Goal: Information Seeking & Learning: Learn about a topic

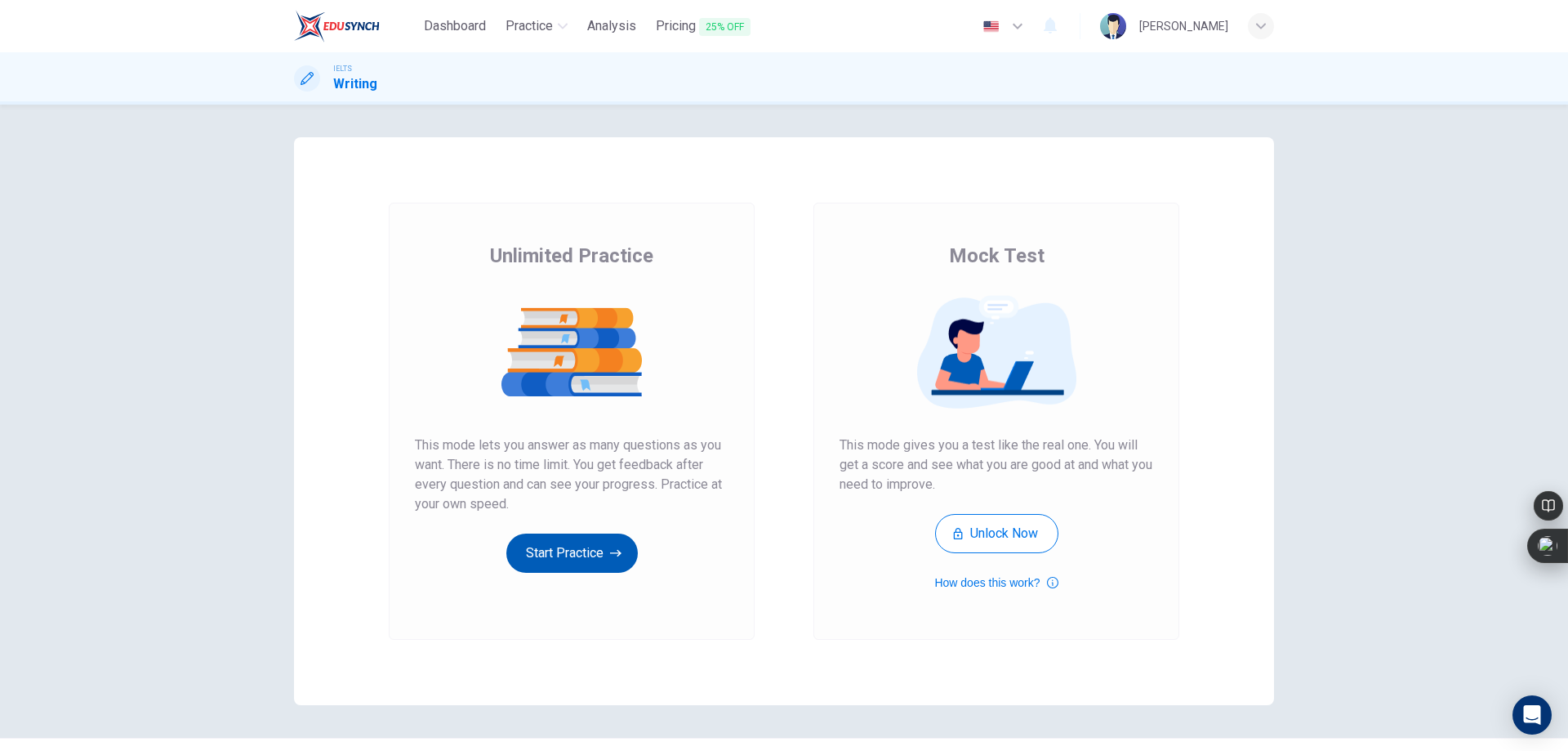
click at [612, 553] on icon "button" at bounding box center [615, 553] width 11 height 16
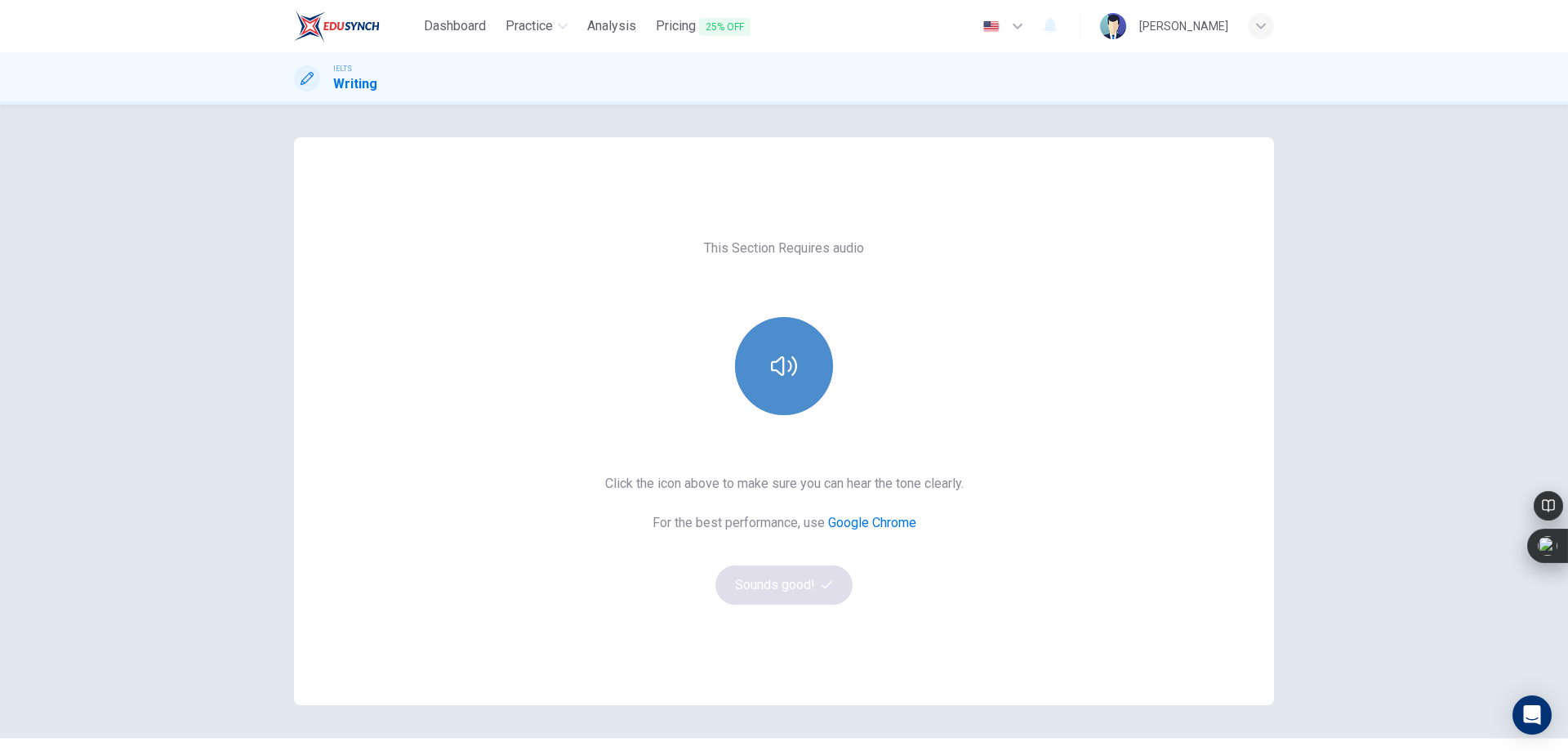
click at [792, 373] on icon "button" at bounding box center [784, 366] width 26 height 26
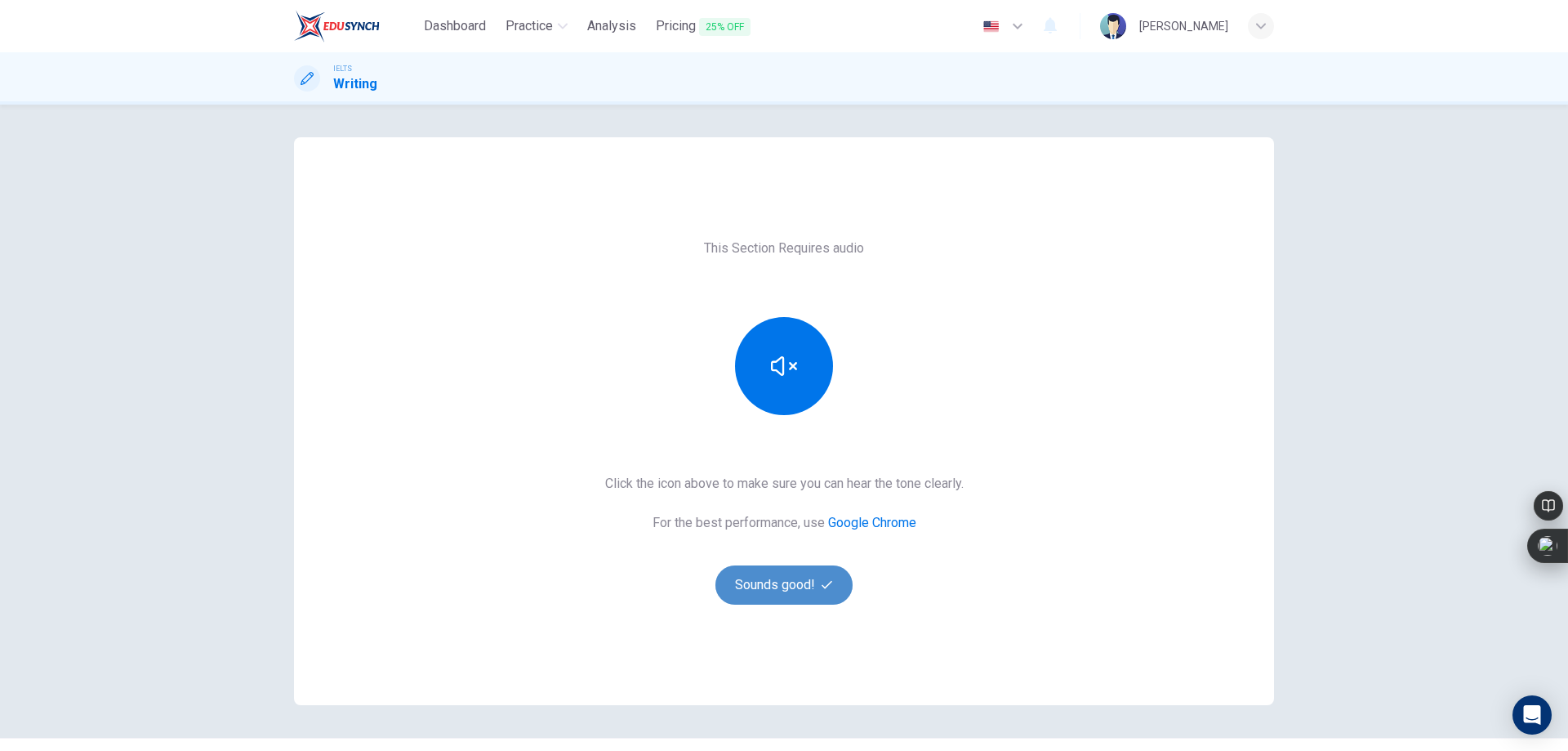
click at [788, 567] on button "Sounds good!" at bounding box center [784, 584] width 138 height 39
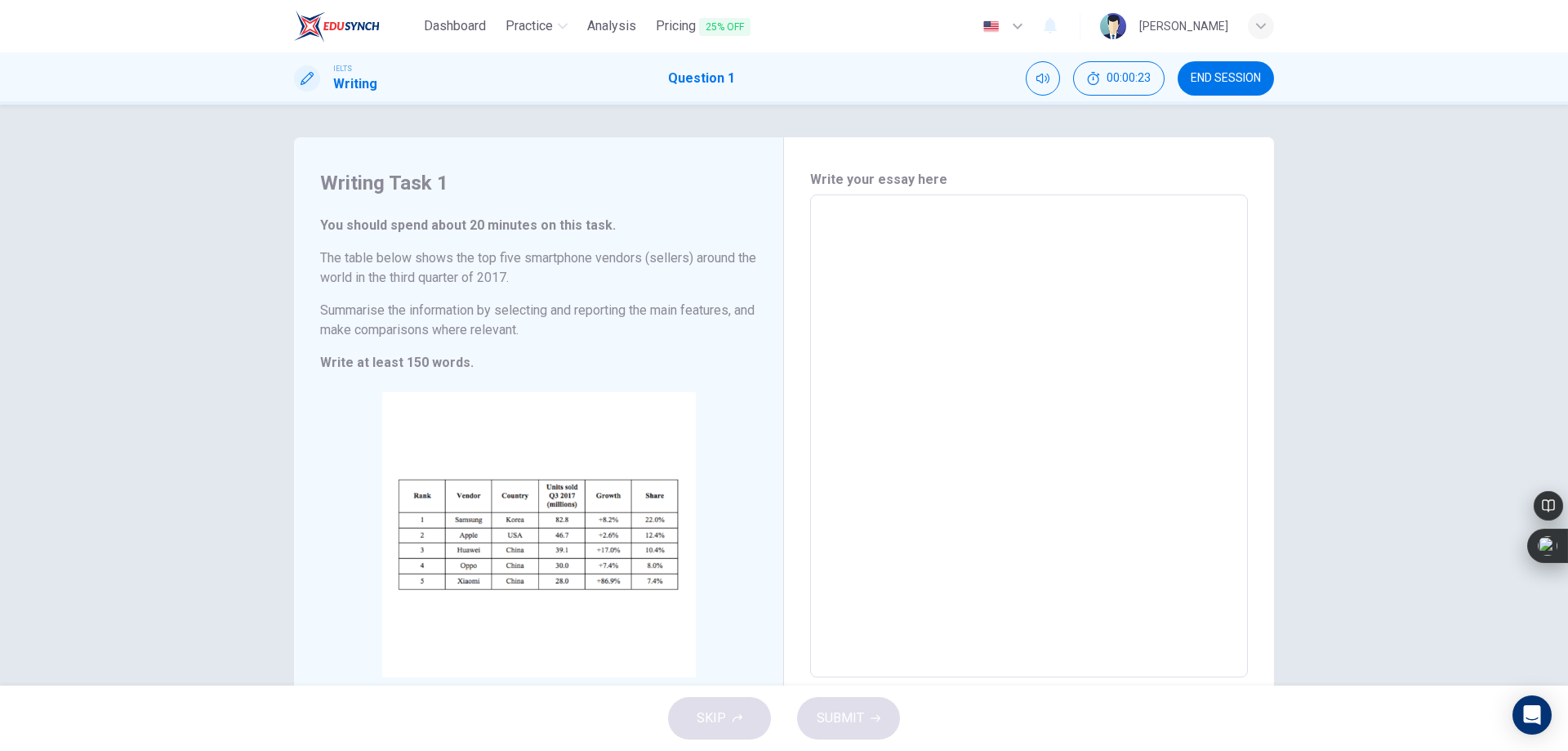
drag, startPoint x: 687, startPoint y: 307, endPoint x: 725, endPoint y: 309, distance: 38.1
click at [725, 309] on h6 "Summarise the information by selecting and reporting the main features, and mak…" at bounding box center [538, 320] width 437 height 39
click at [999, 298] on textarea at bounding box center [1029, 436] width 415 height 456
type textarea "T"
type textarea "x"
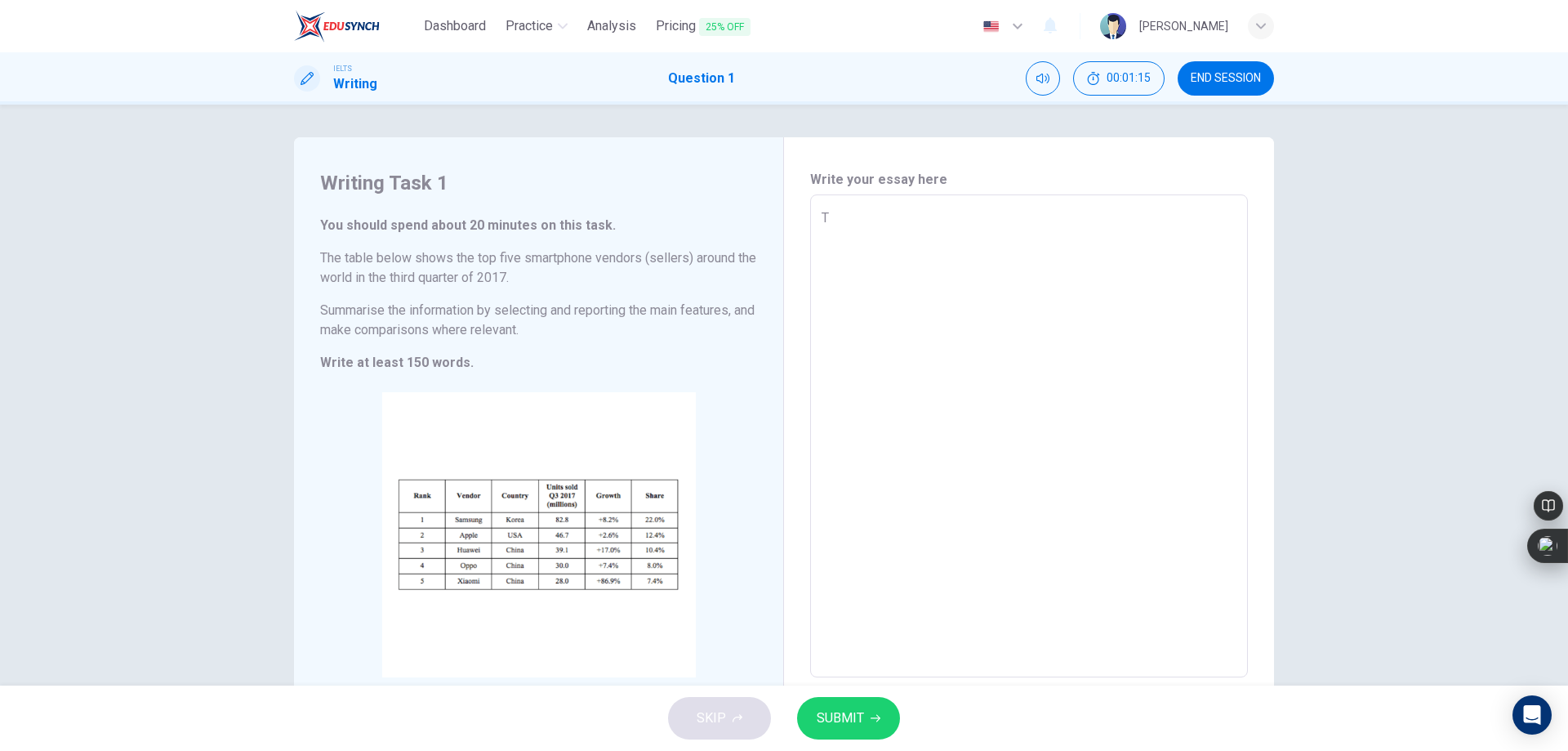
type textarea "To"
type textarea "x"
type textarea "Top"
type textarea "x"
type textarea "Top"
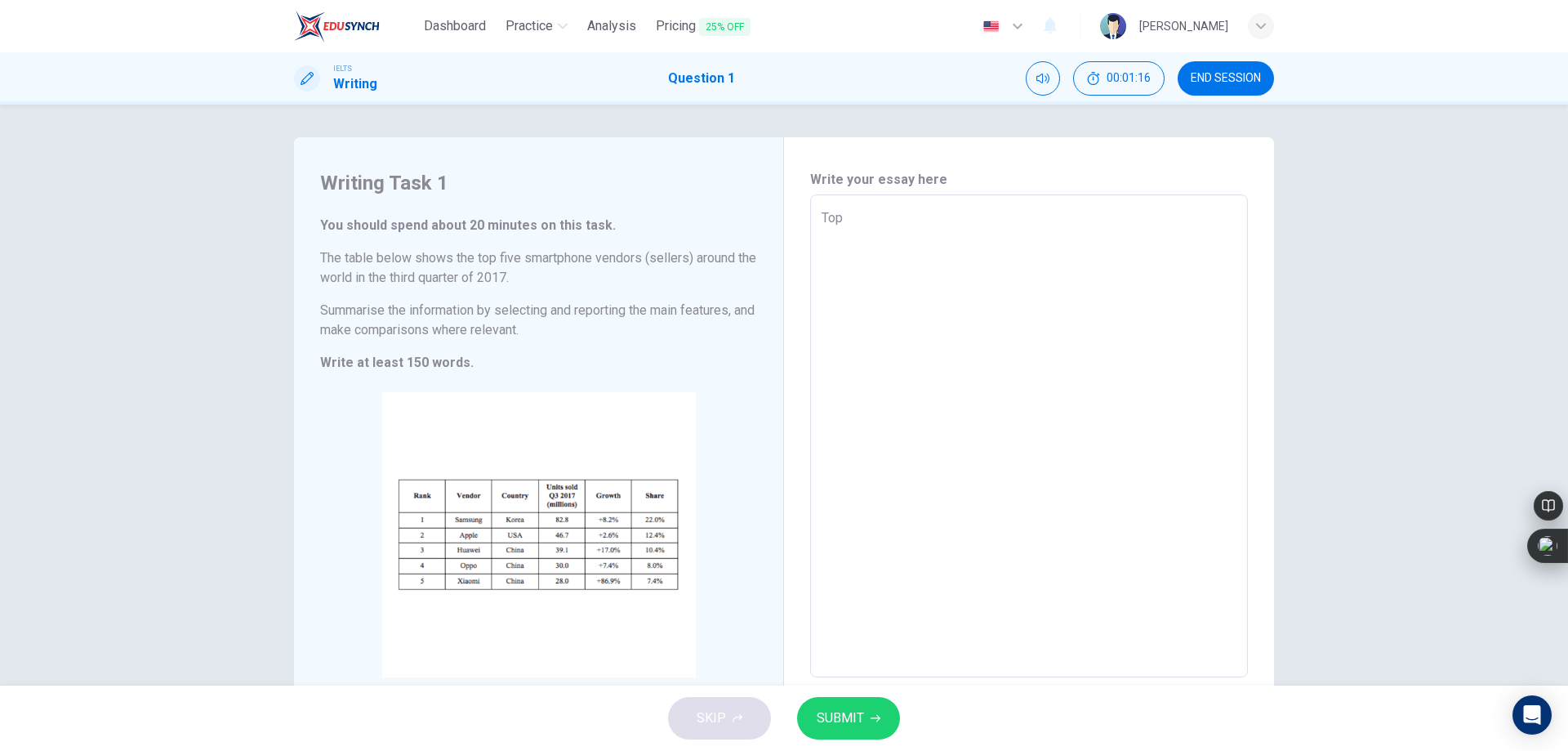
type textarea "x"
type textarea "Top f"
type textarea "x"
type textarea "Top fi"
type textarea "x"
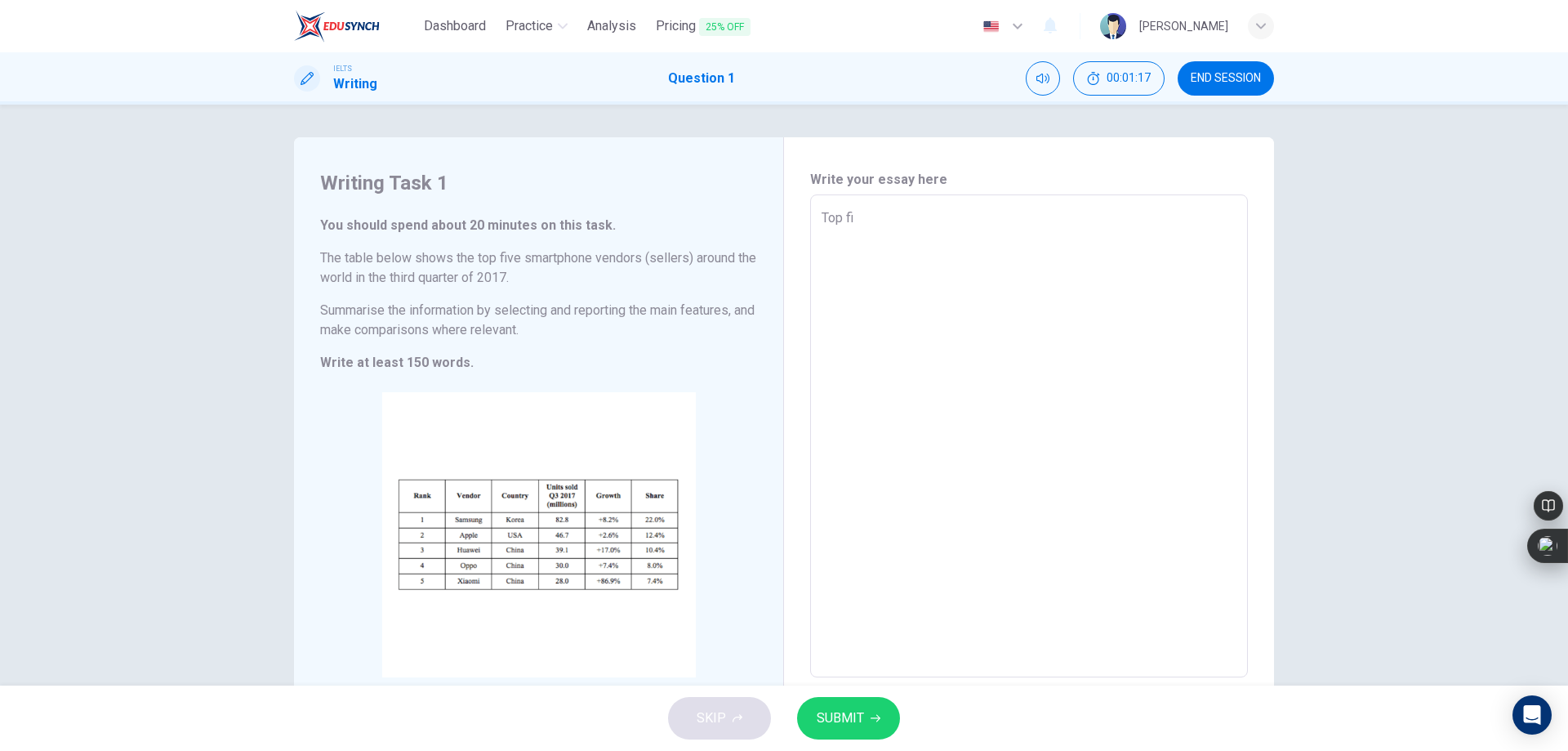
type textarea "Top fiv"
type textarea "x"
type textarea "Top five"
type textarea "x"
type textarea "Top five"
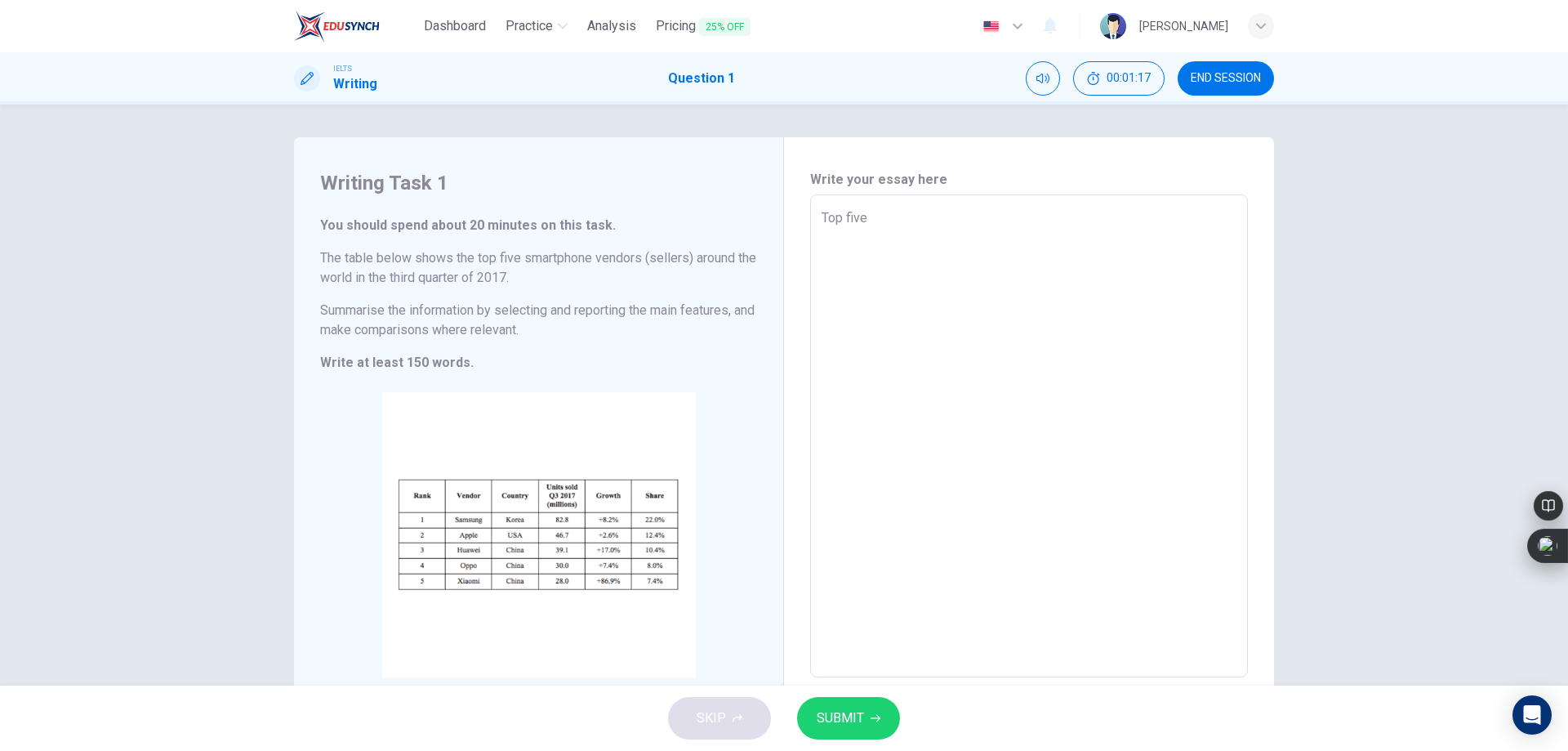
type textarea "x"
type textarea "Top five s"
type textarea "x"
type textarea "Top five se"
type textarea "x"
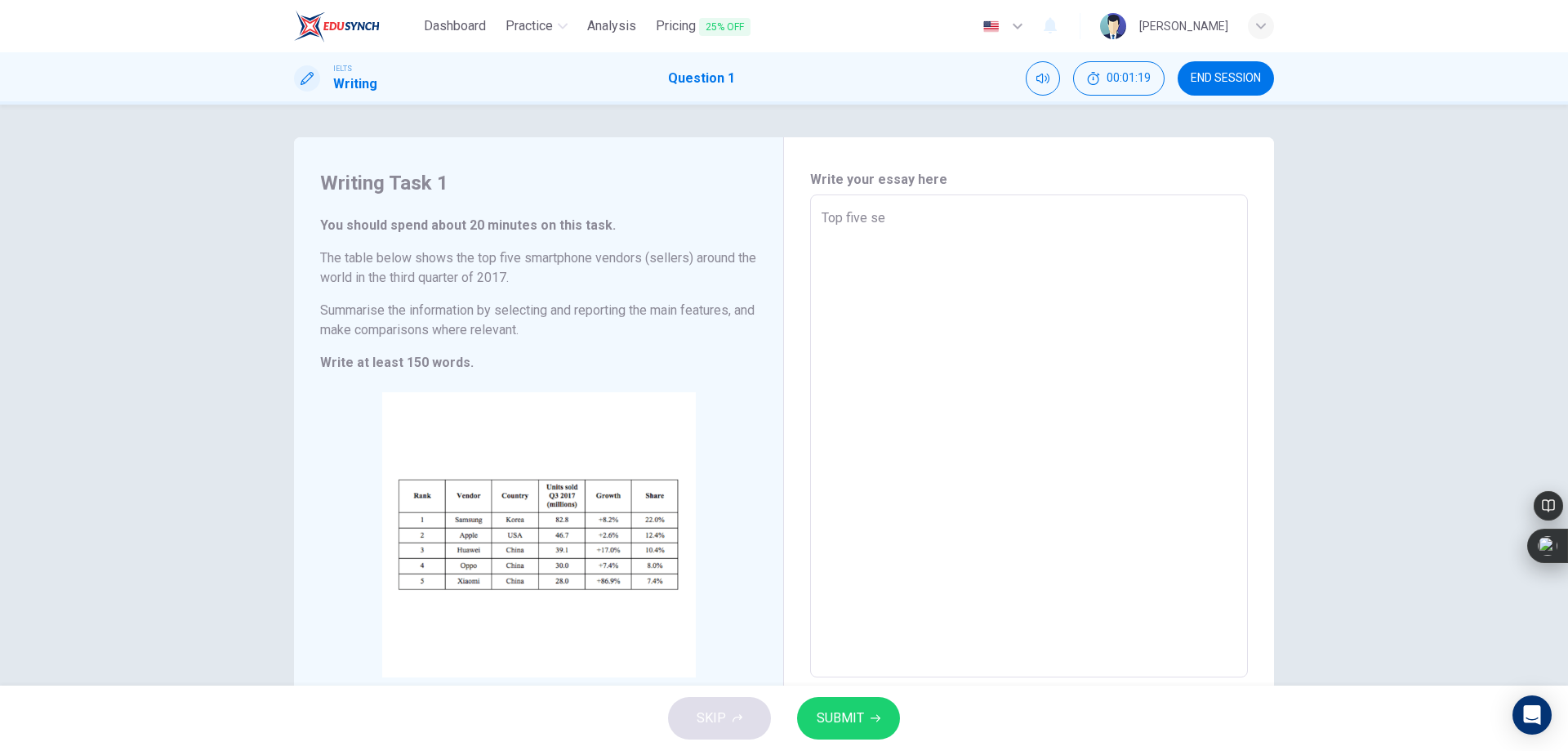
type textarea "Top five sel"
type textarea "x"
type textarea "Top five sell"
type textarea "x"
type textarea "Top five selle"
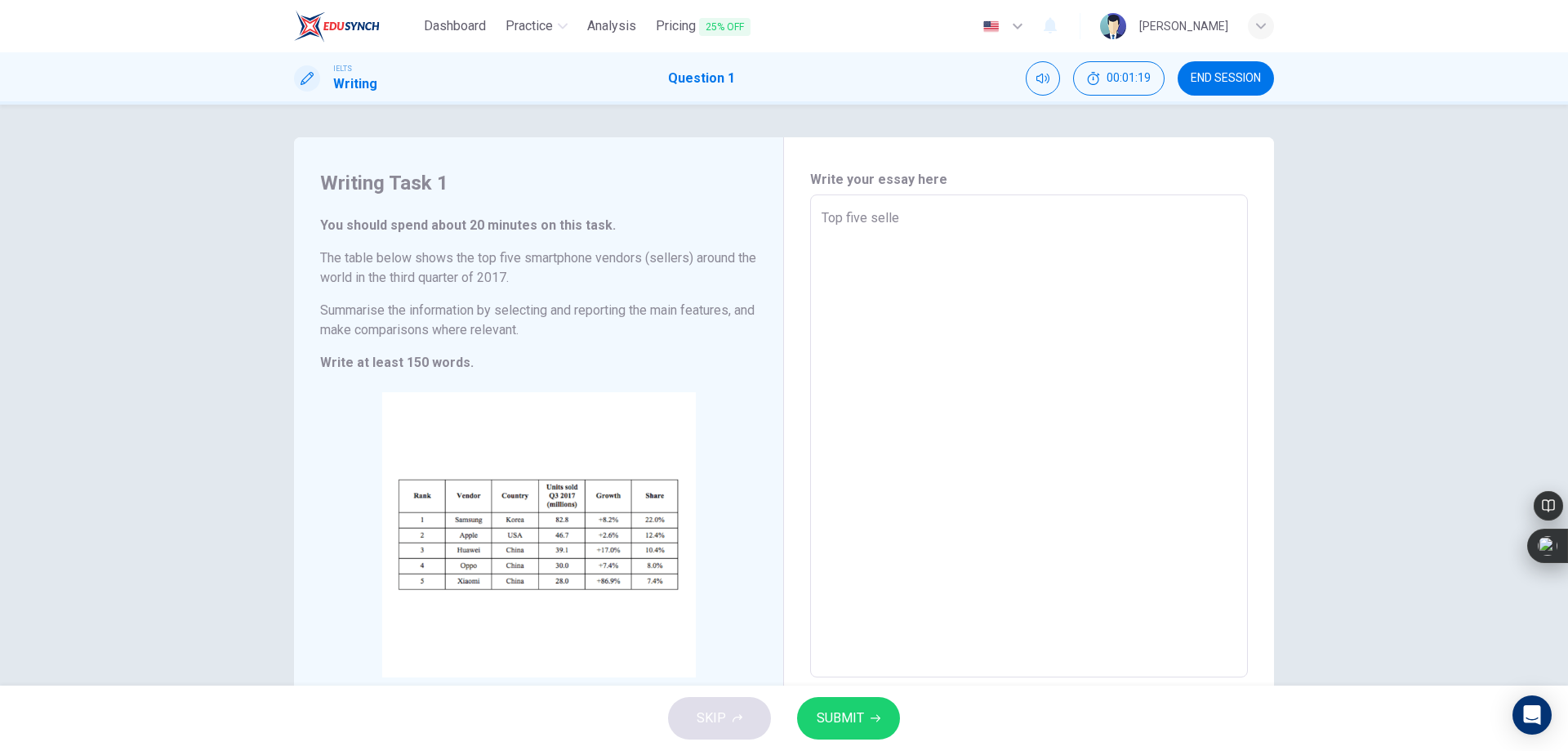
type textarea "x"
type textarea "Top five seller"
type textarea "x"
type textarea "Top five sellers"
type textarea "x"
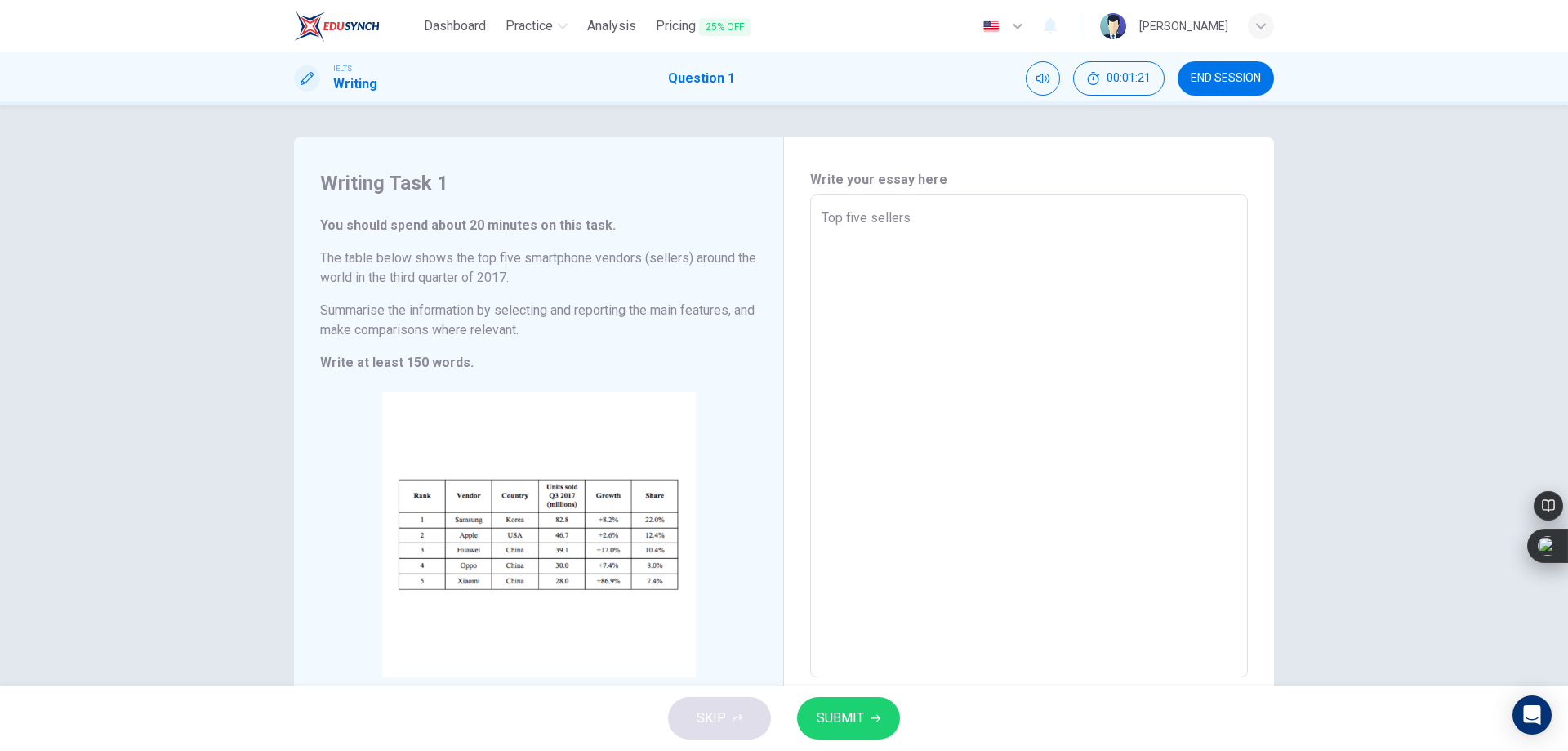
type textarea "Top five sellers"
type textarea "x"
type textarea "op five sellers"
type textarea "x"
type textarea "Eop five sellers"
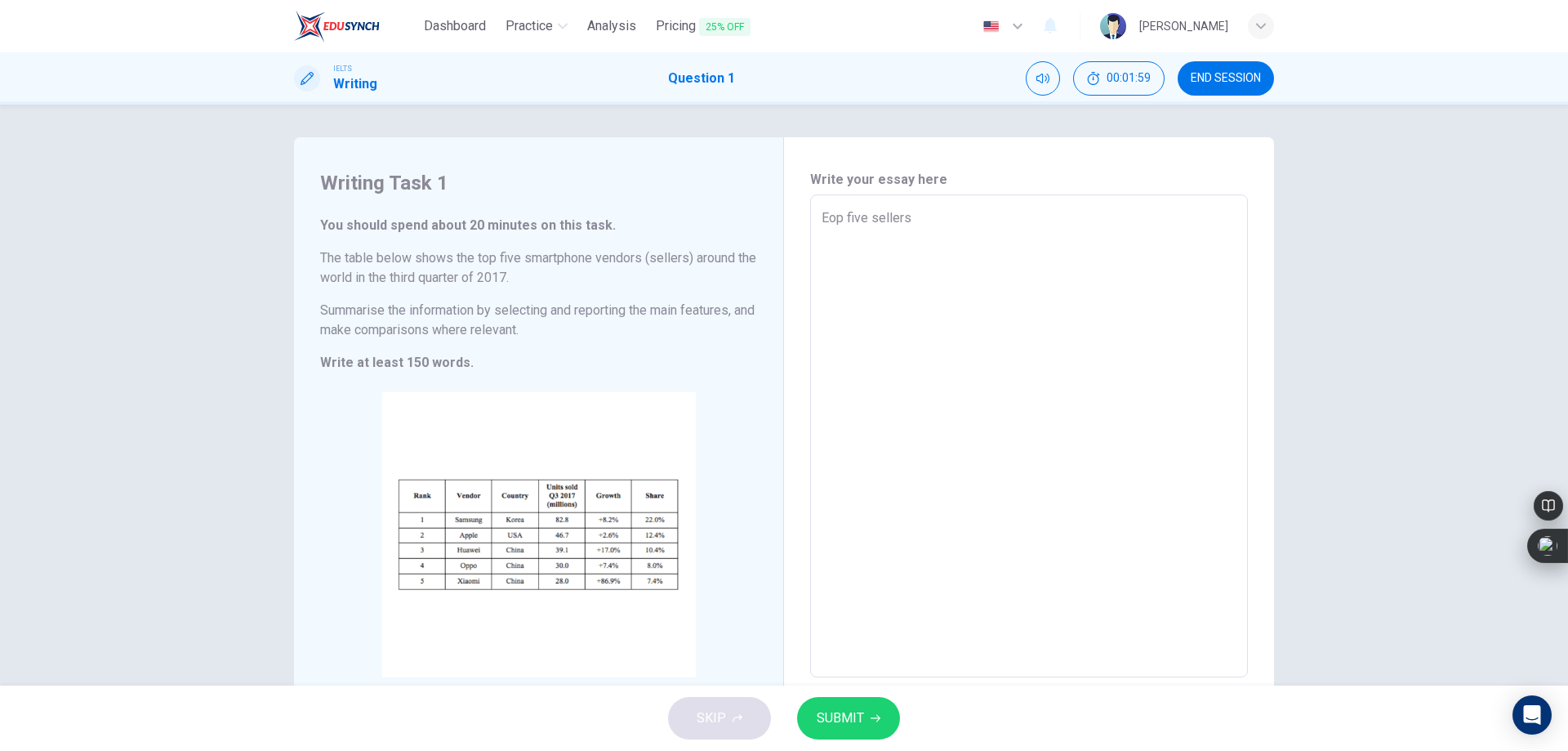
type textarea "x"
type textarea "Evop five sellers"
type textarea "x"
type textarea "Eveop five sellers"
type textarea "x"
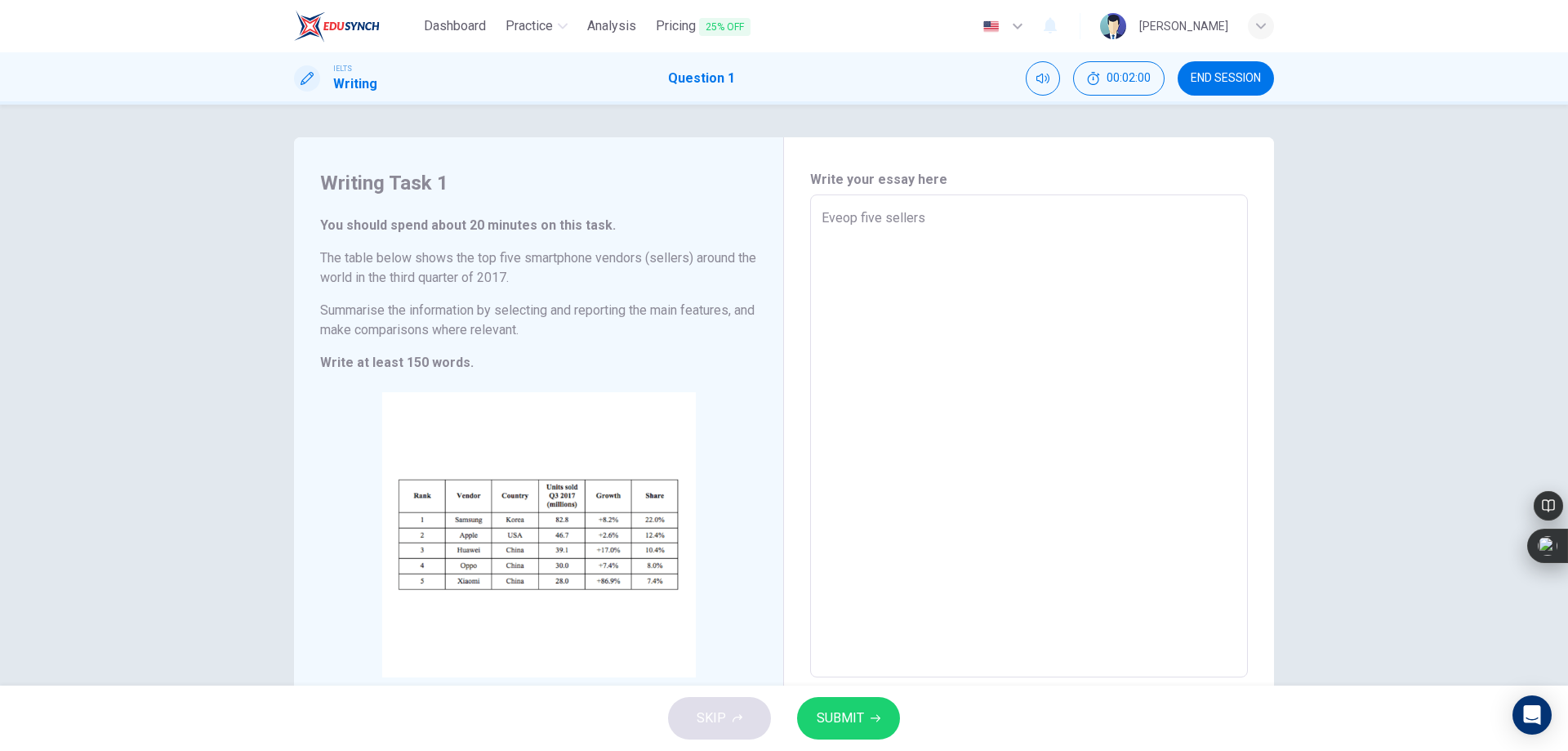
type textarea "Everop five sellers"
type textarea "x"
type textarea "Everyop five sellers"
type textarea "x"
type textarea "Every op five sellers"
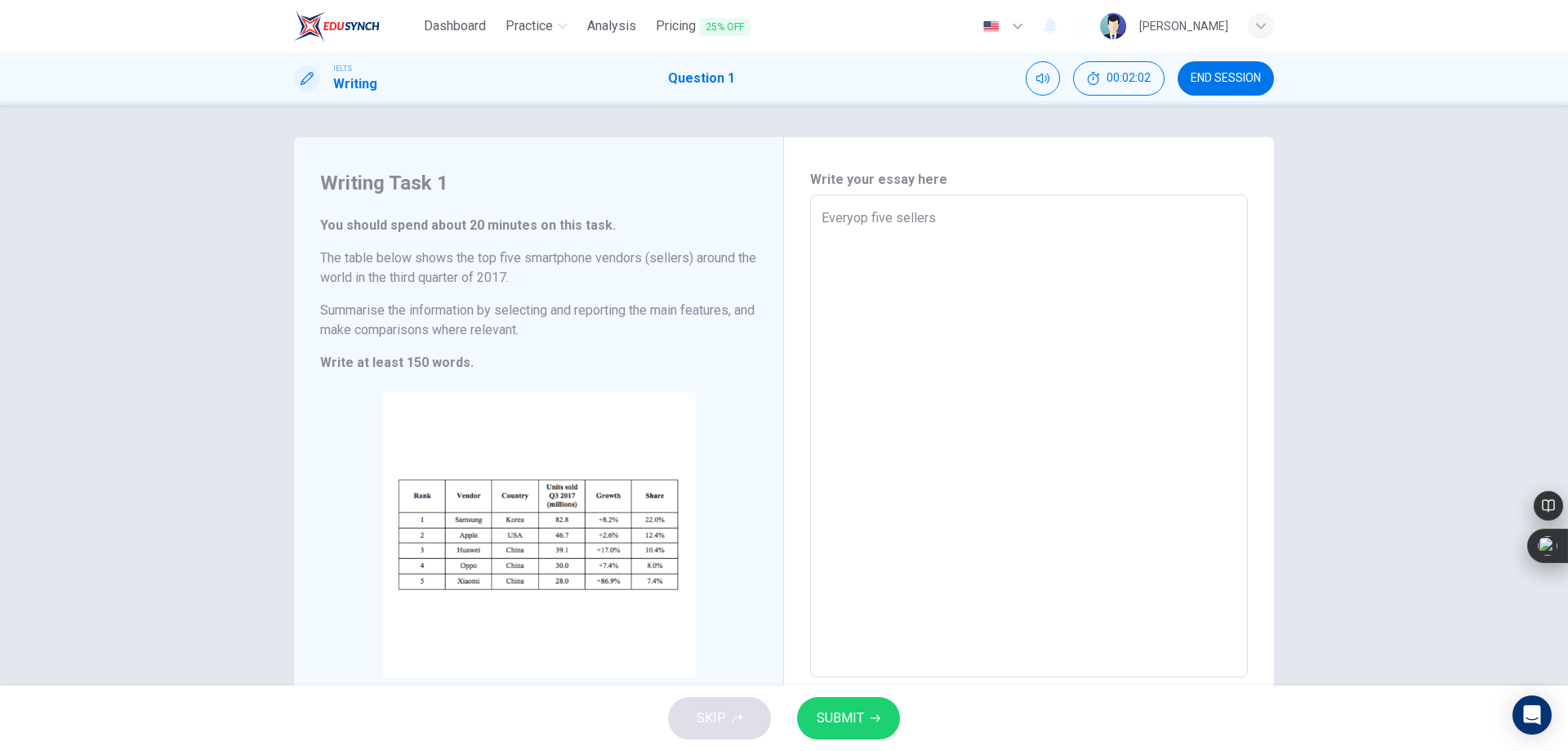
type textarea "x"
type textarea "Every top five sellers"
type textarea "x"
type textarea "Every top five sellers a"
type textarea "x"
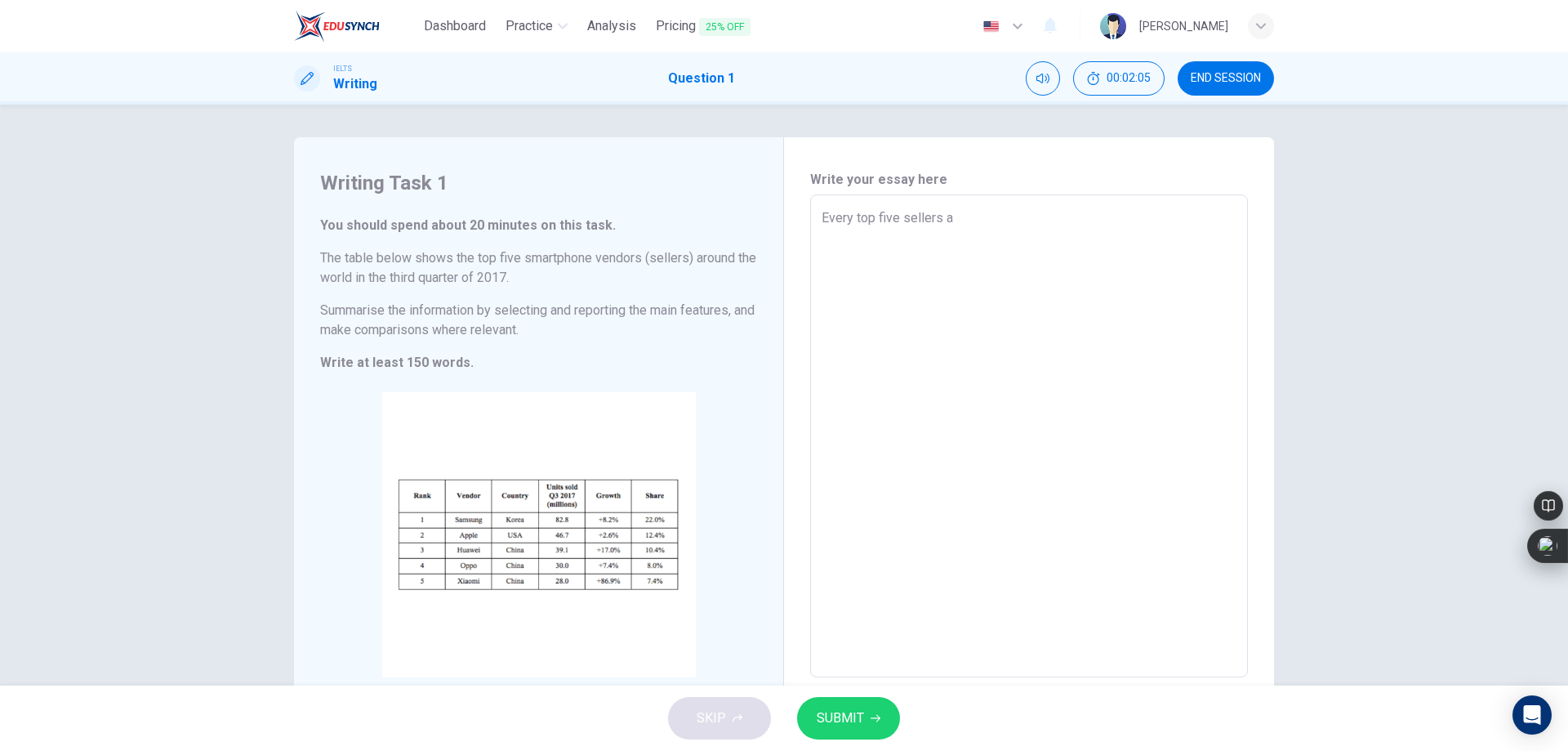
type textarea "Every top five sellers ar"
type textarea "x"
type textarea "Every top five sellers are"
type textarea "x"
type textarea "Every top five sellers are"
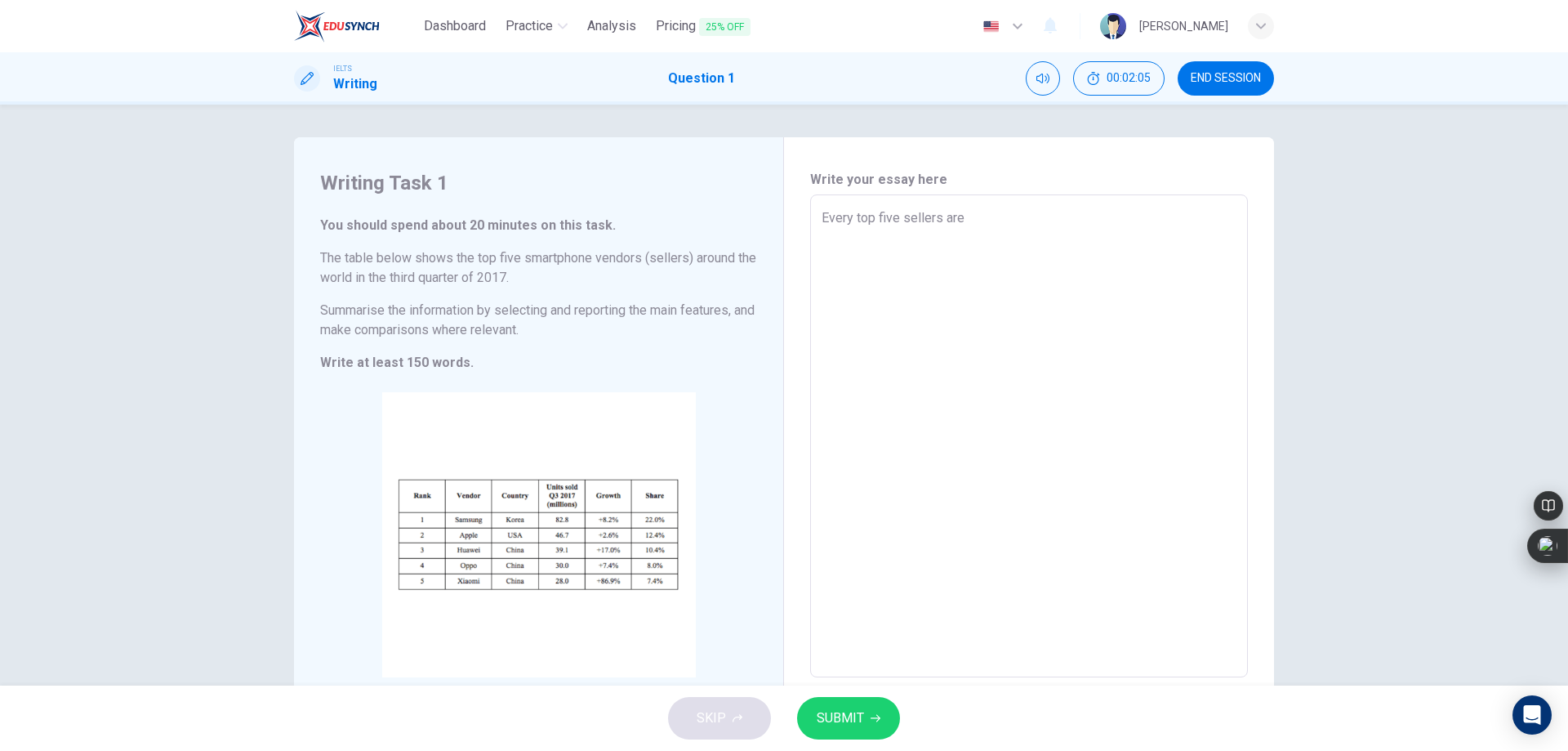
type textarea "x"
type textarea "Every top five sellers are i"
type textarea "x"
type textarea "Every top five sellers are in"
type textarea "x"
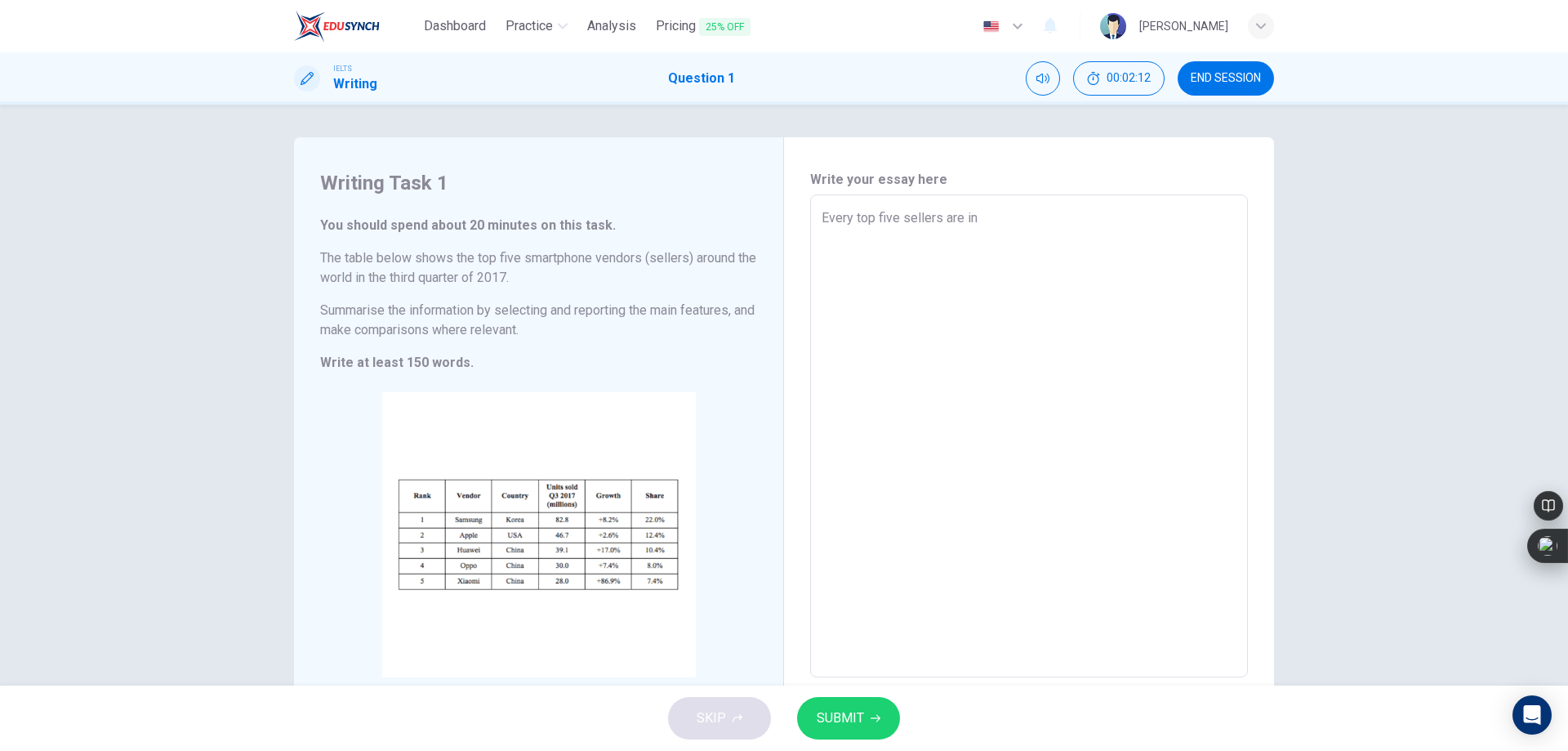
type textarea "Every top five sellers are in"
type textarea "x"
type textarea "Every top five sellers are in K"
type textarea "x"
type textarea "Every top five sellers are in Ko"
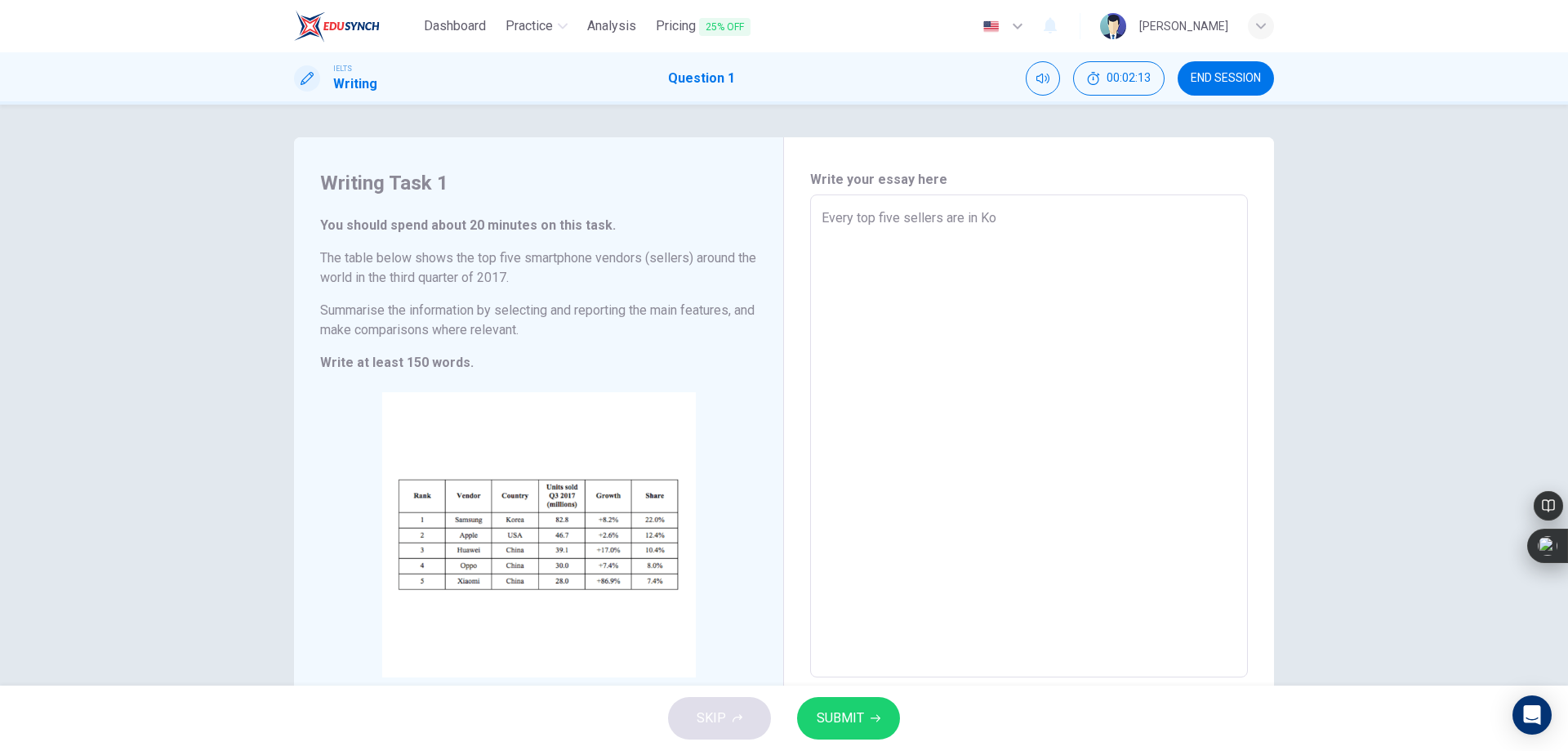
type textarea "x"
type textarea "Every top five sellers are in Kor"
type textarea "x"
type textarea "Every top five sellers are in Kore"
type textarea "x"
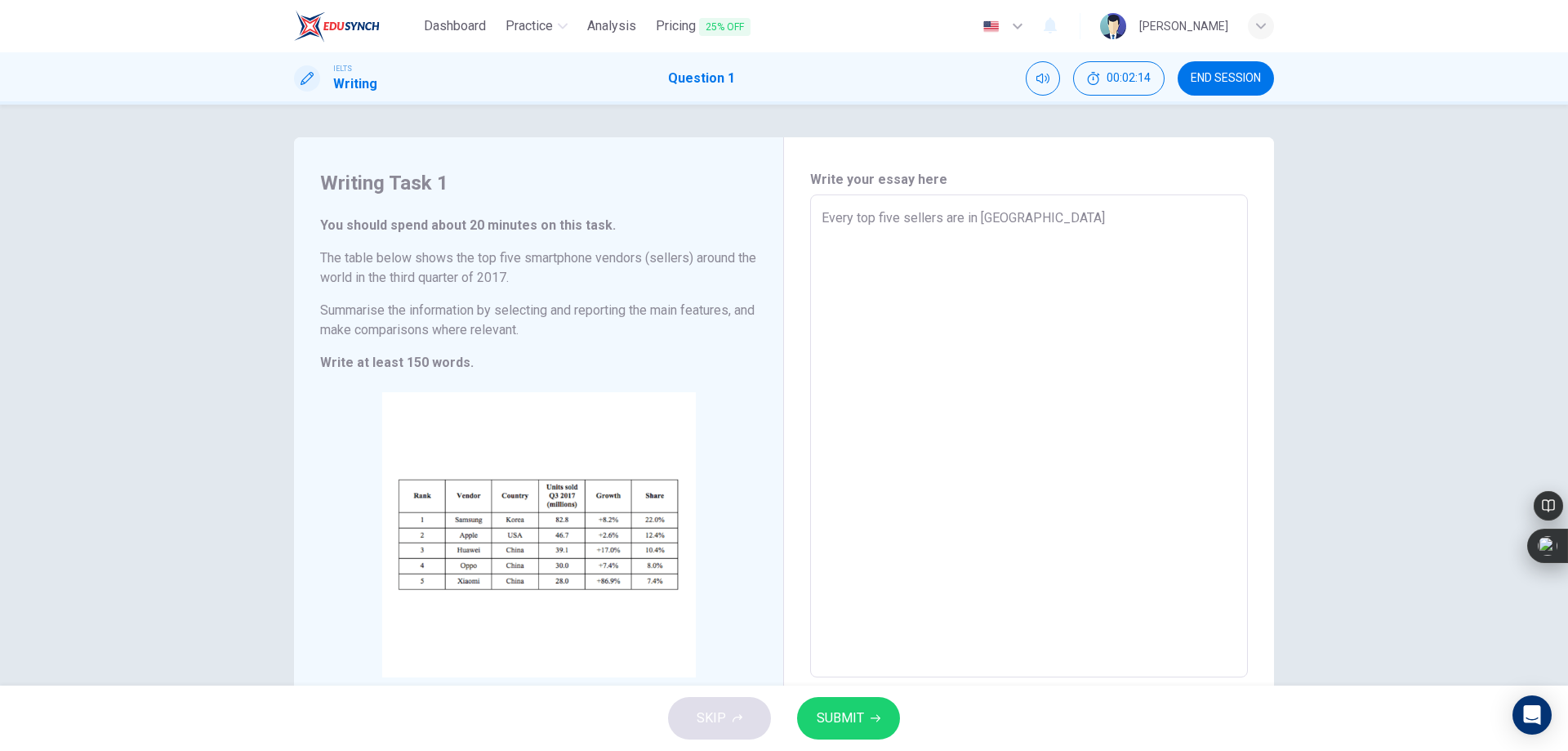
type textarea "Every top five sellers are in Korea"
type textarea "x"
type textarea "Every top five sellers are in Korea,"
type textarea "x"
type textarea "Every top five sellers are in Korea,"
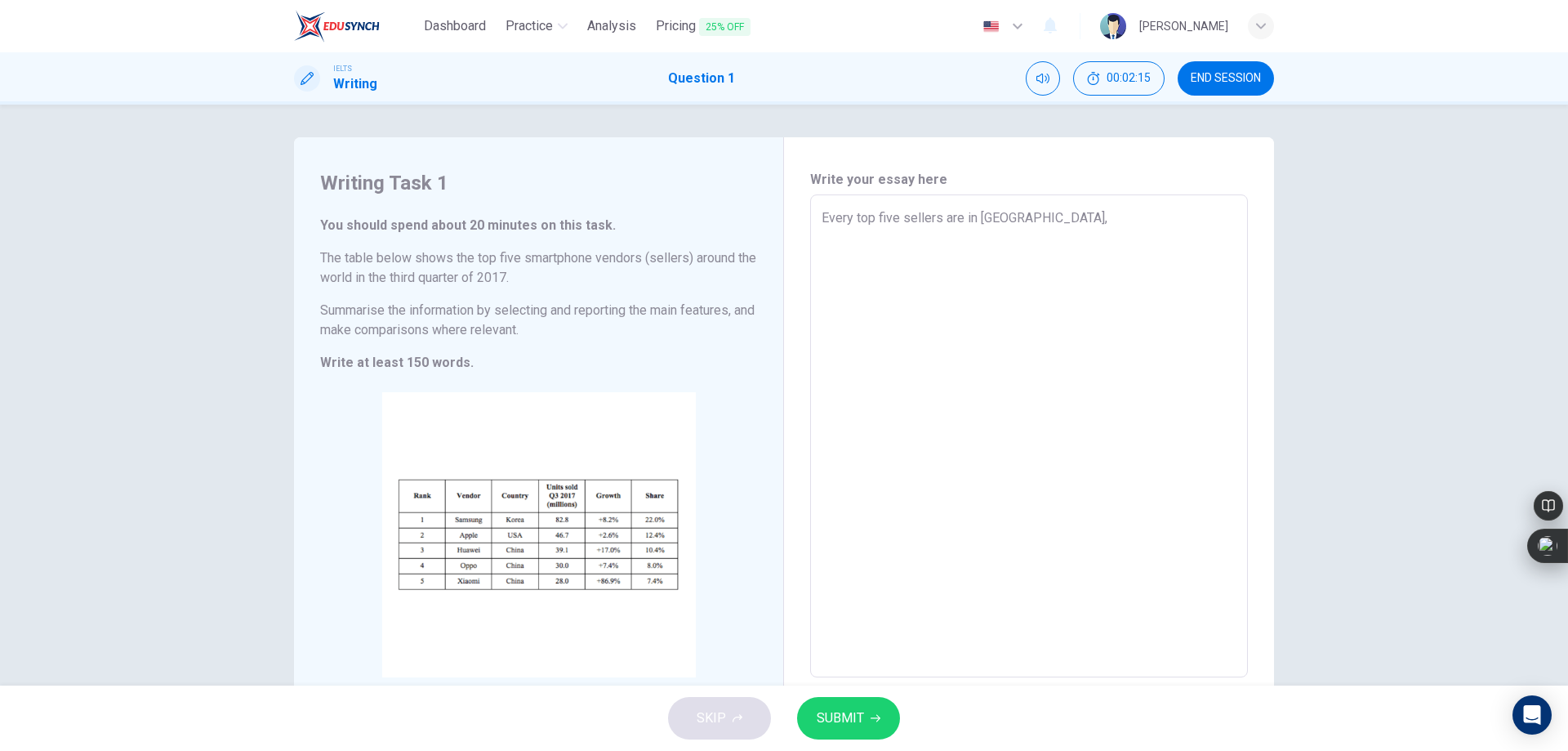
type textarea "x"
type textarea "Every top five sellers are in Korea, U"
type textarea "x"
type textarea "Every top five sellers are in Korea, US"
type textarea "x"
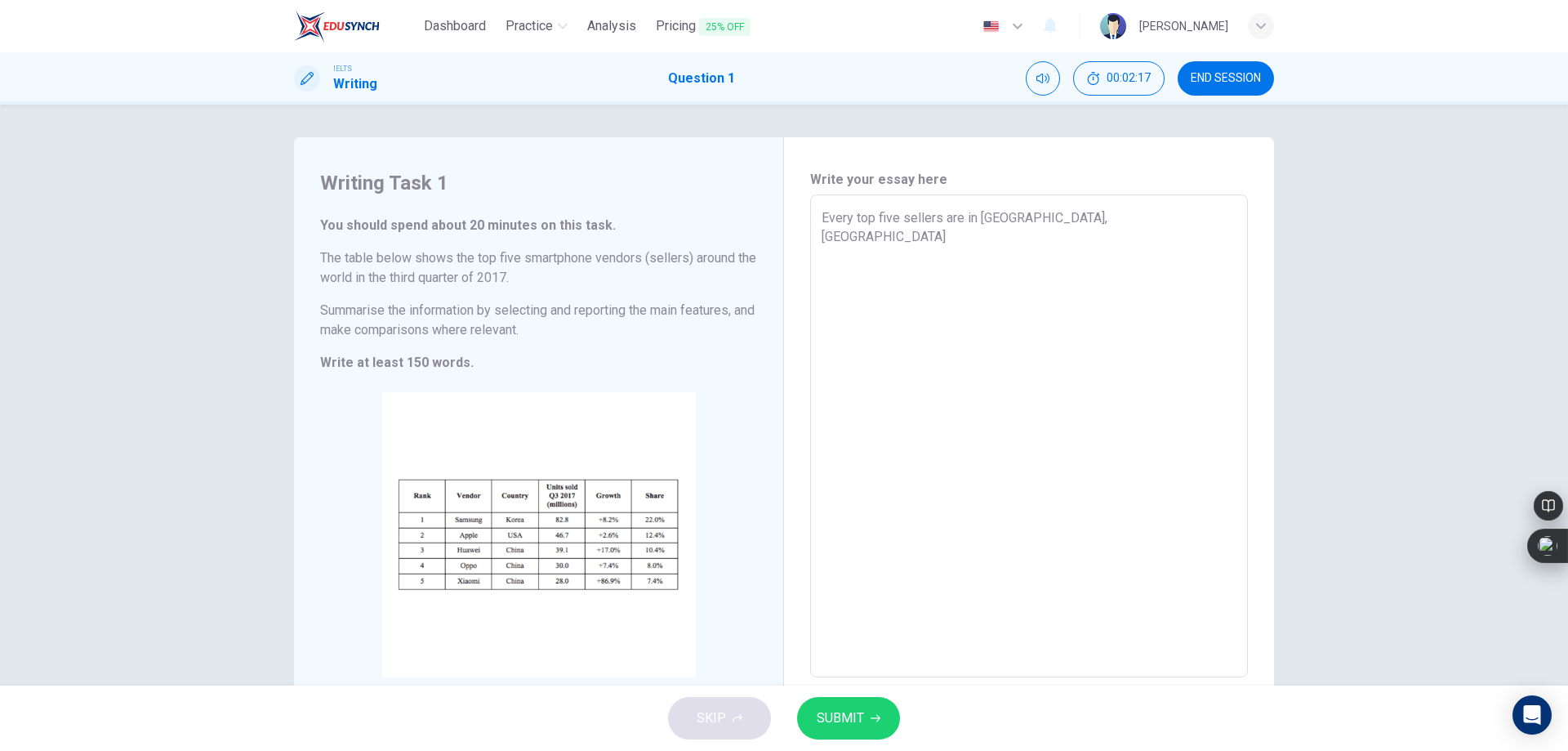
type textarea "Every top five sellers are in Korea, USA"
type textarea "x"
type textarea "Every top five sellers are in Korea, USA,"
type textarea "x"
type textarea "Every top five sellers are in Korea, USA,"
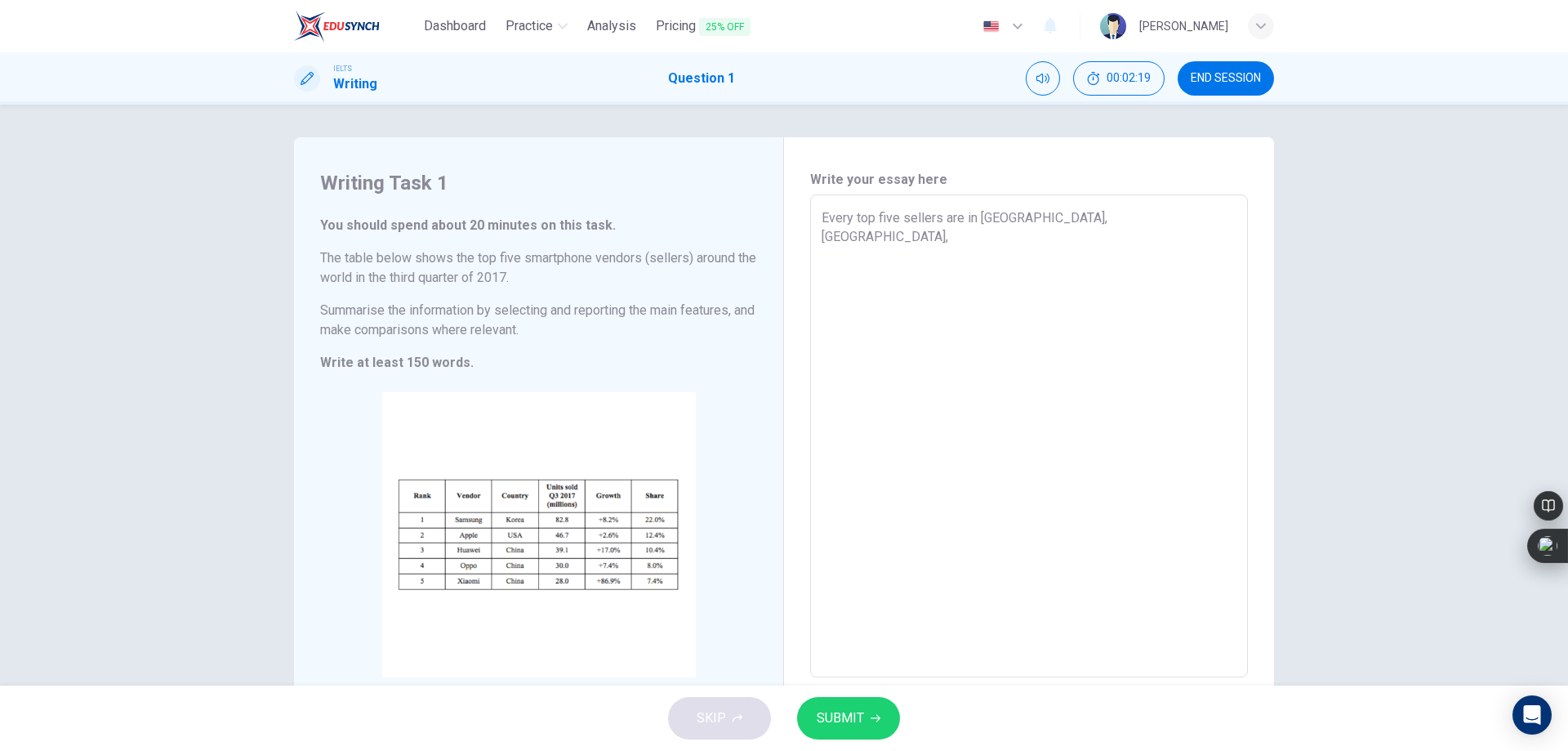
type textarea "x"
type textarea "Every top five sellers are in Korea, USA, o"
type textarea "x"
type textarea "Every top five sellers are in Korea, USA, or"
type textarea "x"
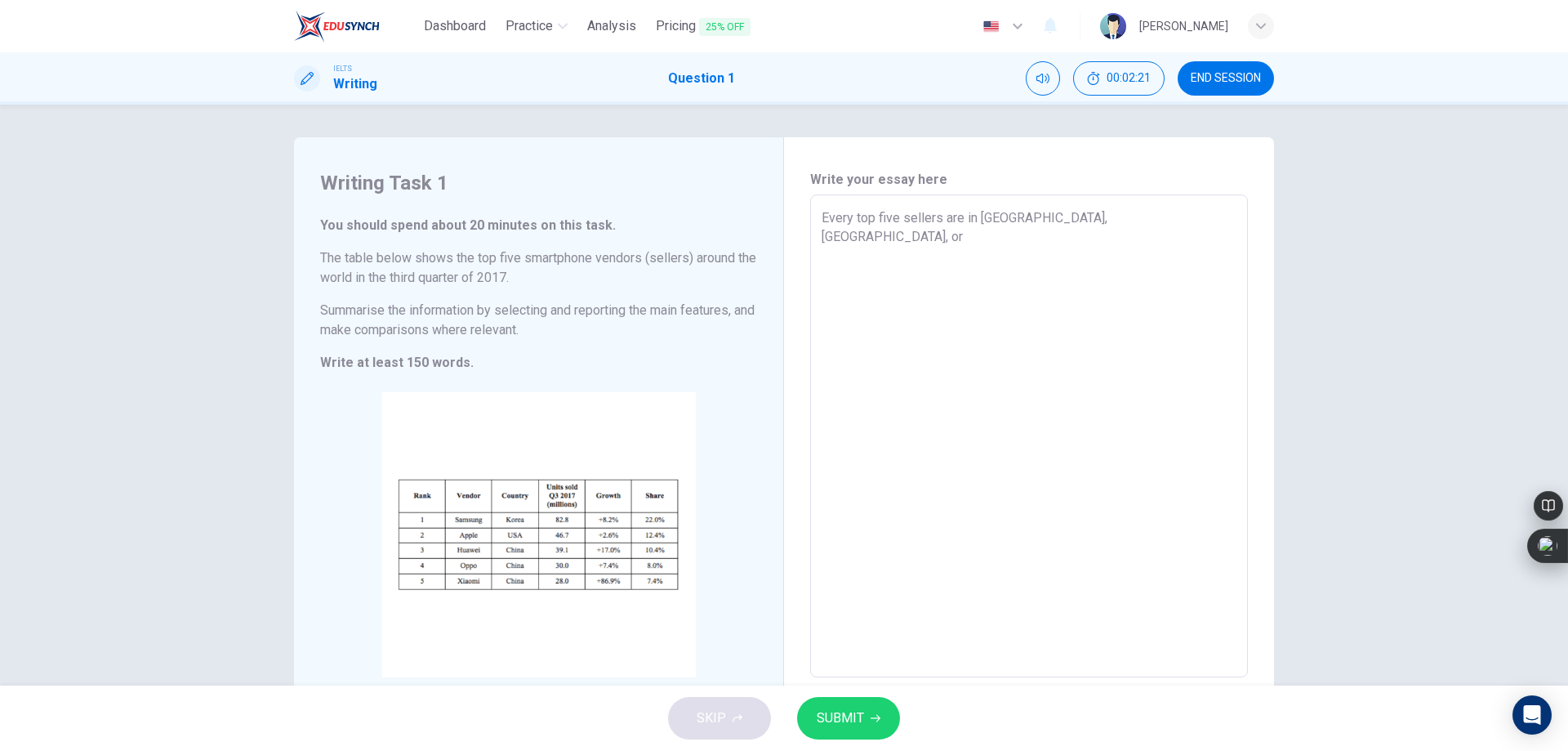
type textarea "Every top five sellers are in Korea, USA, o"
type textarea "x"
type textarea "Every top five sellers are in Korea, USA,"
type textarea "x"
type textarea "Every top five sellers are in Korea, USA, a"
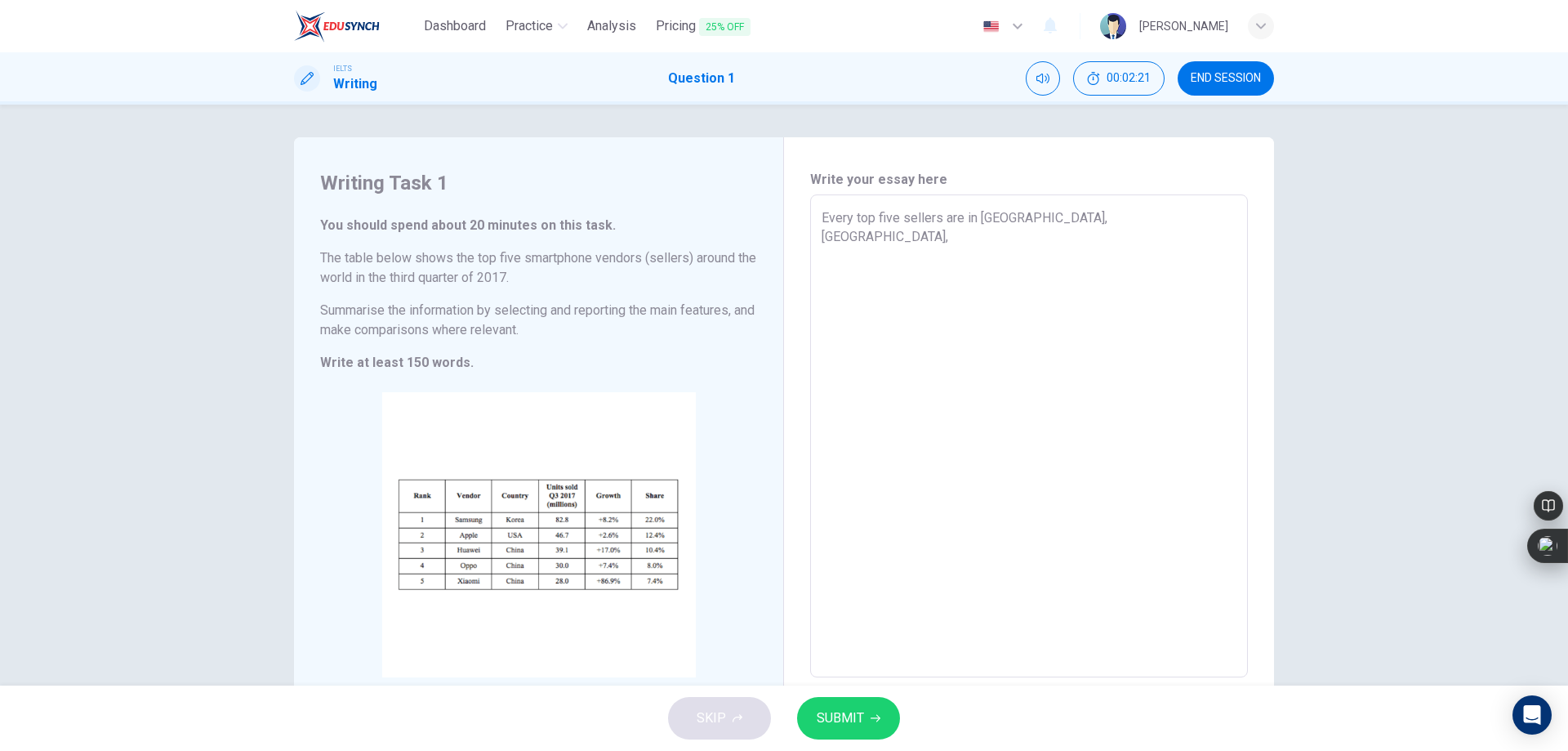
type textarea "x"
type textarea "Every top five sellers are in Korea, USA, an"
type textarea "x"
type textarea "Every top five sellers are in Korea, USA, and"
type textarea "x"
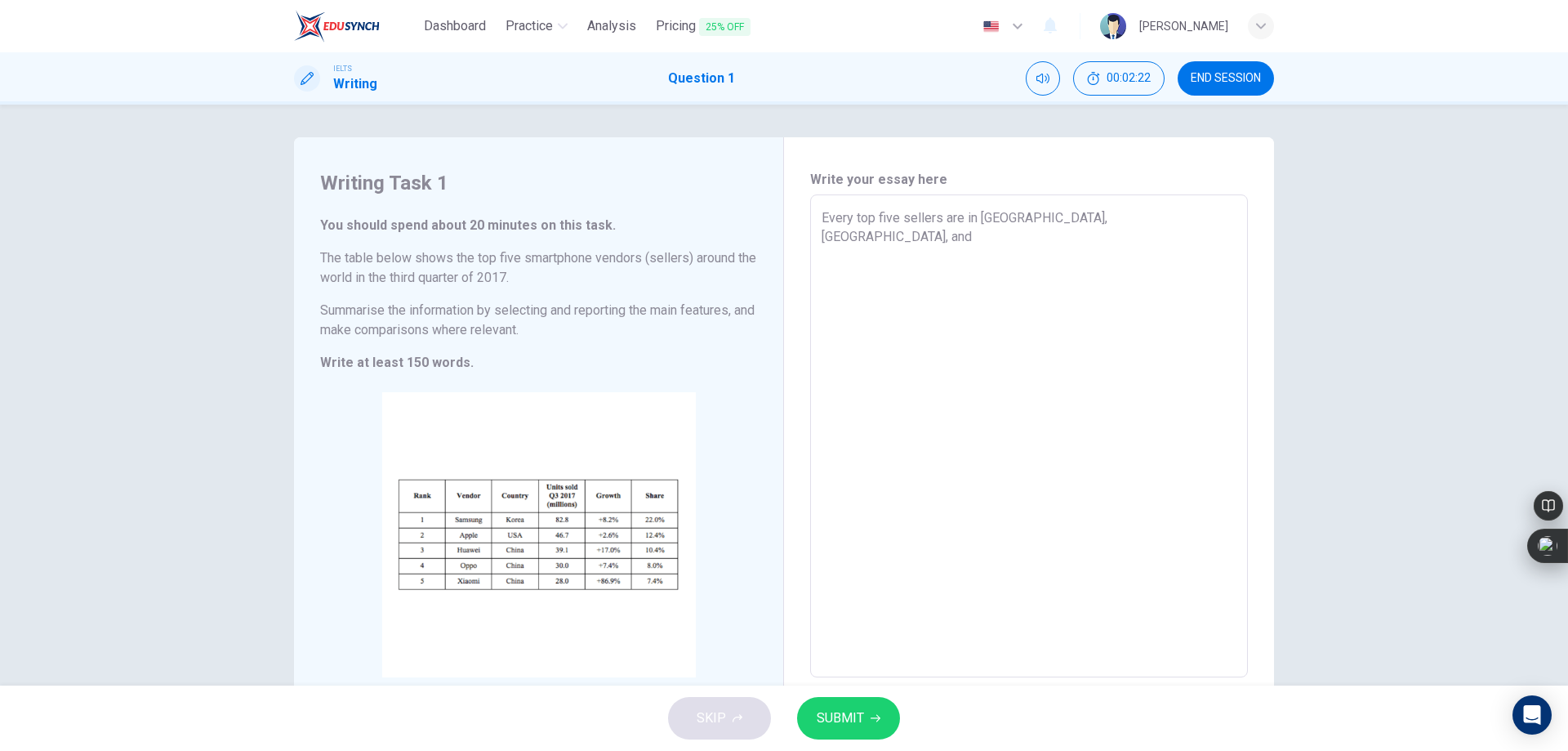
type textarea "Every top five sellers are in Korea, USA, and"
type textarea "x"
type textarea "Every top five sellers are in Korea, USA, and C"
type textarea "x"
type textarea "Every top five sellers are in Korea, USA, and Ch"
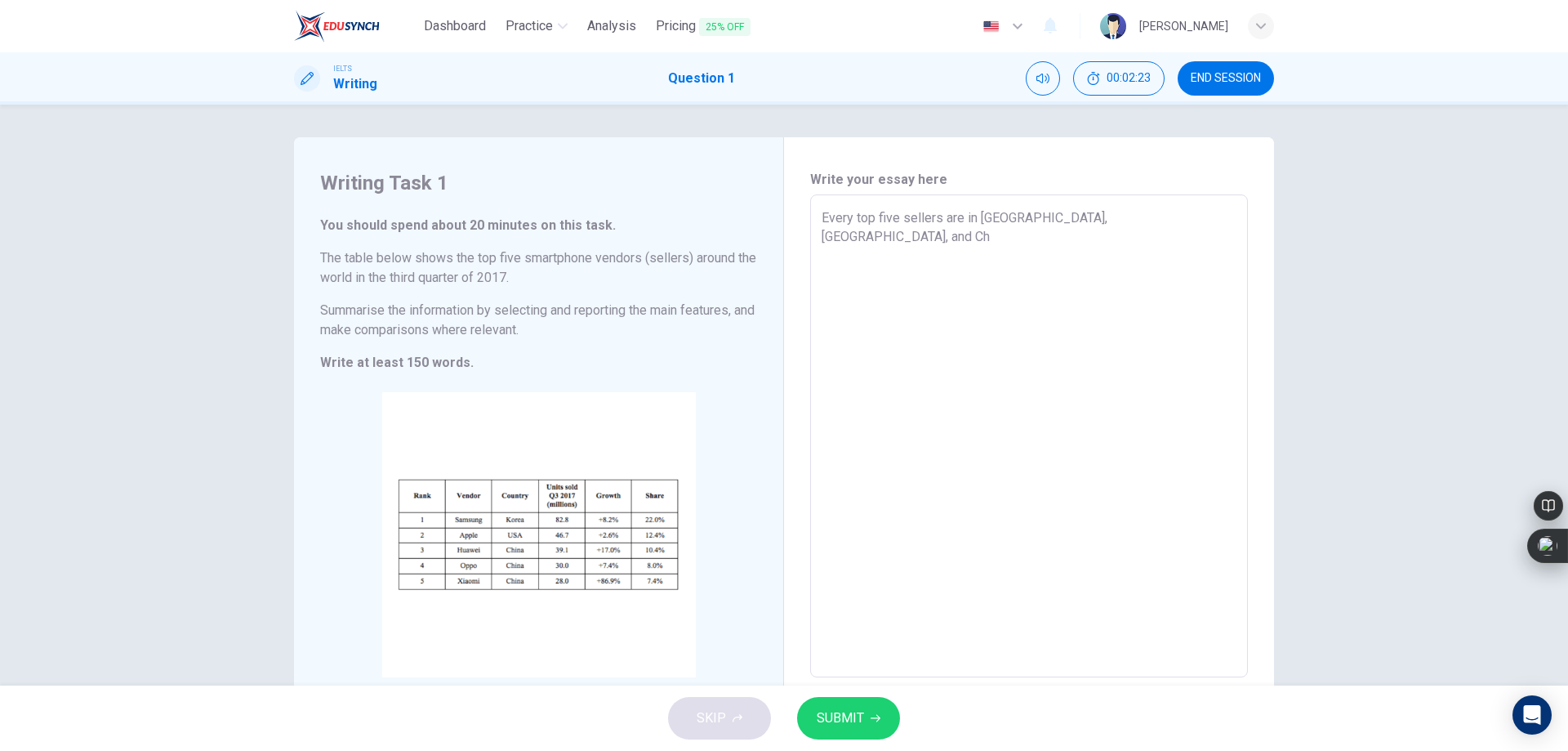
type textarea "x"
type textarea "Every top five sellers are in Korea, USA, and Cha"
type textarea "x"
type textarea "Every top five sellers are in Korea, USA, and Ch"
type textarea "x"
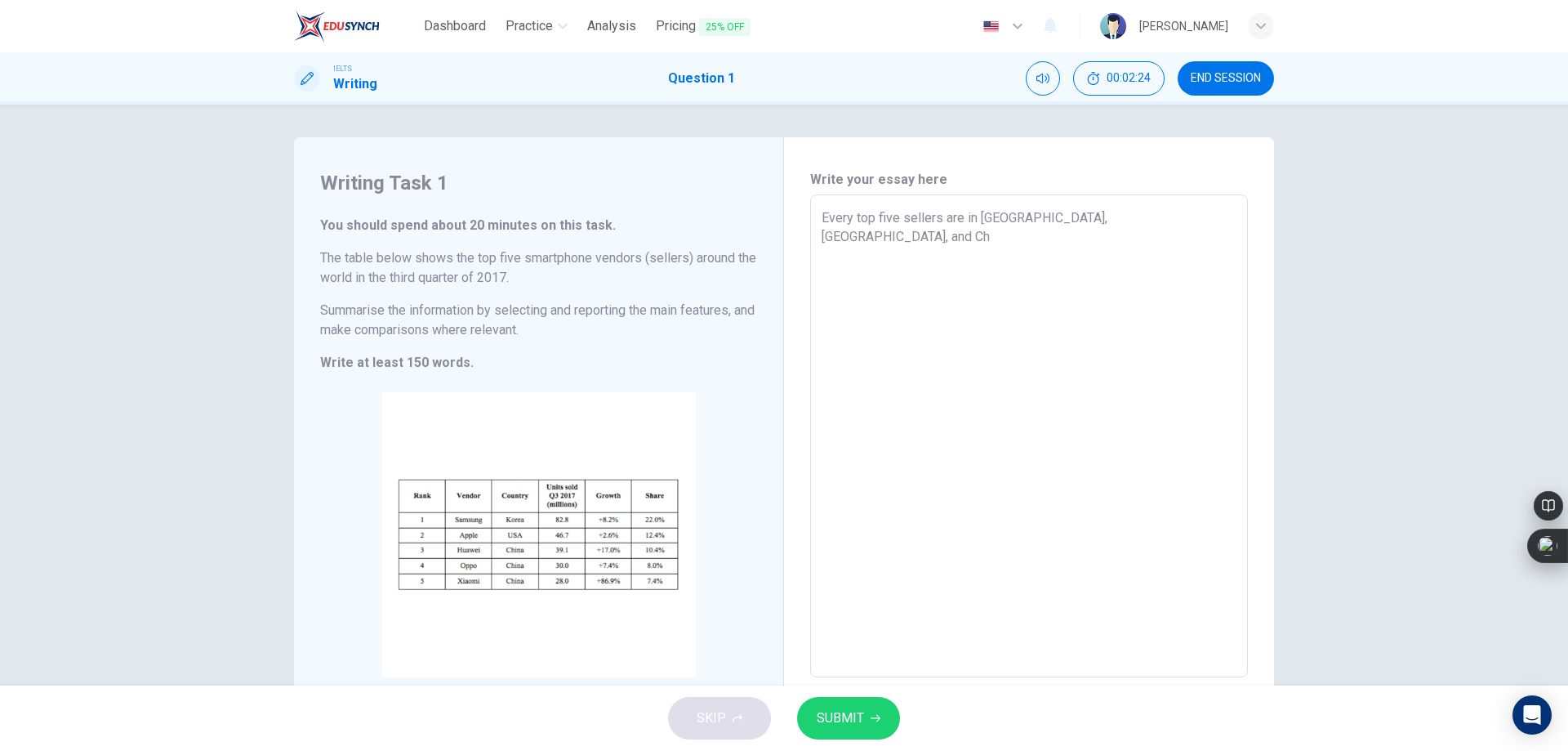
type textarea "Every top five sellers are in Korea, USA, and Chi"
type textarea "x"
type textarea "Every top five sellers are in Korea, USA, and Chin"
type textarea "x"
type textarea "Every top five sellers are in Korea, USA, and China"
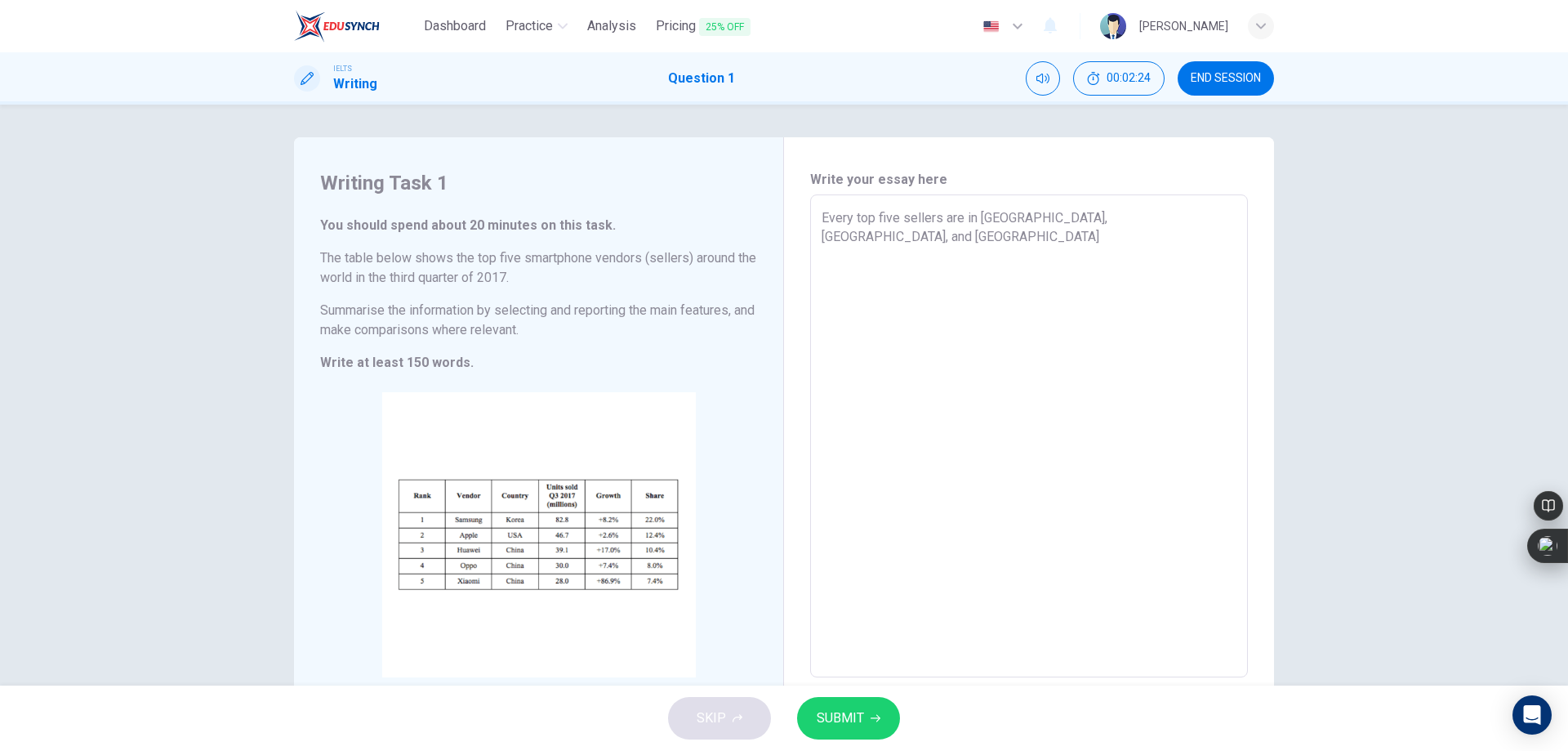
type textarea "x"
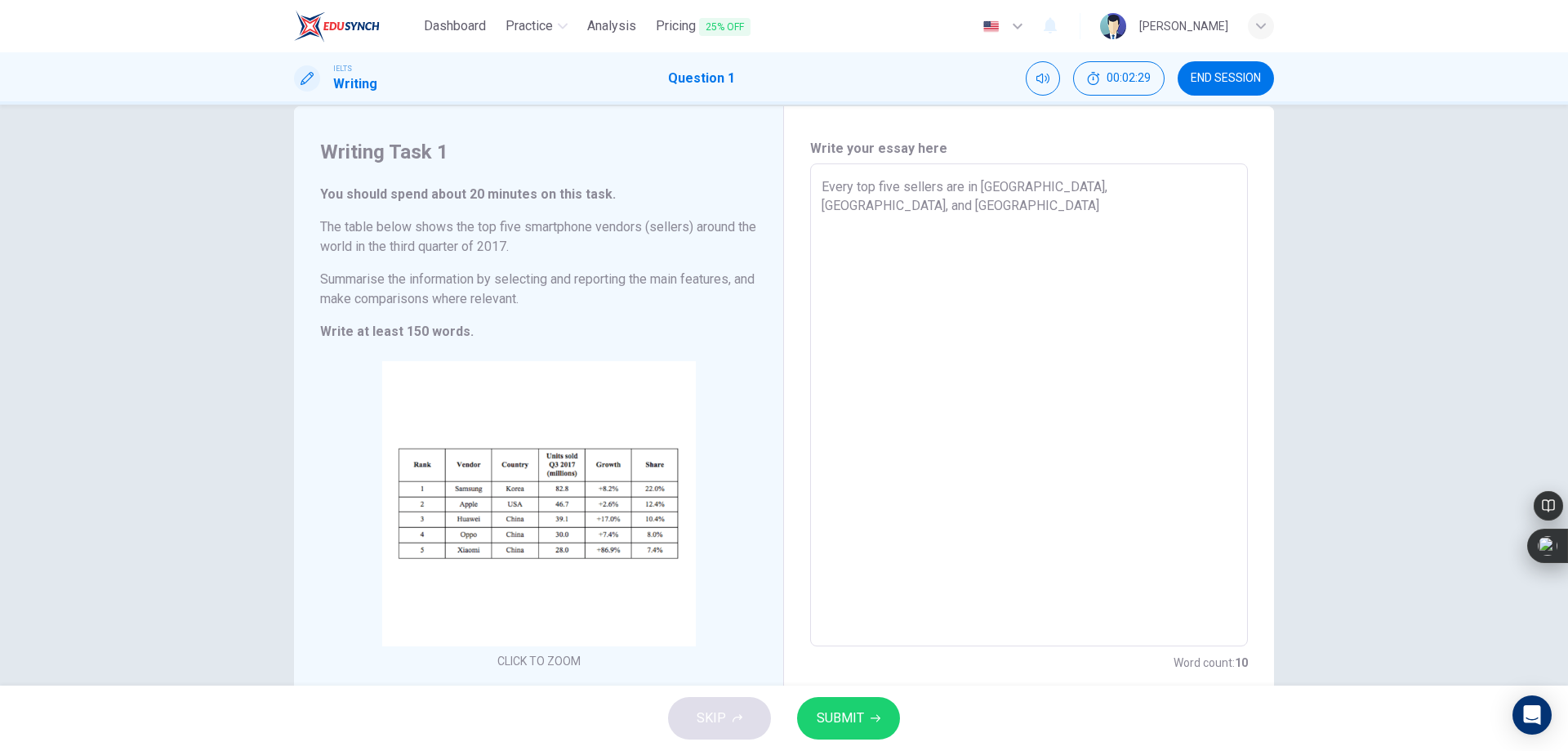
scroll to position [84, 0]
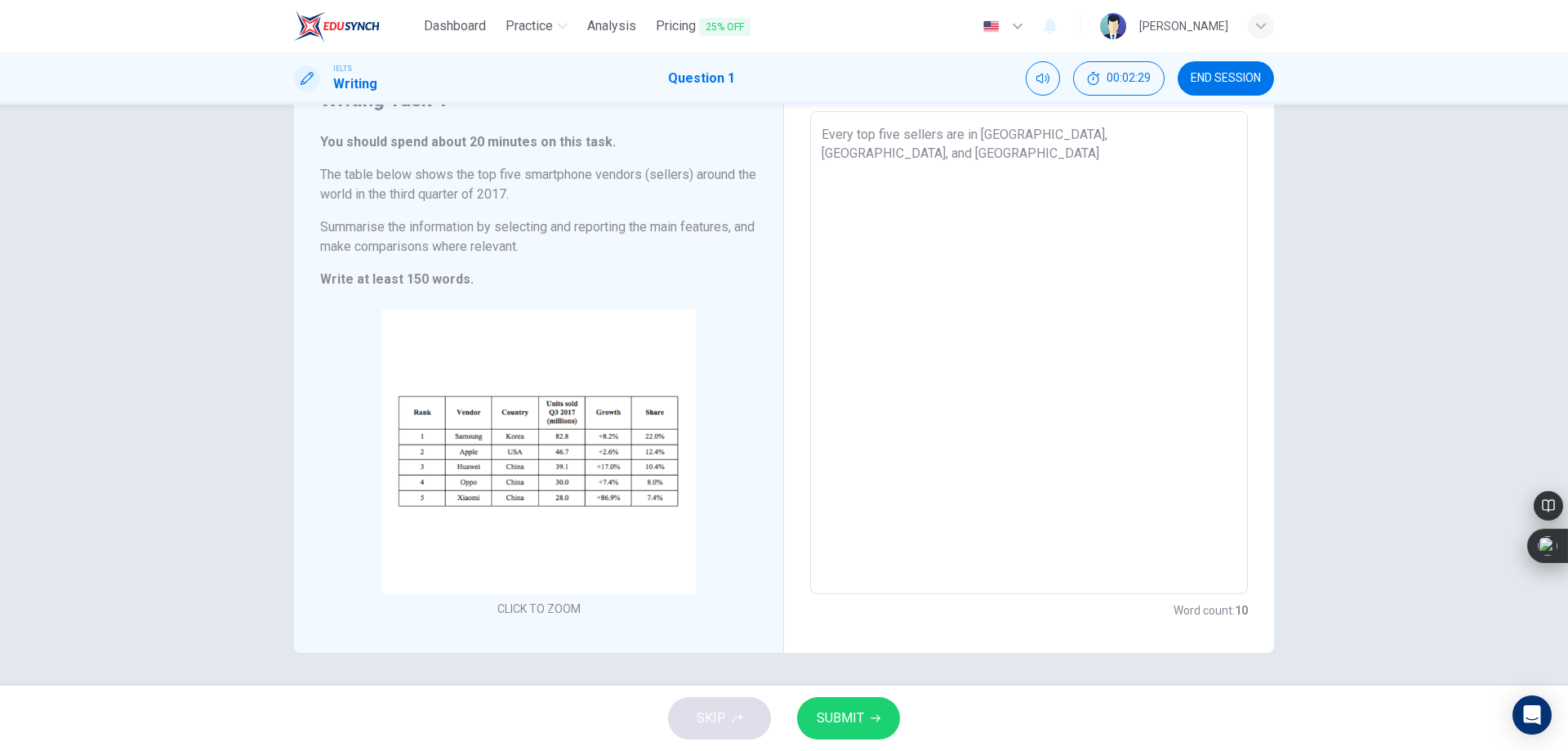
type textarea "Every top five sellers are in Korea, USA, and China,"
type textarea "x"
type textarea "Every top five sellers are in Korea, USA, and China"
type textarea "x"
type textarea "Every top five sellers are in Korea, USA, and China."
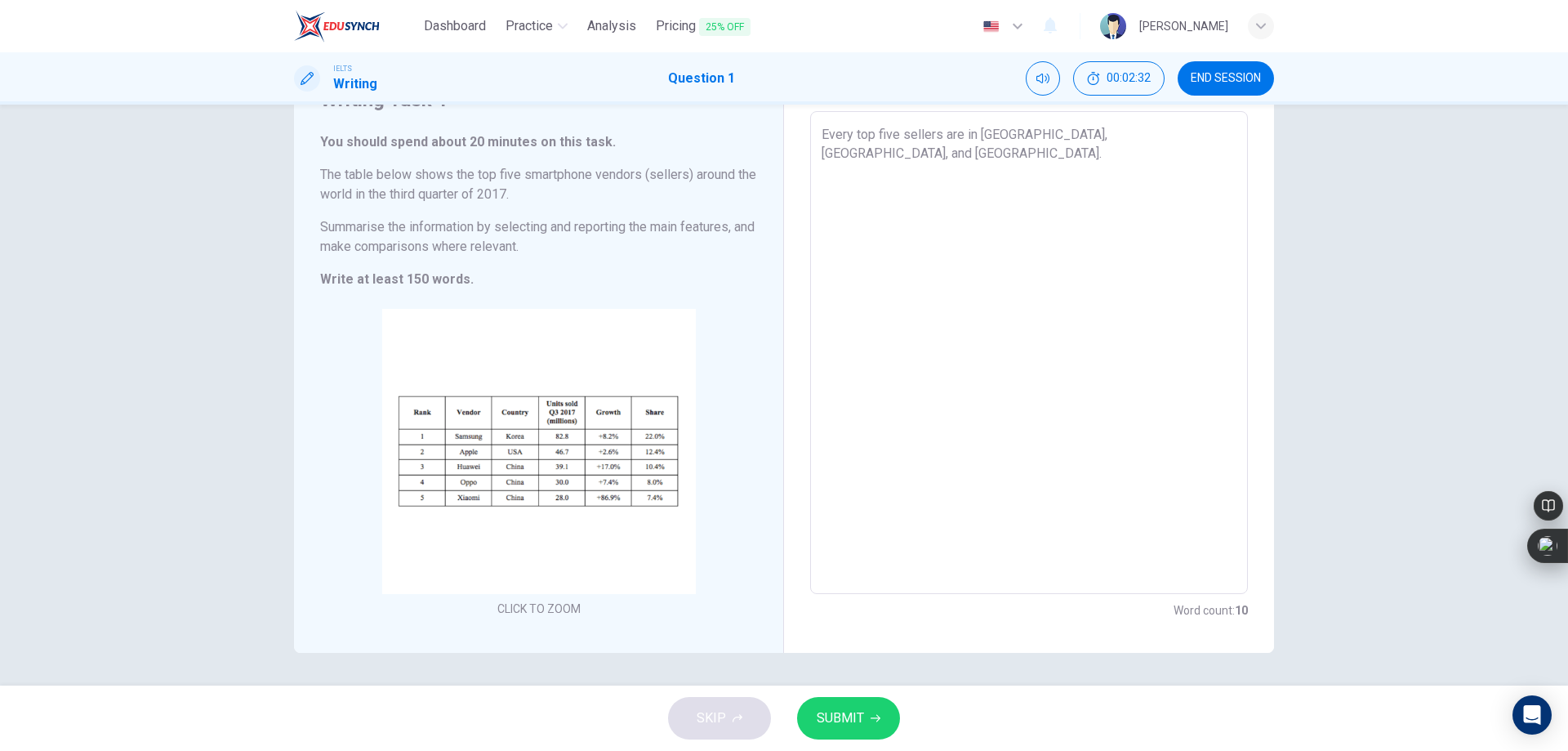
type textarea "x"
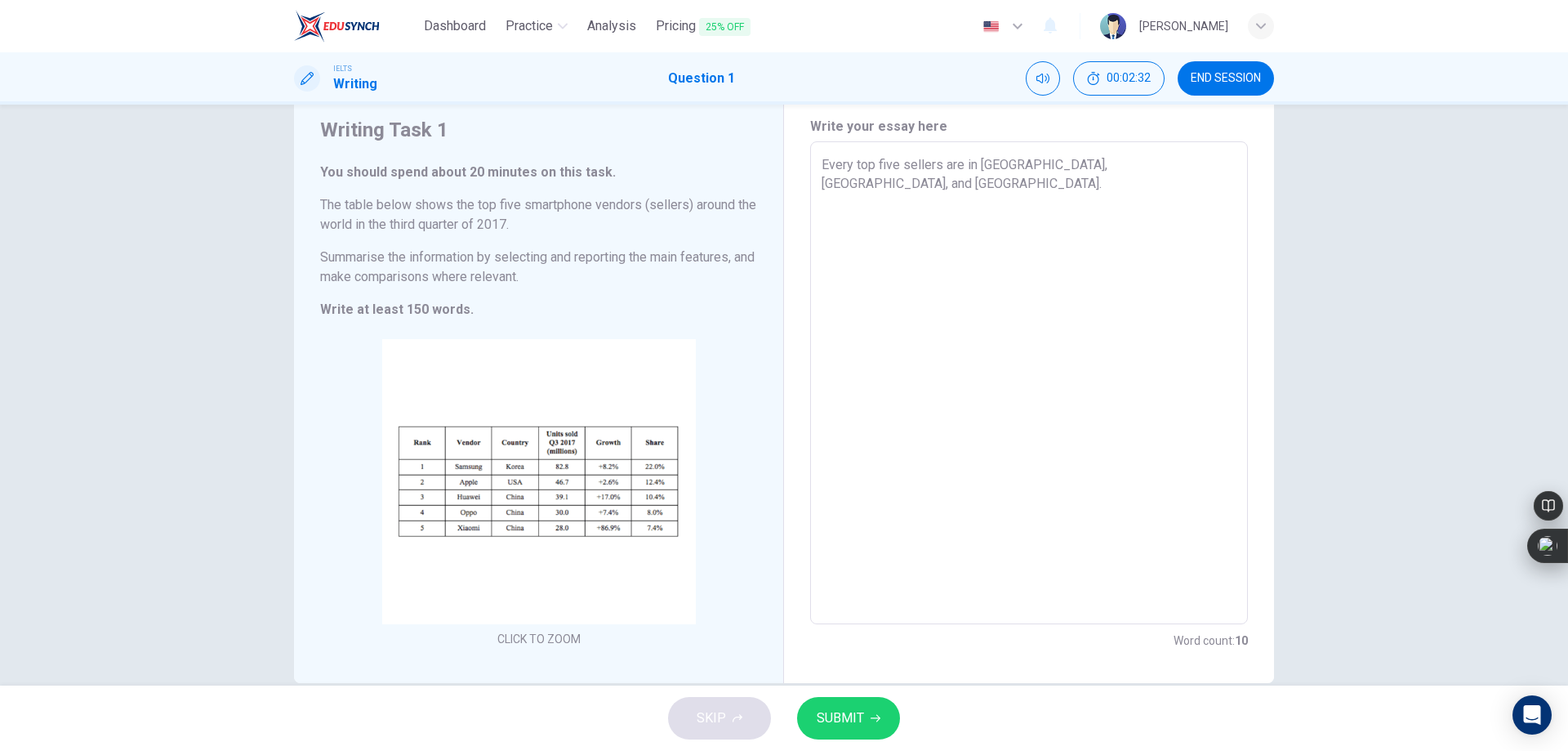
scroll to position [0, 0]
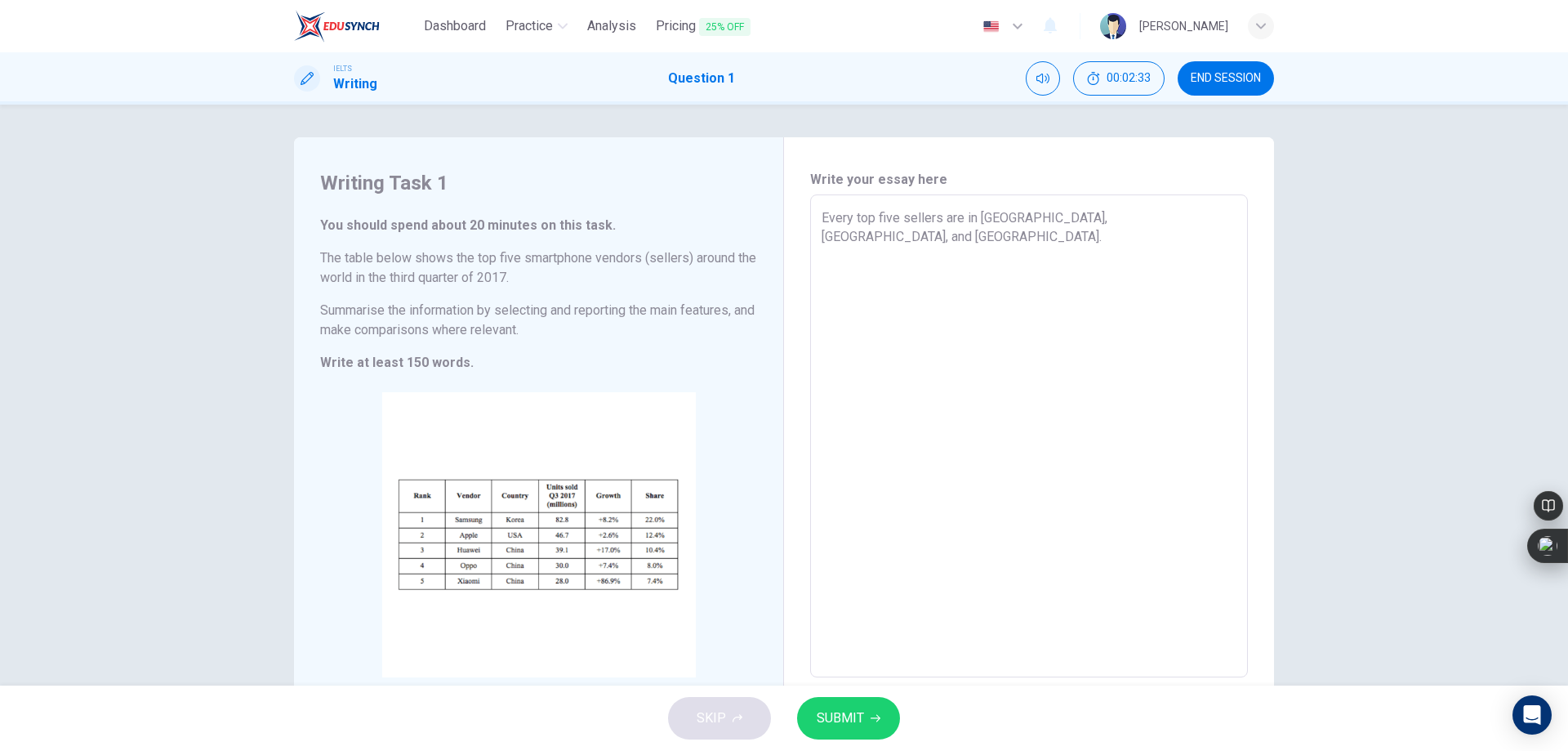
type textarea "Every top five sellers are in Korea, USA, and China."
type textarea "x"
type textarea "Every top five sellers are in Korea, USA, and China."
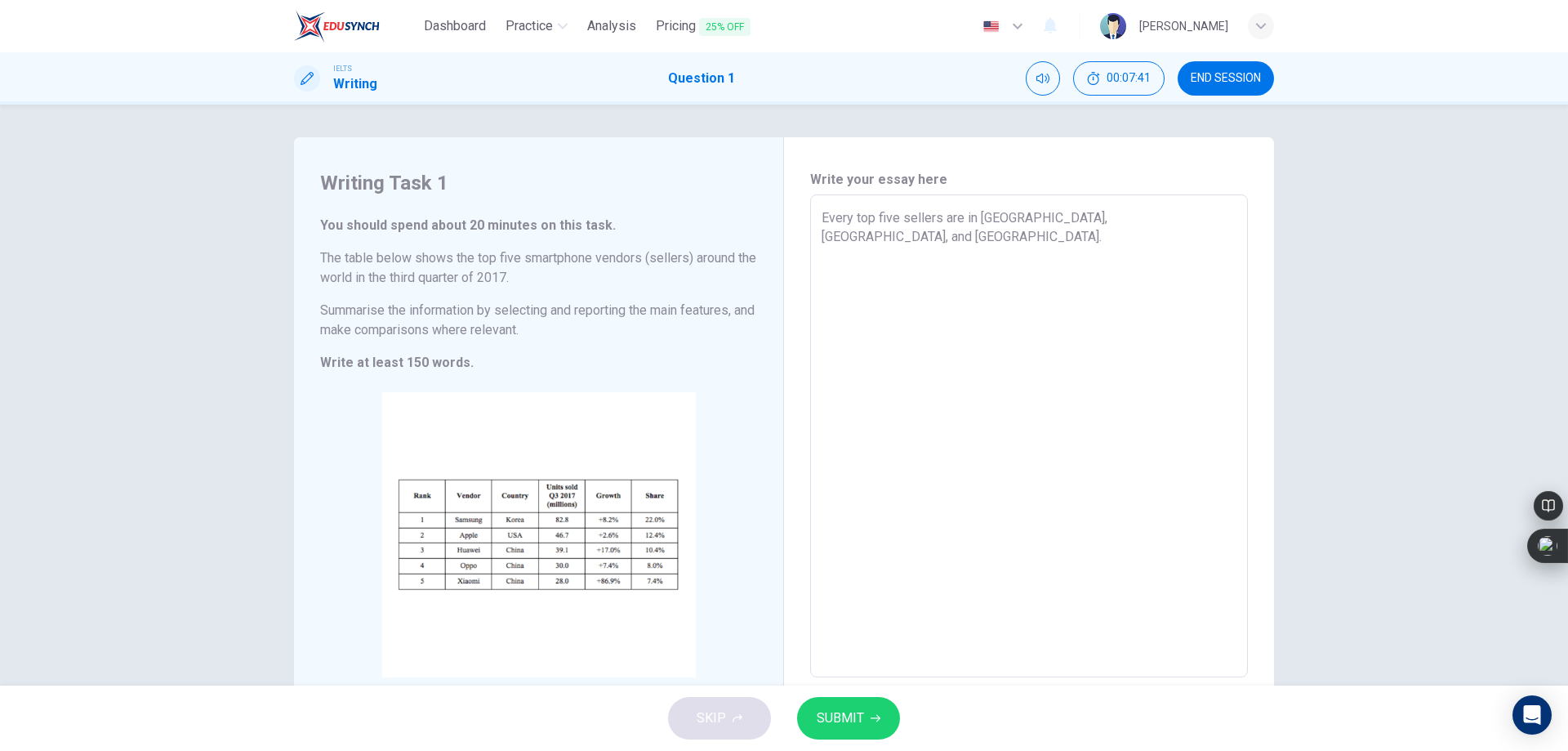
type textarea "x"
click at [1119, 308] on textarea "Every top five sellers are in Korea, USA, and China." at bounding box center [1029, 436] width 415 height 456
click at [1001, 351] on textarea "Every top five sellers are in Korea, USA, and China." at bounding box center [1029, 436] width 415 height 456
click at [960, 218] on textarea "Every top five sellers are in Korea, USA, and China." at bounding box center [1029, 436] width 415 height 456
type textarea "Every top five sellers are lin Korea, USA, and China."
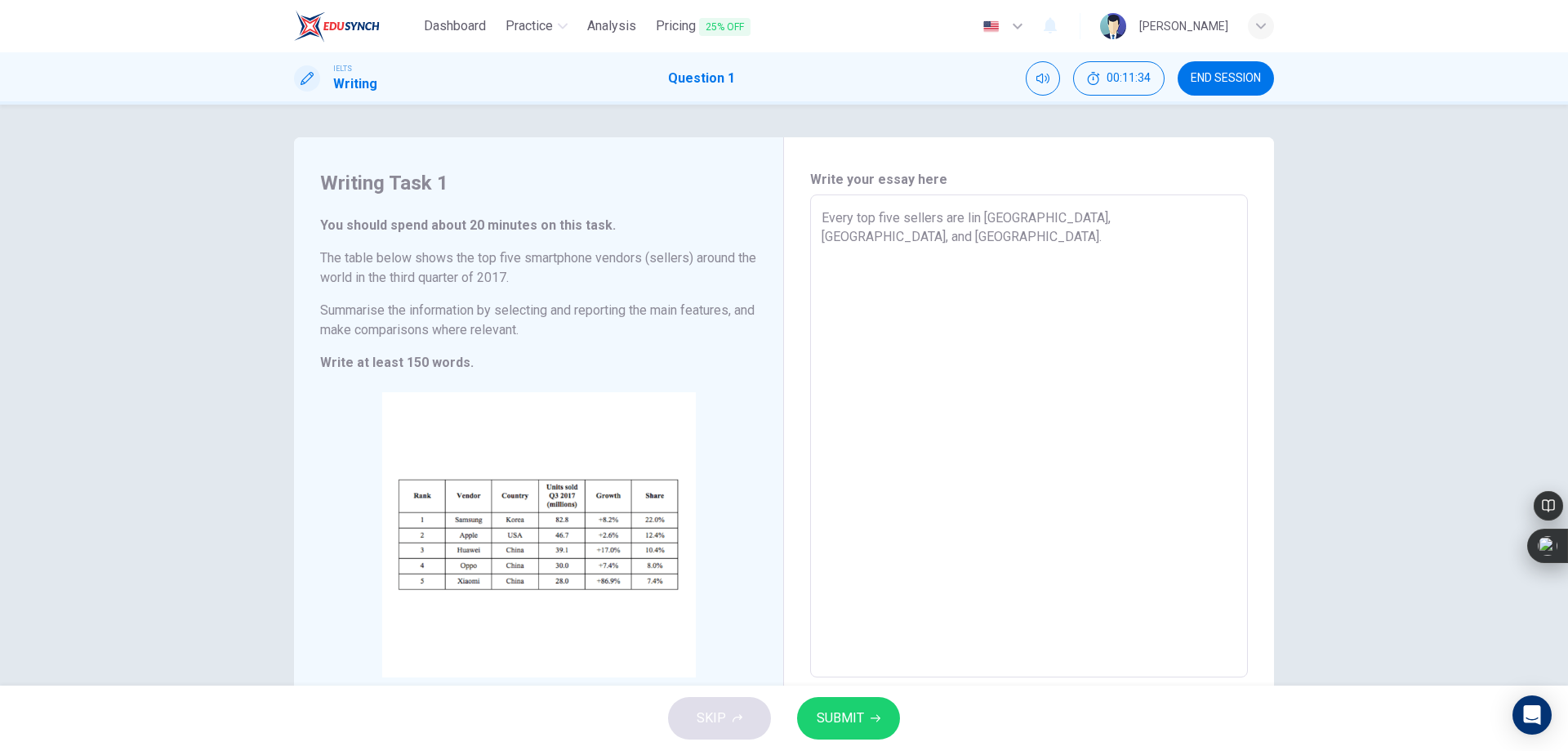
type textarea "x"
type textarea "Every top five sellers are loin Korea, USA, and China."
type textarea "x"
type textarea "Every top five sellers are lovin Korea, USA, and China."
type textarea "x"
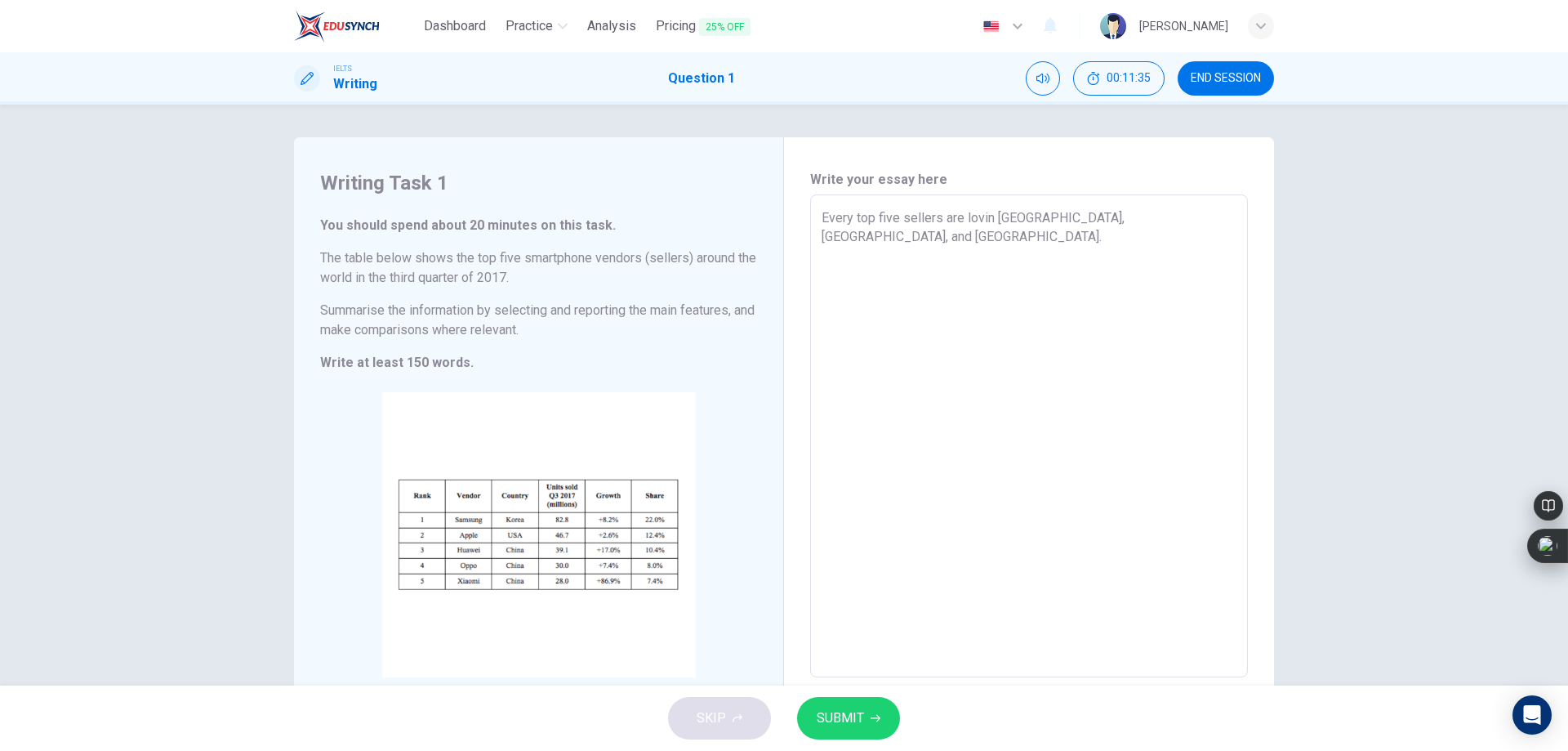
type textarea "Every top five sellers are lovain Korea, USA, and China."
type textarea "x"
type textarea "Every top five sellers are lovatin Korea, USA, and China."
type textarea "x"
type textarea "Every top five sellers are lovatein Korea, USA, and China."
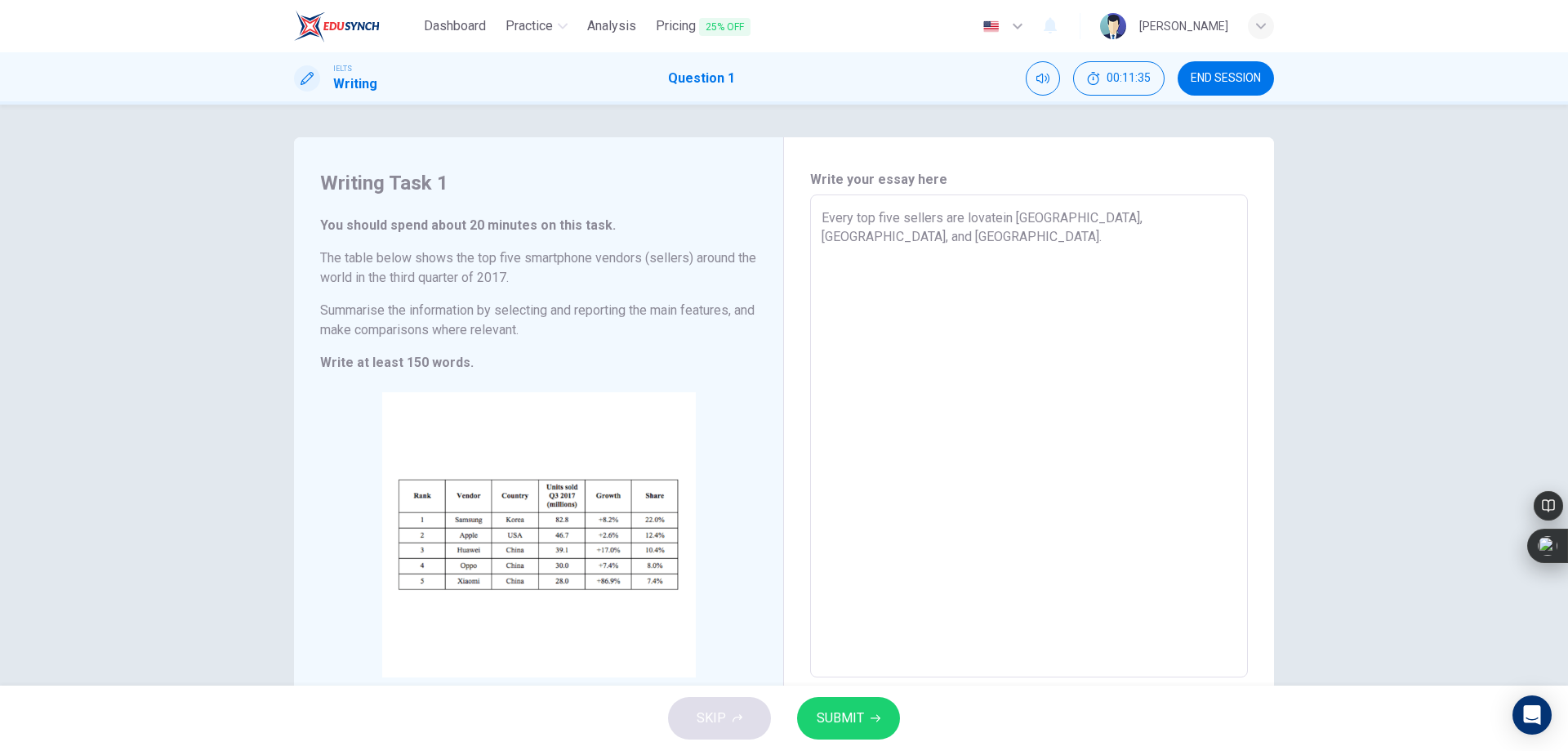
type textarea "x"
type textarea "Every top five sellers are lovatedin Korea, USA, and China."
type textarea "x"
type textarea "Every top five sellers are lovated in Korea, USA, and China."
type textarea "x"
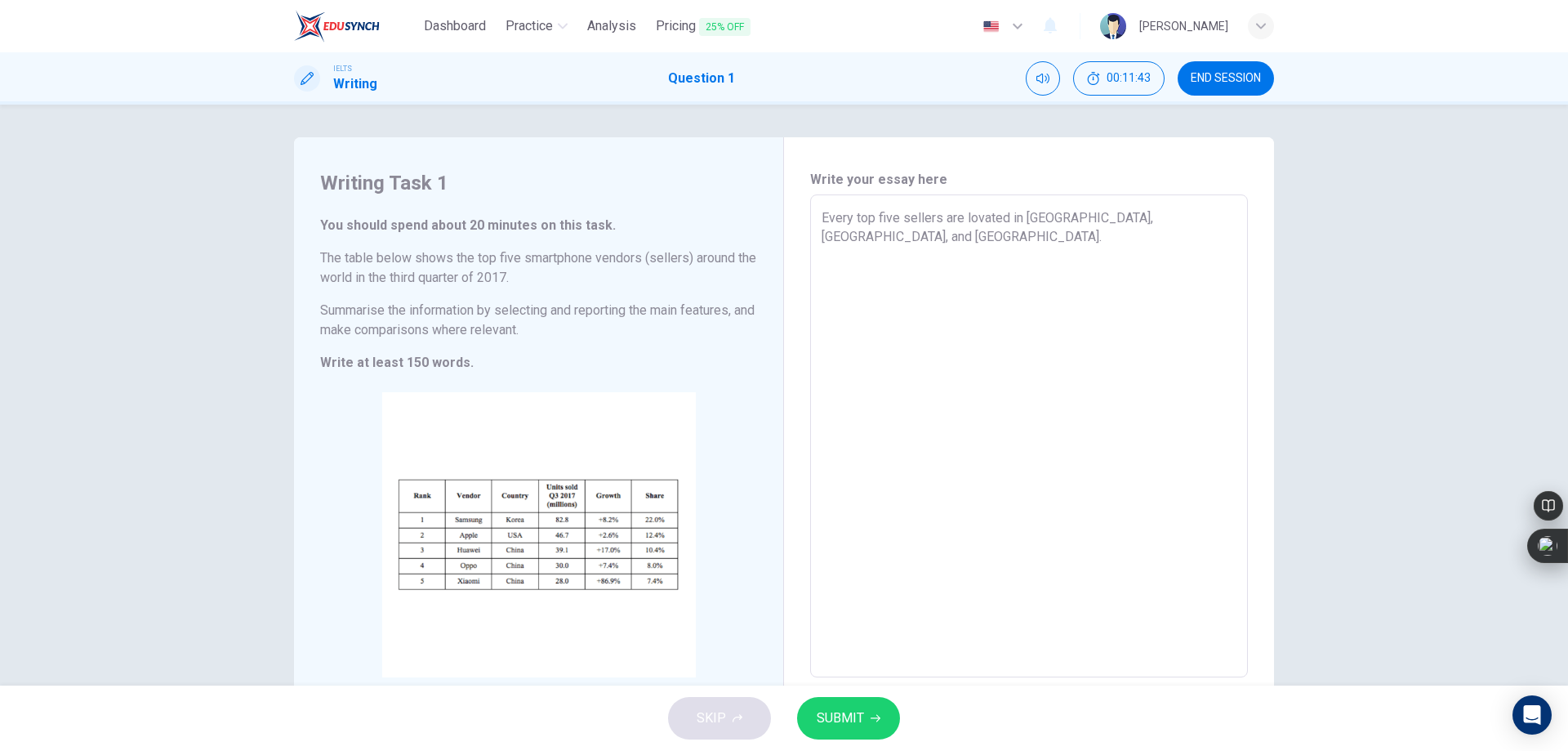
click at [980, 212] on textarea "Every top five sellers are lovated in Korea, USA, and China." at bounding box center [1029, 436] width 415 height 456
type textarea "Every top five sellers are loated in Korea, USA, and China."
type textarea "x"
type textarea "Every top five sellers are located in Korea, USA, and China."
type textarea "x"
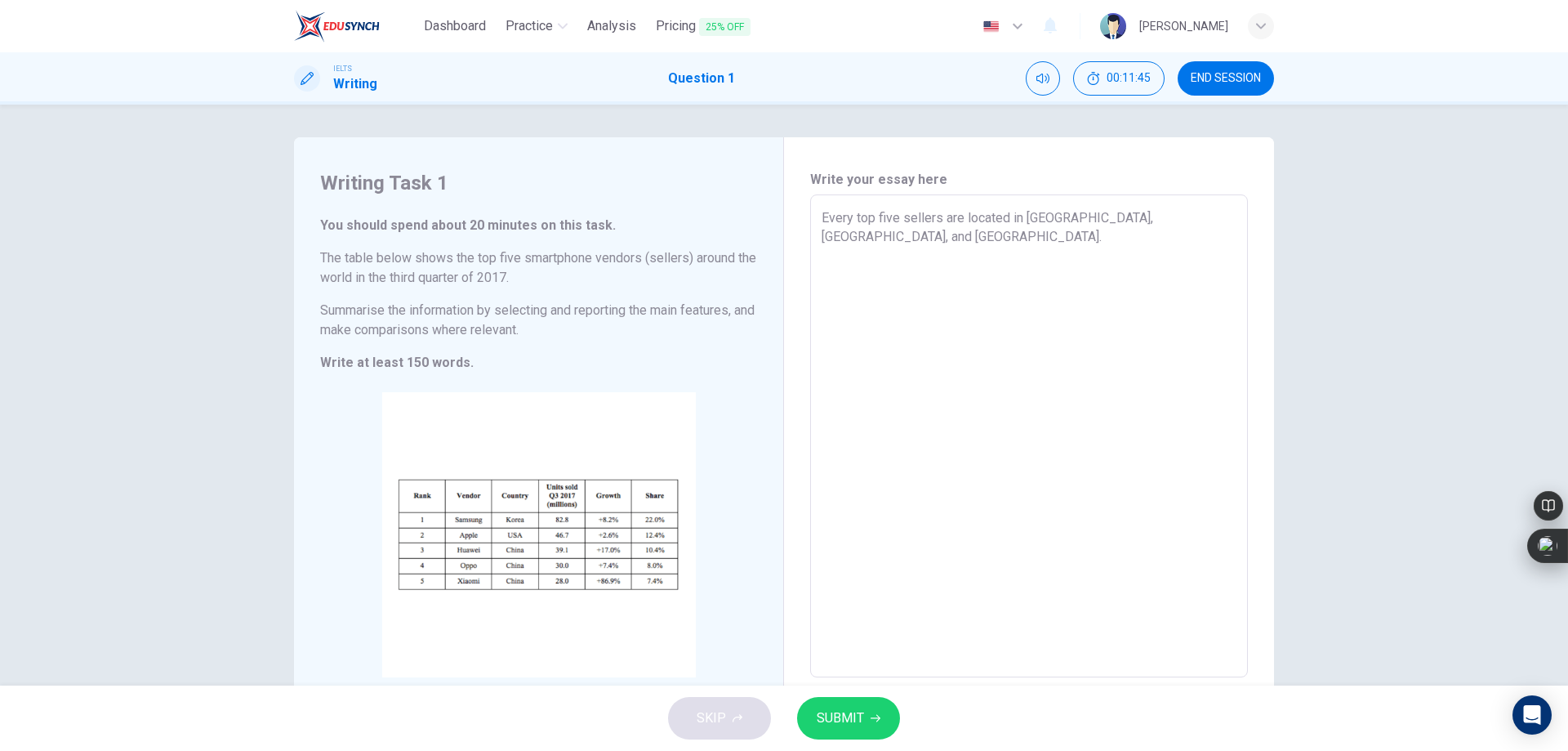
click at [1166, 260] on textarea "Every top five sellers are located in Korea, USA, and China." at bounding box center [1029, 436] width 415 height 456
type textarea "Every top five sellers are located in Korea, USA, and China. S"
type textarea "x"
type textarea "Every top five sellers are located in Korea, USA, and China. Sa"
type textarea "x"
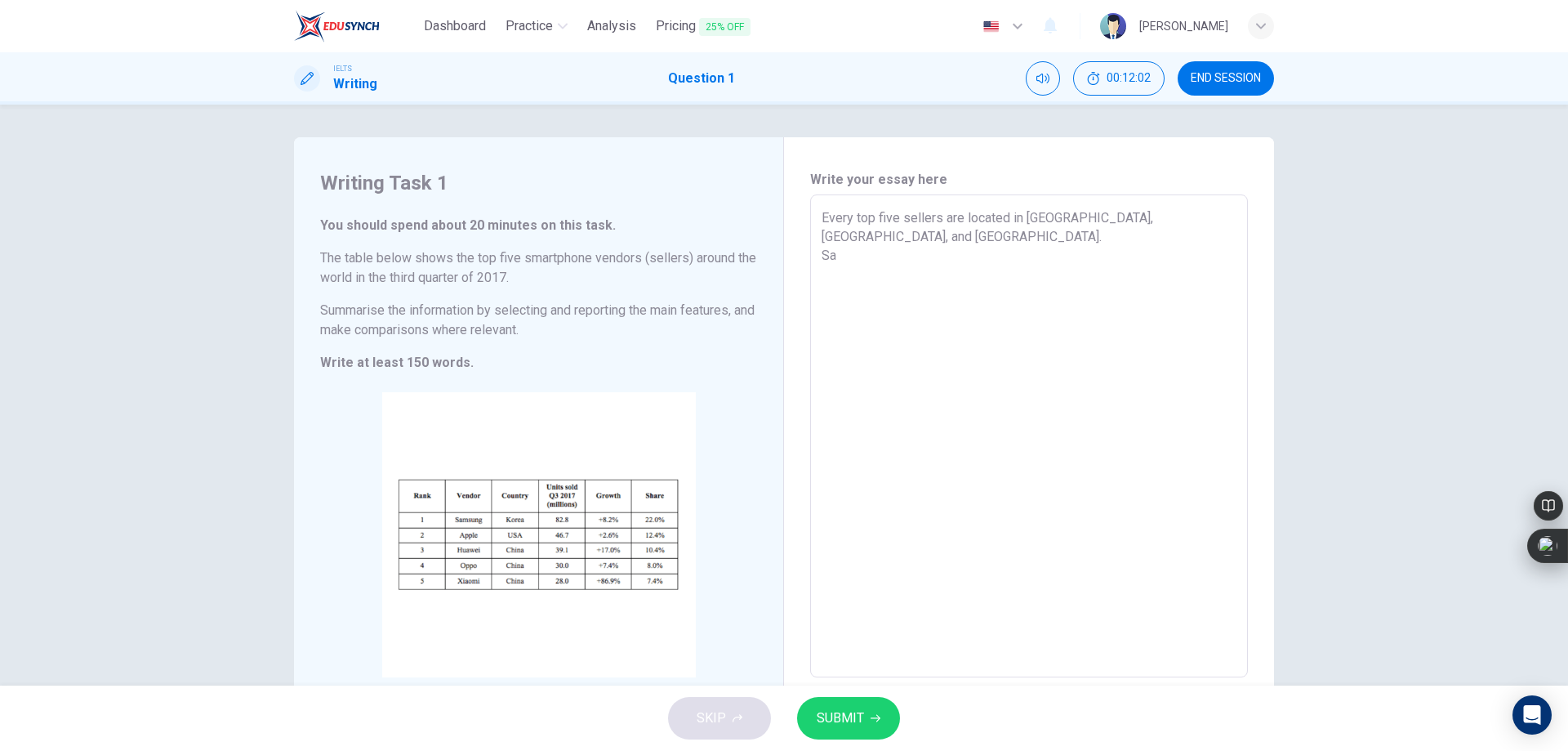
type textarea "Every top five sellers are located in Korea, USA, and China. Sam"
type textarea "x"
type textarea "Every top five sellers are located in Korea, USA, and China. Sams"
type textarea "x"
type textarea "Every top five sellers are located in Korea, USA, and China. Samsu"
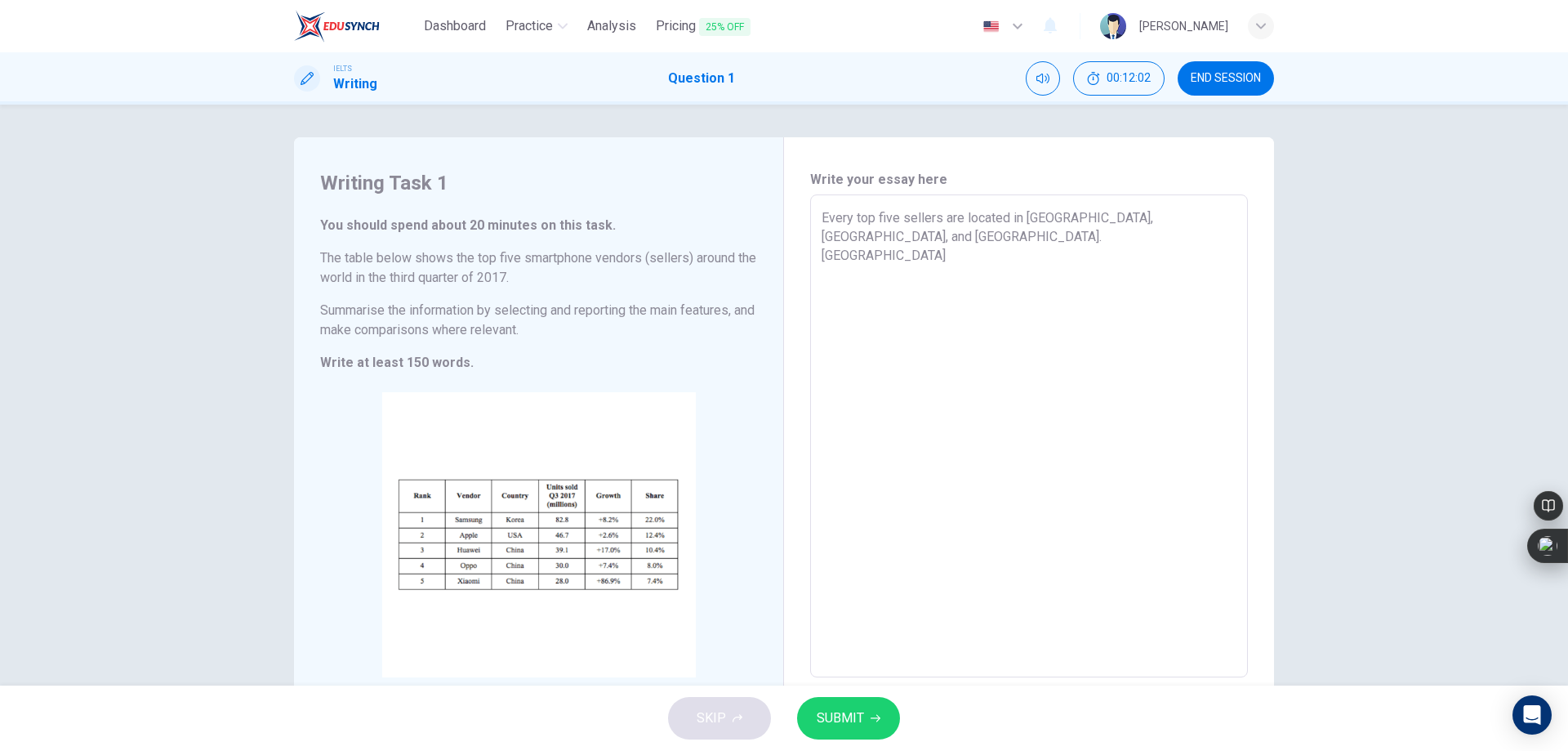
type textarea "x"
type textarea "Every top five sellers are located in Korea, USA, and China. Samsun"
type textarea "x"
type textarea "Every top five sellers are located in Korea, USA, and China. Samsung"
type textarea "x"
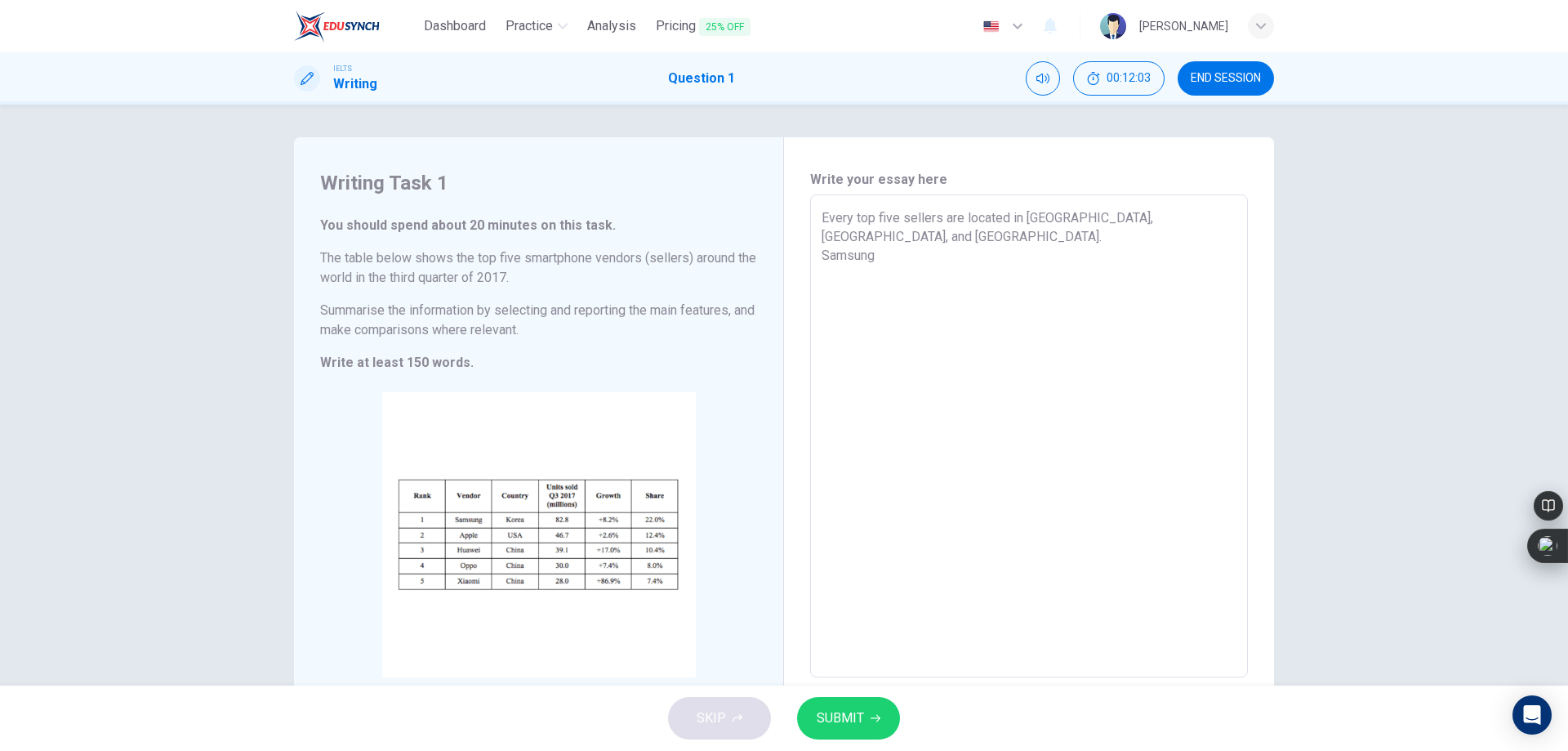
type textarea "Every top five sellers are located in Korea, USA, and China. Samsung"
type textarea "x"
type textarea "Every top five sellers are located in Korea, USA, and China. Samsung h"
type textarea "x"
type textarea "Every top five sellers are located in Korea, USA, and China. Samsung ha"
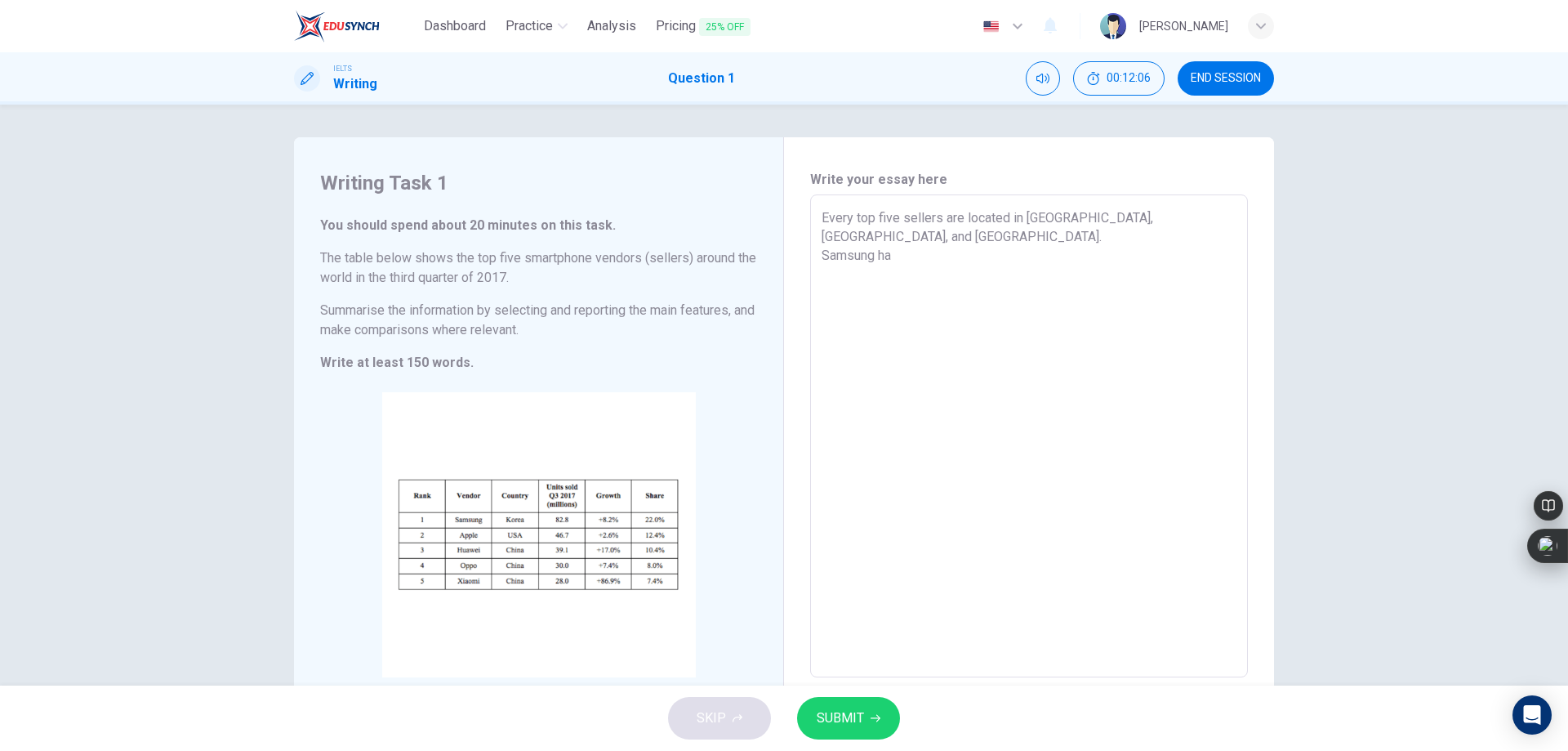
type textarea "x"
type textarea "Every top five sellers are located in Korea, USA, and China. Samsung has"
type textarea "x"
type textarea "Every top five sellers are located in Korea, USA, and China. Samsung has"
type textarea "x"
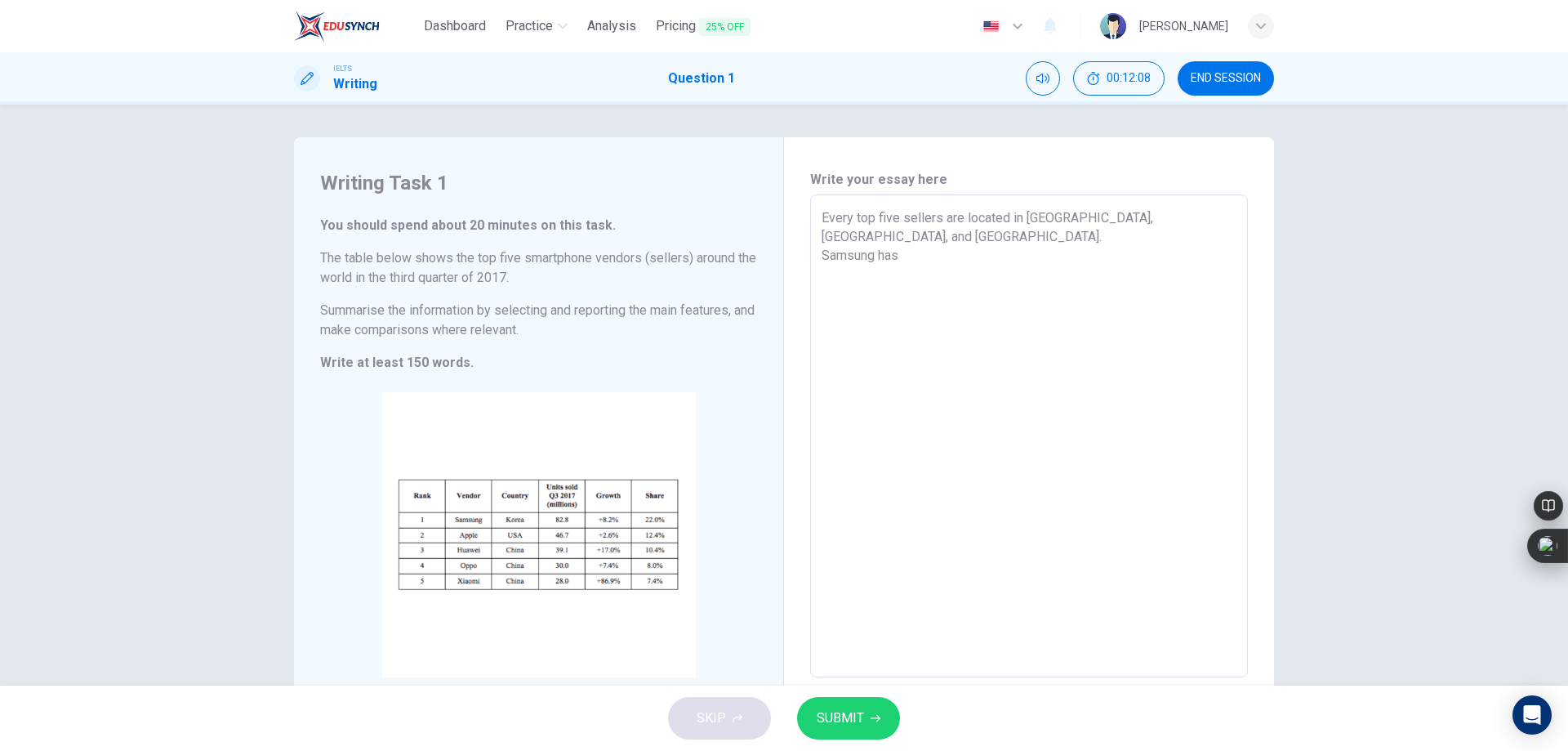
type textarea "Every top five sellers are located in Korea, USA, and China. Samsung has a"
type textarea "x"
type textarea "Every top five sellers are located in Korea, USA, and China. Samsung has a"
type textarea "x"
type textarea "Every top five sellers are located in Korea, USA, and China. Samsung has a l"
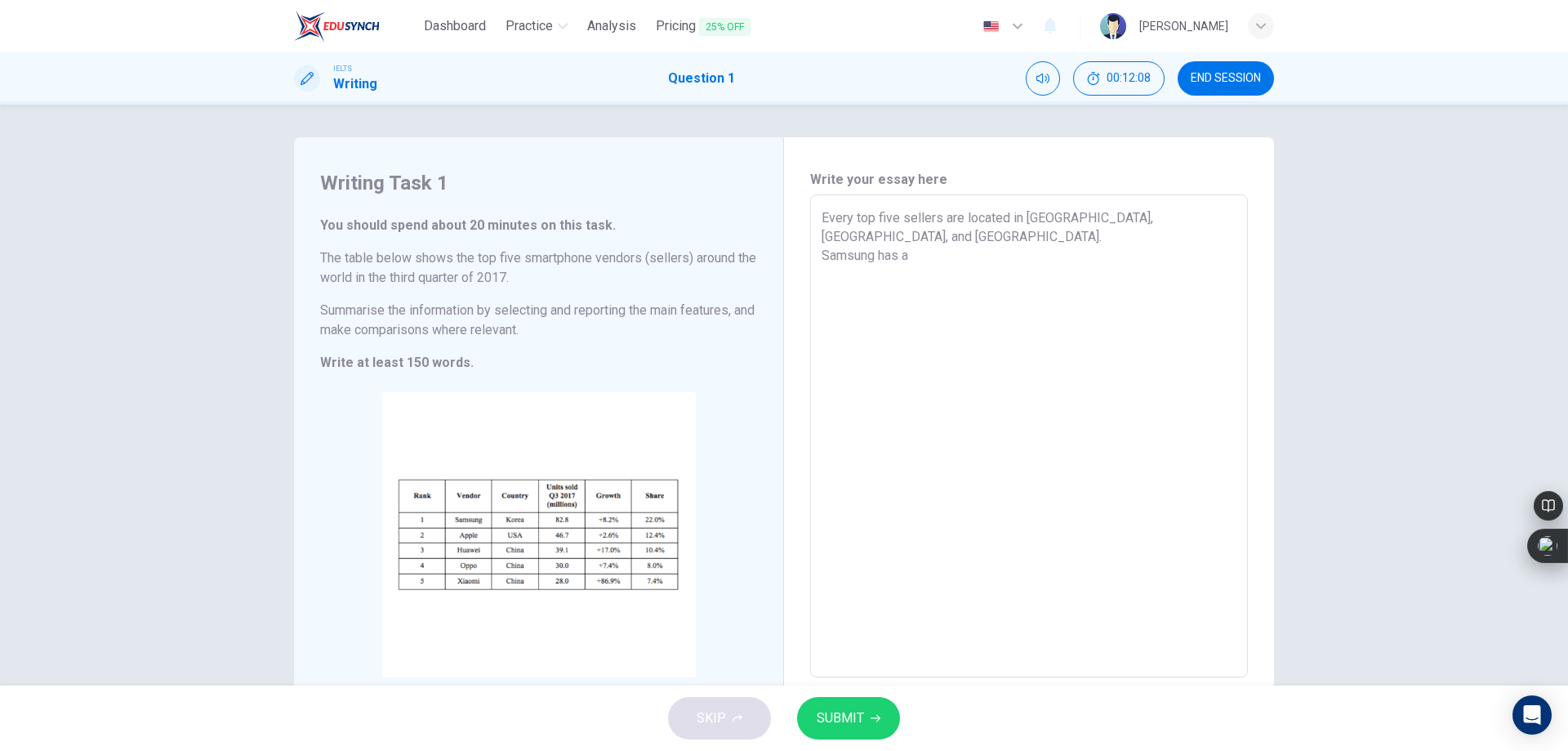
type textarea "x"
type textarea "Every top five sellers are located in Korea, USA, and China. Samsung has a la"
type textarea "x"
type textarea "Every top five sellers are located in Korea, USA, and China. Samsung has a lar"
type textarea "x"
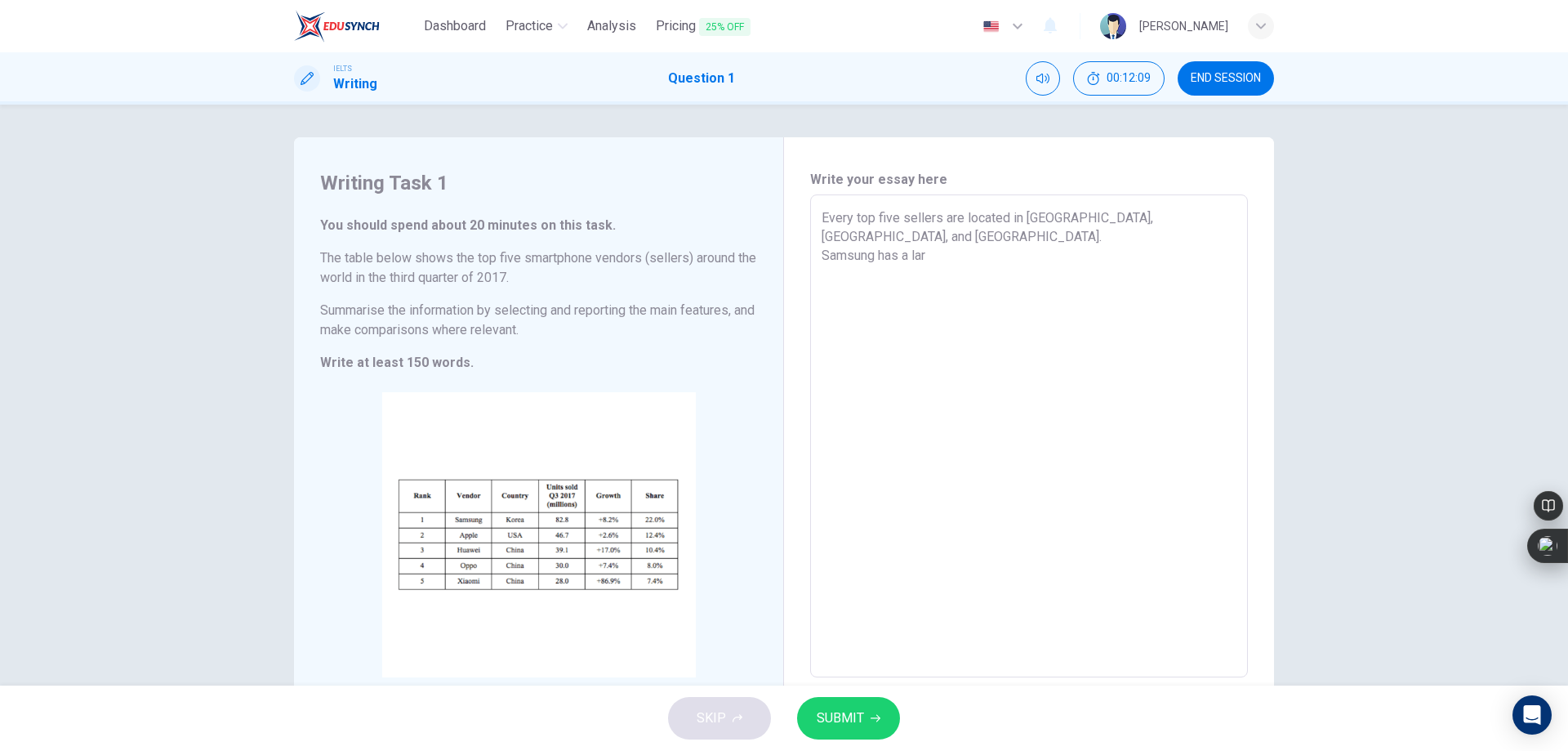
type textarea "Every top five sellers are located in Korea, USA, and China. Samsung has a larg"
type textarea "x"
type textarea "Every top five sellers are located in Korea, USA, and China. Samsung has a large"
type textarea "x"
type textarea "Every top five sellers are located in Korea, USA, and China. Samsung has a larg…"
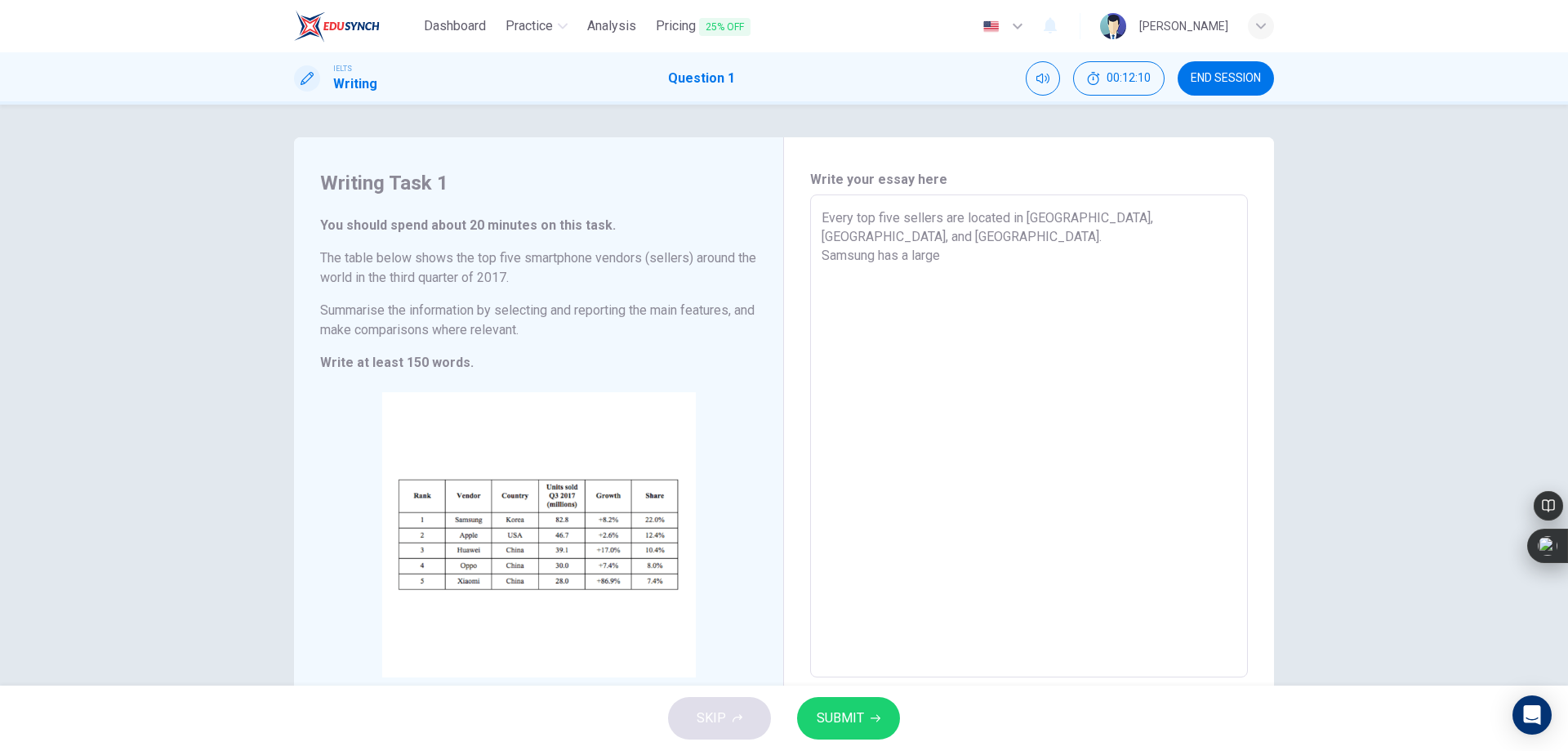
type textarea "x"
type textarea "Every top five sellers are located in Korea, USA, and China. Samsung has a larg…"
type textarea "x"
type textarea "Every top five sellers are located in Korea, USA, and China. Samsung has a larg…"
type textarea "x"
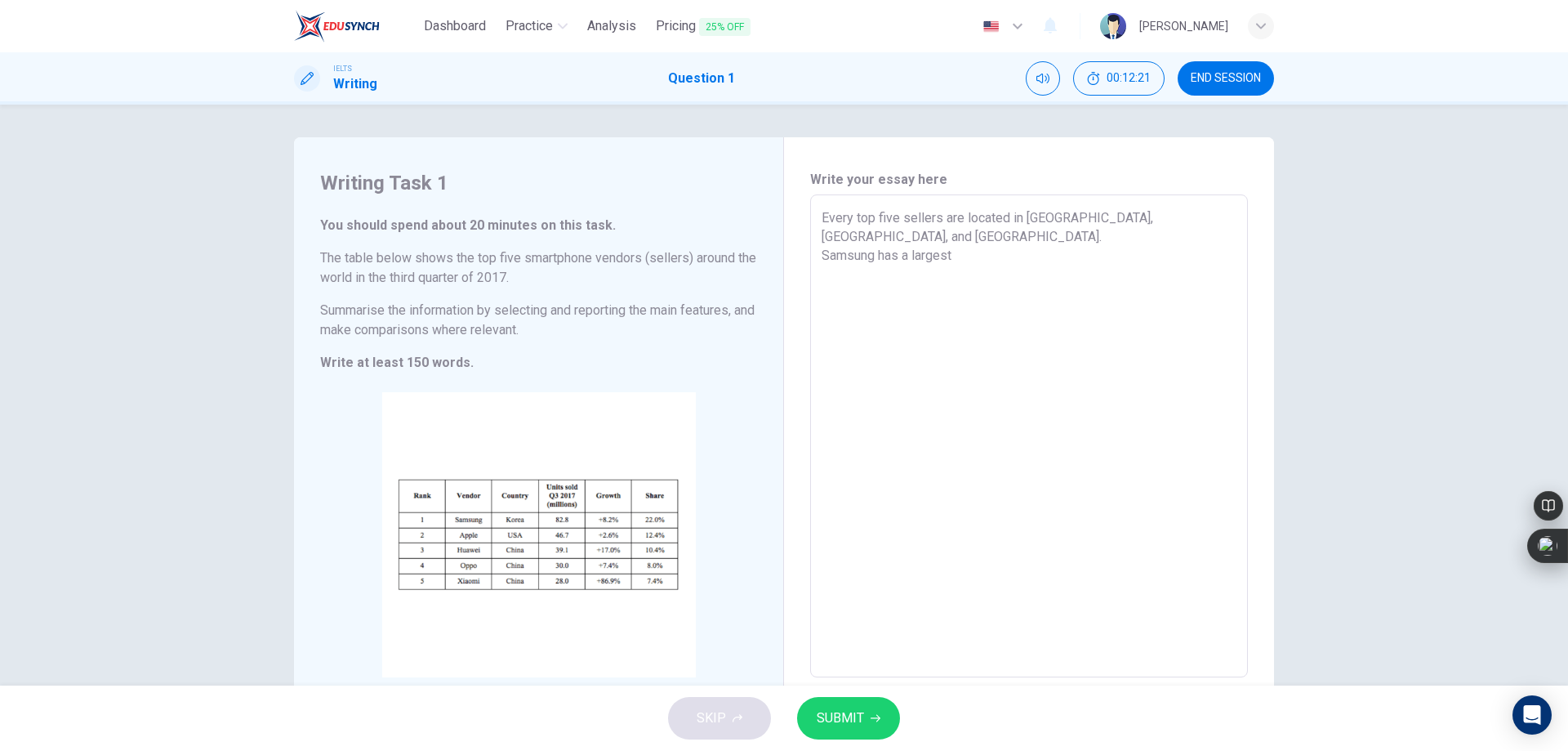
type textarea "Every top five sellers are located in Korea, USA, and China. Samsung has a larg…"
type textarea "x"
type textarea "Every top five sellers are located in Korea, USA, and China. Samsung has a larg…"
type textarea "x"
type textarea "Every top five sellers are located in Korea, USA, and China. Samsung has a larg…"
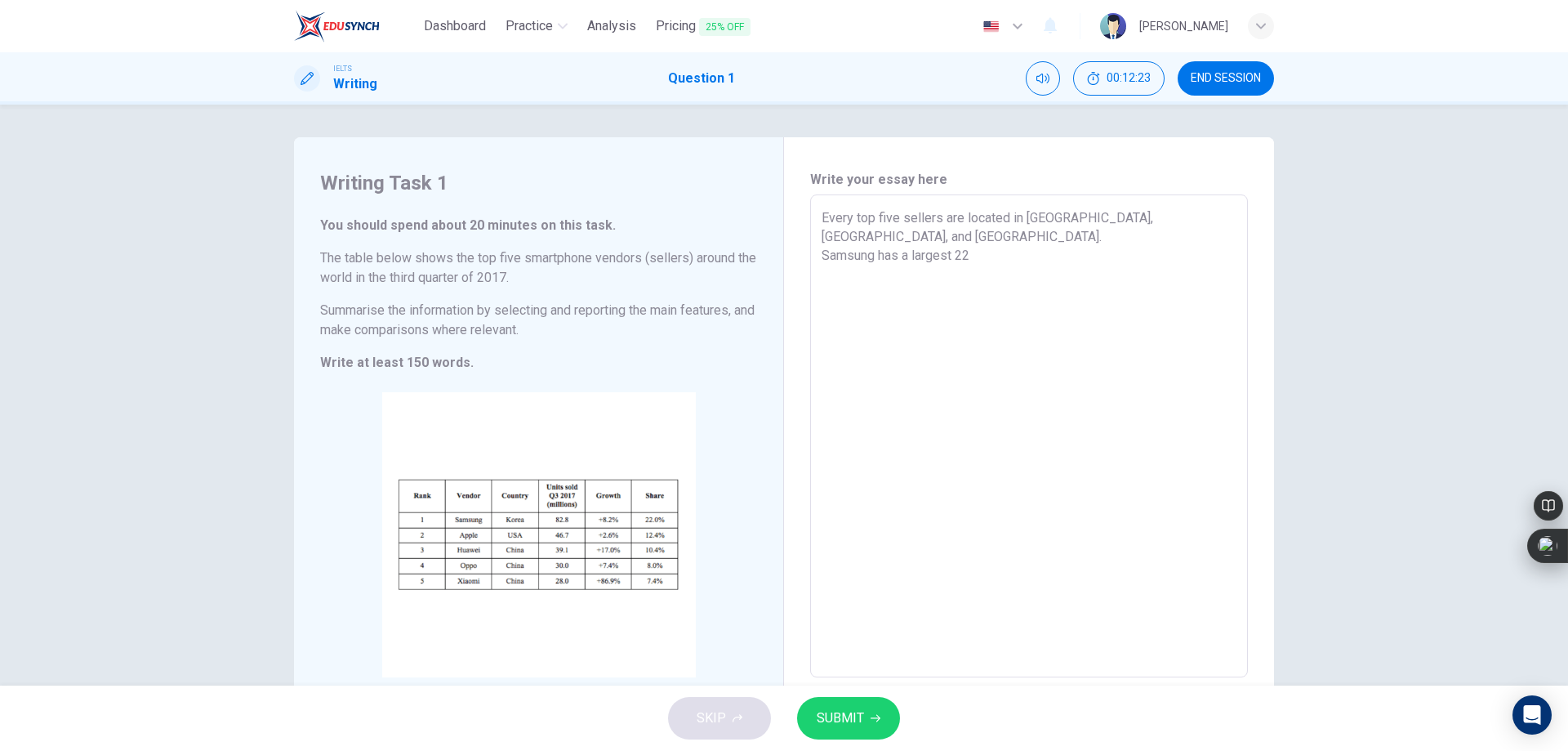
type textarea "x"
type textarea "Every top five sellers are located in Korea, USA, and China. Samsung has a larg…"
type textarea "x"
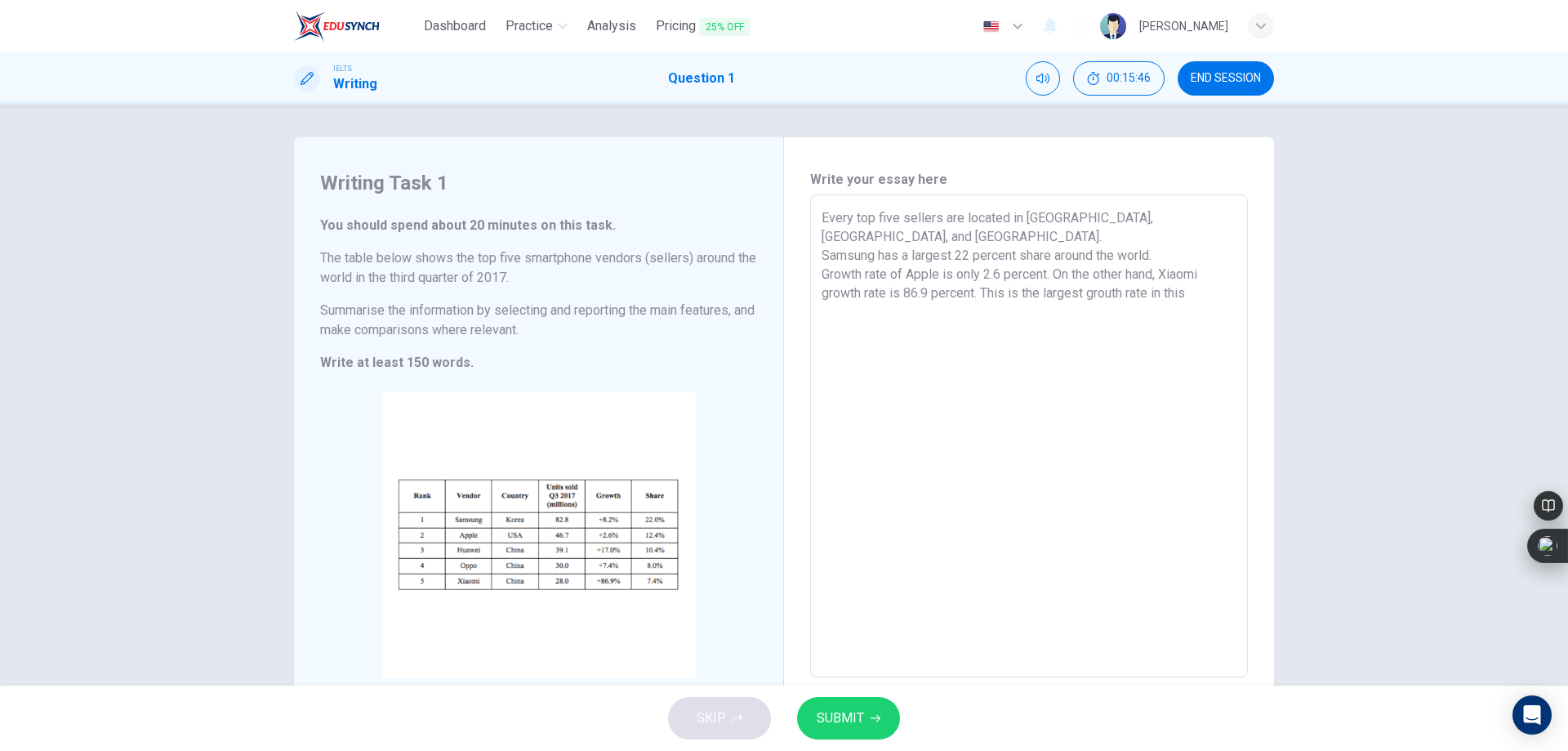
click at [1201, 278] on textarea "Every top five sellers are located in Korea, USA, and China. Samsung has a larg…" at bounding box center [1029, 436] width 415 height 456
drag, startPoint x: 1200, startPoint y: 278, endPoint x: 1155, endPoint y: 271, distance: 45.5
click at [1155, 271] on textarea "Every top five sellers are located in Korea, USA, and China. Samsung has a larg…" at bounding box center [1029, 436] width 415 height 456
click at [1033, 314] on textarea "Every top five sellers are located in Korea, USA, and China. Samsung has a larg…" at bounding box center [1029, 436] width 415 height 456
click at [1038, 325] on textarea "Every top five sellers are located in Korea, USA, and China. Samsung has a larg…" at bounding box center [1029, 436] width 415 height 456
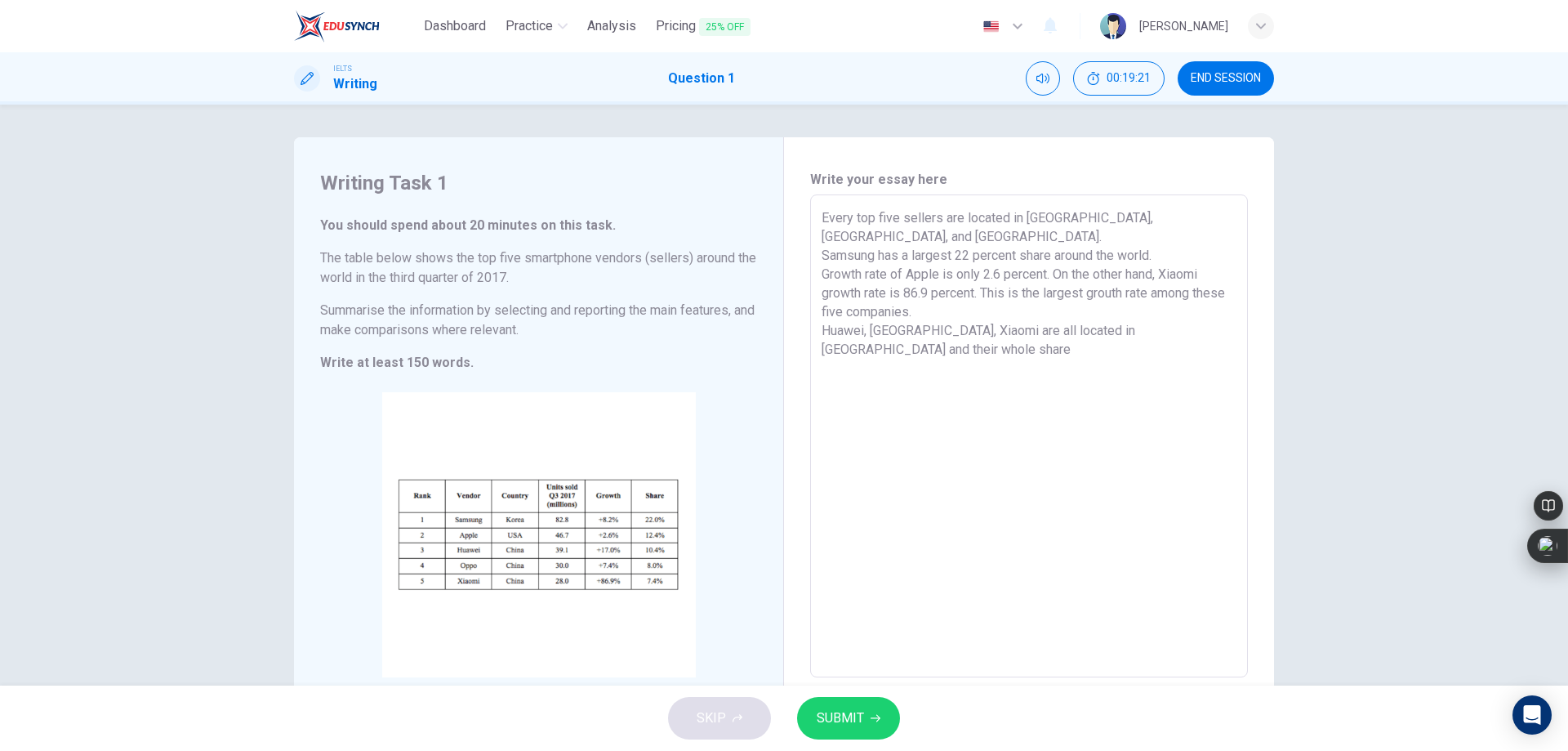
click at [1175, 313] on textarea "Every top five sellers are located in Korea, USA, and China. Samsung has a larg…" at bounding box center [1029, 436] width 415 height 456
click at [1206, 311] on textarea "Every top five sellers are located in Korea, USA, and China. Samsung has a larg…" at bounding box center [1029, 436] width 415 height 456
click at [1120, 341] on textarea "Every top five sellers are located in Korea, USA, and China. Samsung has a larg…" at bounding box center [1029, 436] width 415 height 456
click at [1166, 348] on textarea "Every top five sellers are located in Korea, USA, and China. Samsung has a larg…" at bounding box center [1029, 436] width 415 height 456
drag, startPoint x: 1031, startPoint y: 332, endPoint x: 1051, endPoint y: 328, distance: 20.4
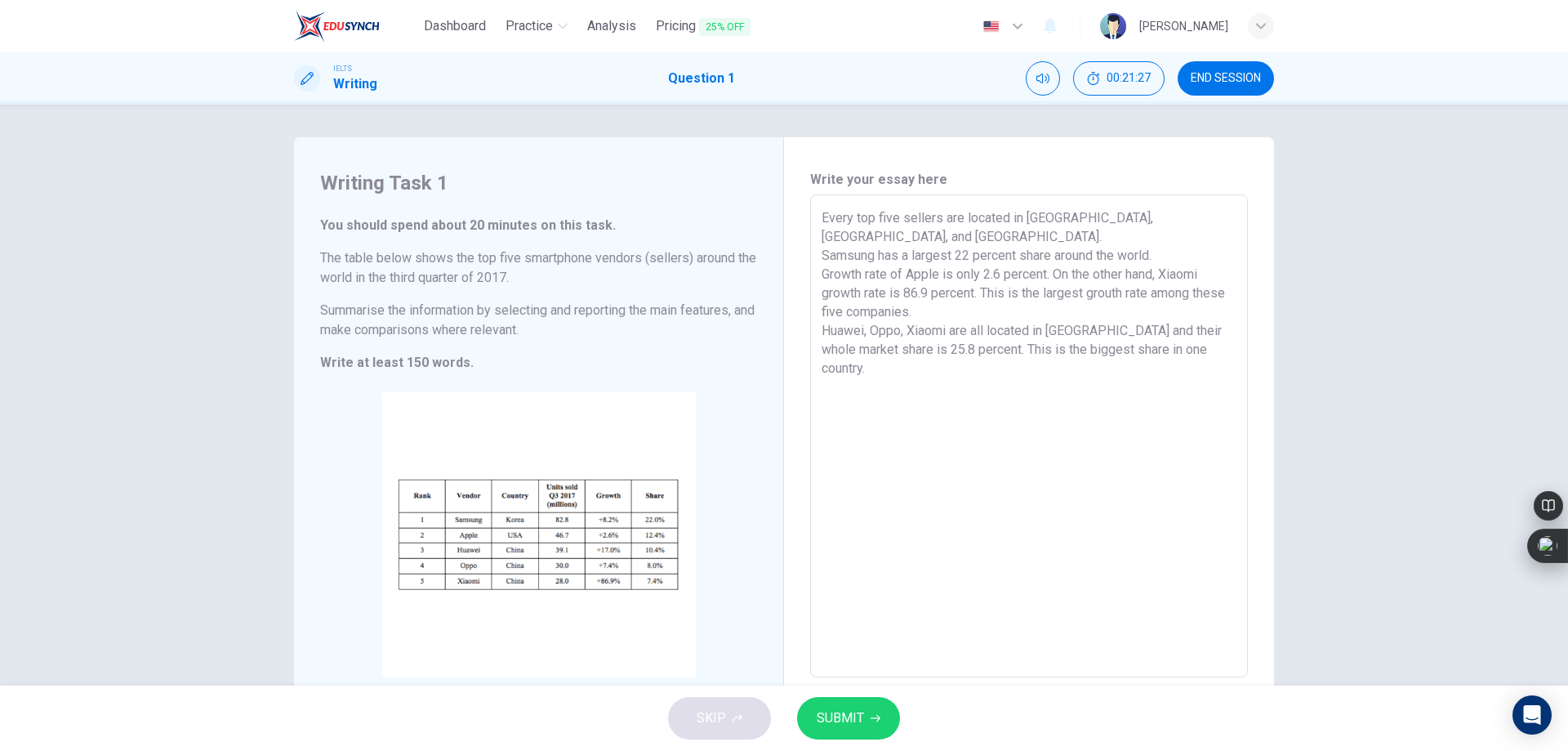
click at [1051, 328] on textarea "Every top five sellers are located in Korea, USA, and China. Samsung has a larg…" at bounding box center [1029, 436] width 415 height 456
click at [1200, 336] on textarea "Every top five sellers are located in Korea, USA, and China. Samsung has a larg…" at bounding box center [1029, 436] width 415 height 456
click at [1042, 380] on textarea "Every top five sellers are located in Korea, USA, and China. Samsung has a larg…" at bounding box center [1029, 436] width 415 height 456
click at [995, 362] on textarea "Every top five sellers are located in Korea, USA, and China. Samsung has a larg…" at bounding box center [1029, 436] width 415 height 456
click at [925, 402] on textarea "Every top five sellers are located in Korea, USA, and China. Samsung has a larg…" at bounding box center [1029, 436] width 415 height 456
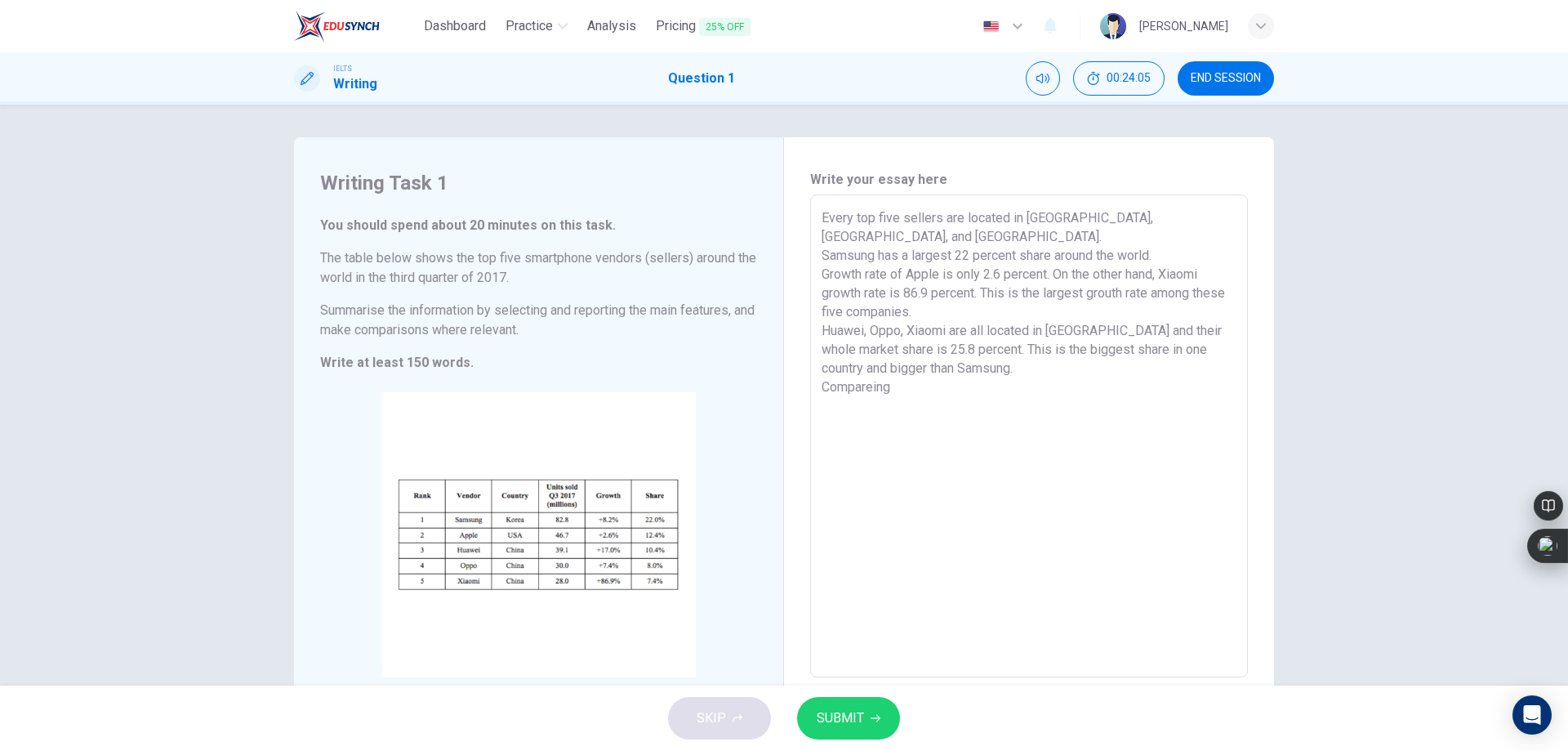
click at [872, 366] on textarea "Every top five sellers are located in Korea, USA, and China. Samsung has a larg…" at bounding box center [1029, 436] width 415 height 456
click at [870, 366] on textarea "Every top five sellers are located in Korea, USA, and China. Samsung has a larg…" at bounding box center [1029, 436] width 415 height 456
click at [1161, 382] on textarea "Every top five sellers are located in Korea, USA, and China. Samsung has a larg…" at bounding box center [1029, 436] width 415 height 456
click at [1115, 423] on textarea "Every top five sellers are located in Korea, USA, and China. Samsung has a larg…" at bounding box center [1029, 436] width 415 height 456
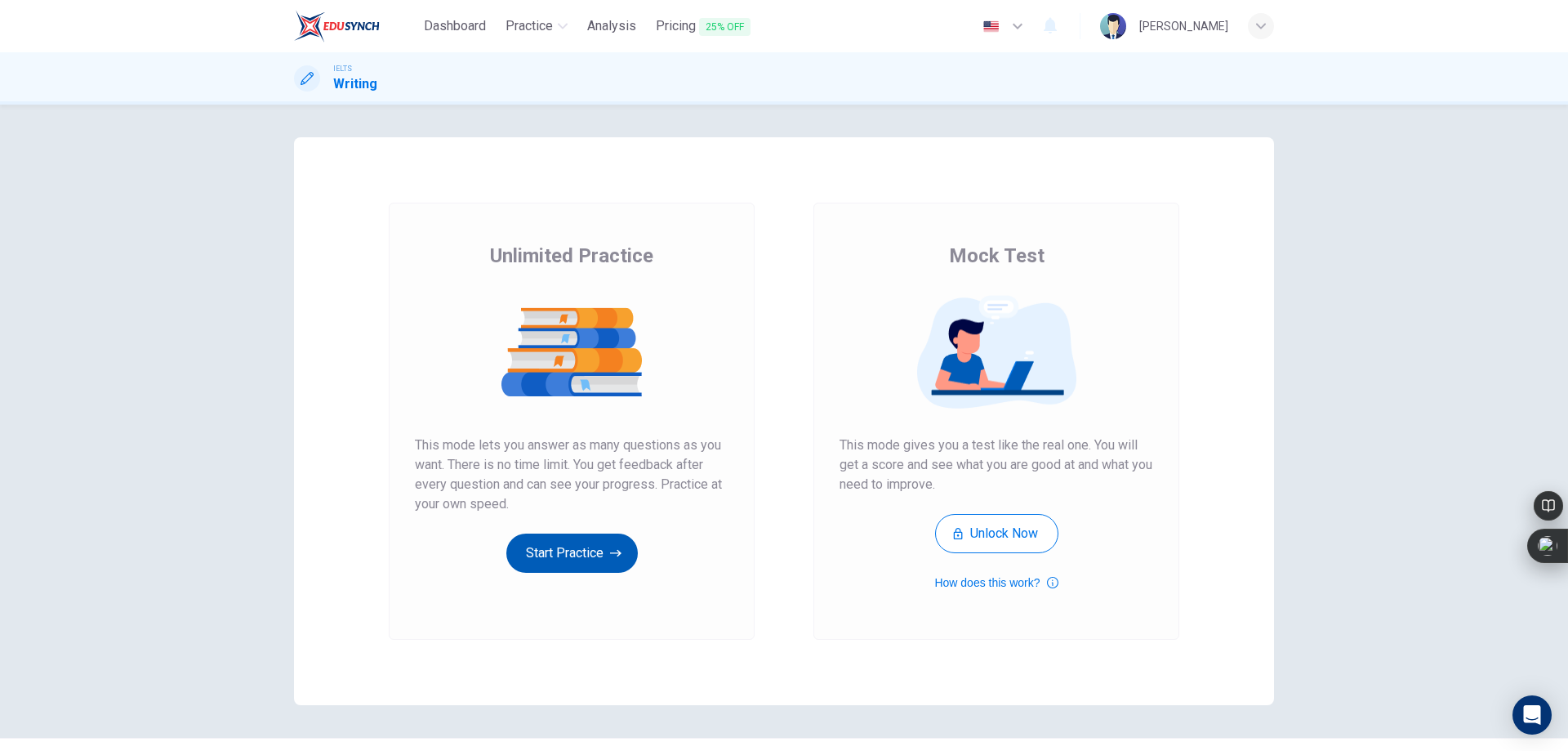
click at [599, 545] on button "Start Practice" at bounding box center [572, 553] width 132 height 39
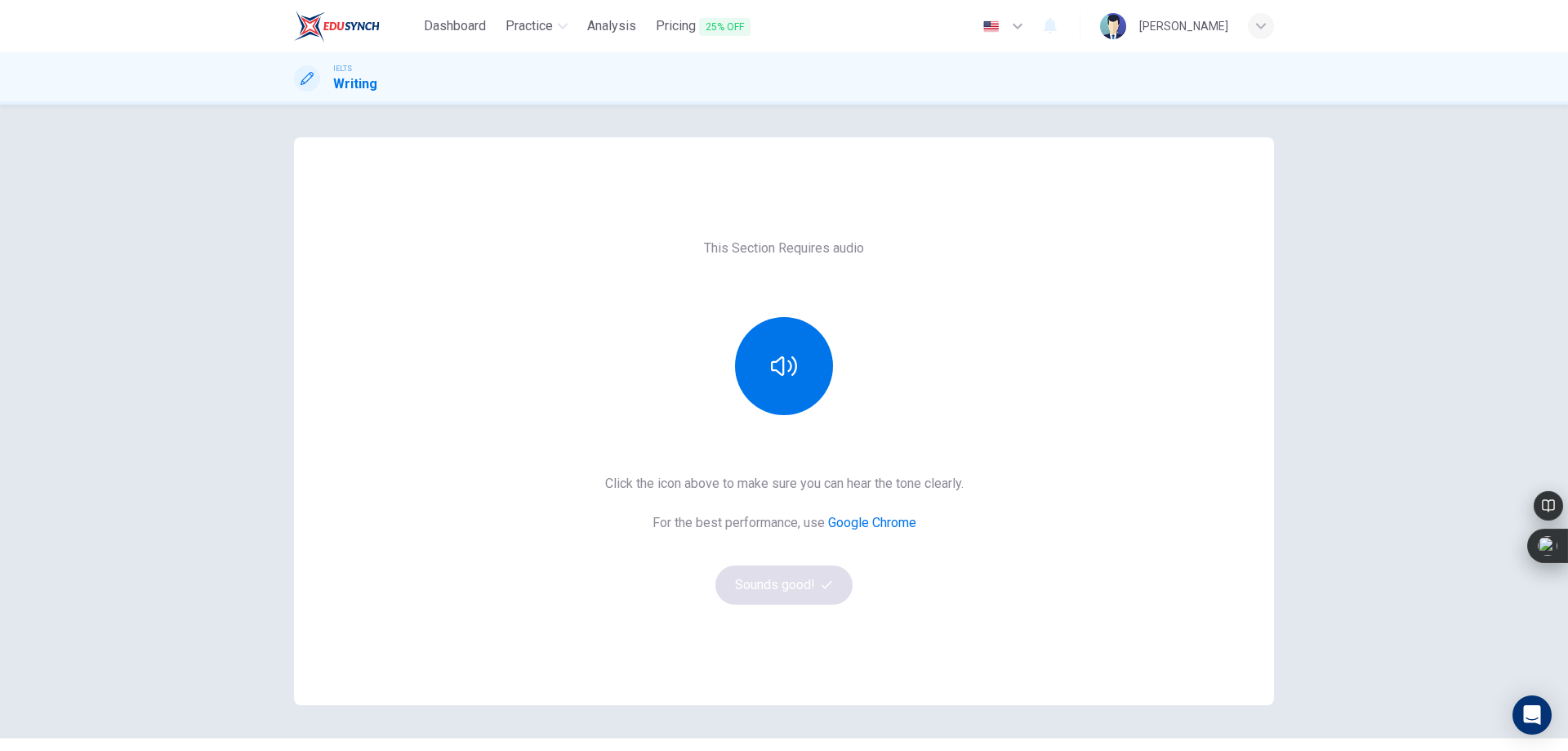
drag, startPoint x: 698, startPoint y: 385, endPoint x: 858, endPoint y: 92, distance: 333.8
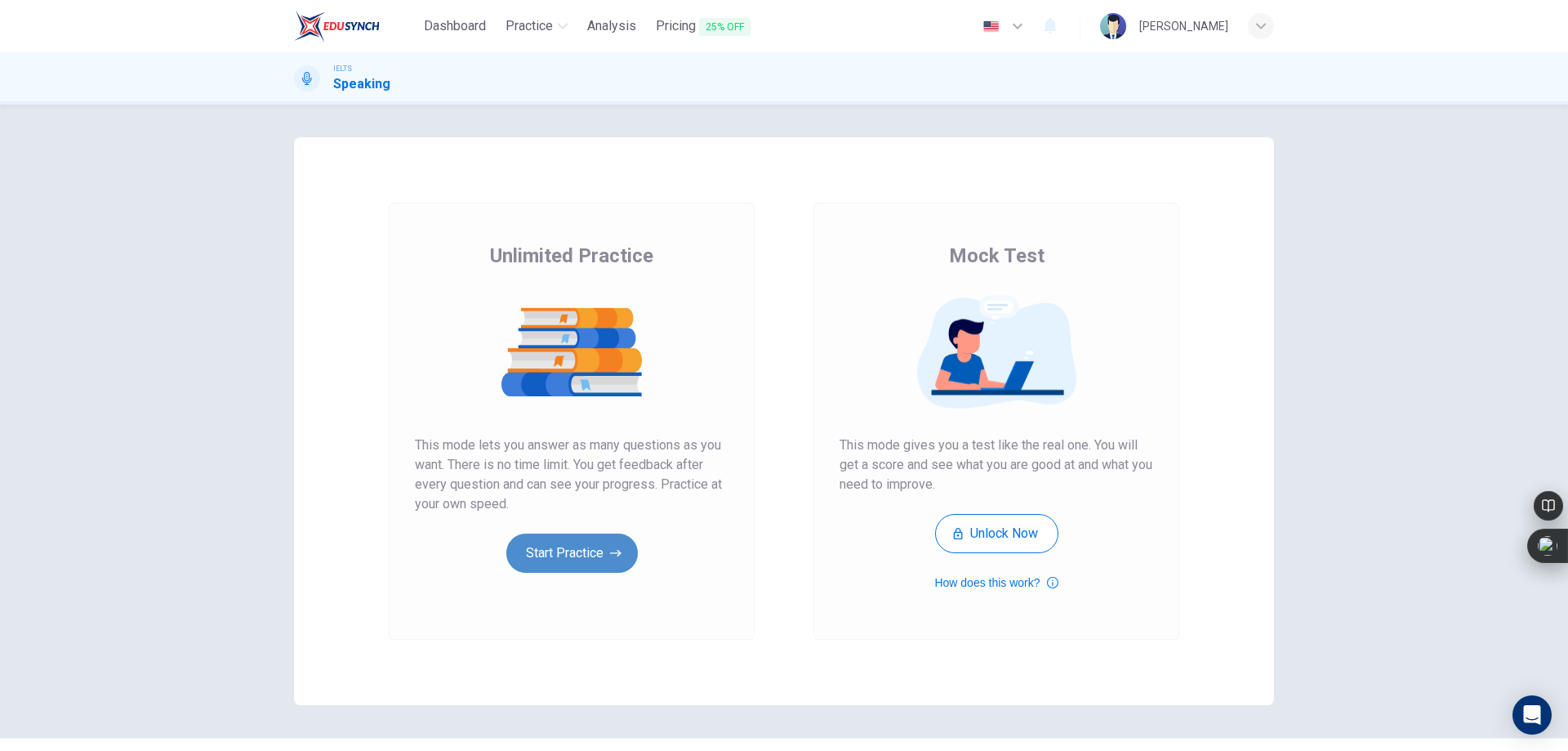
click at [612, 567] on button "Start Practice" at bounding box center [572, 553] width 132 height 39
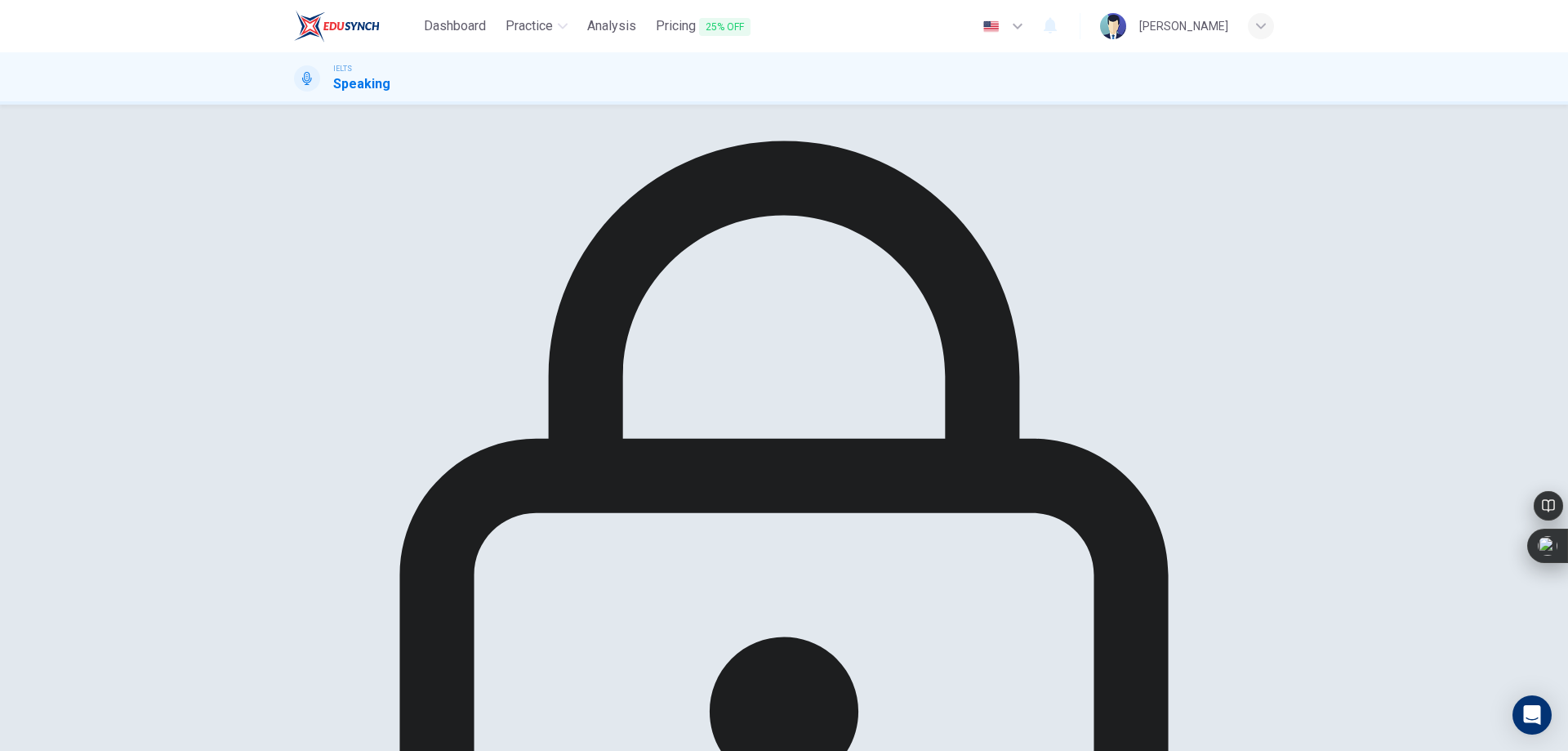
drag, startPoint x: 847, startPoint y: 241, endPoint x: 871, endPoint y: 251, distance: 26.0
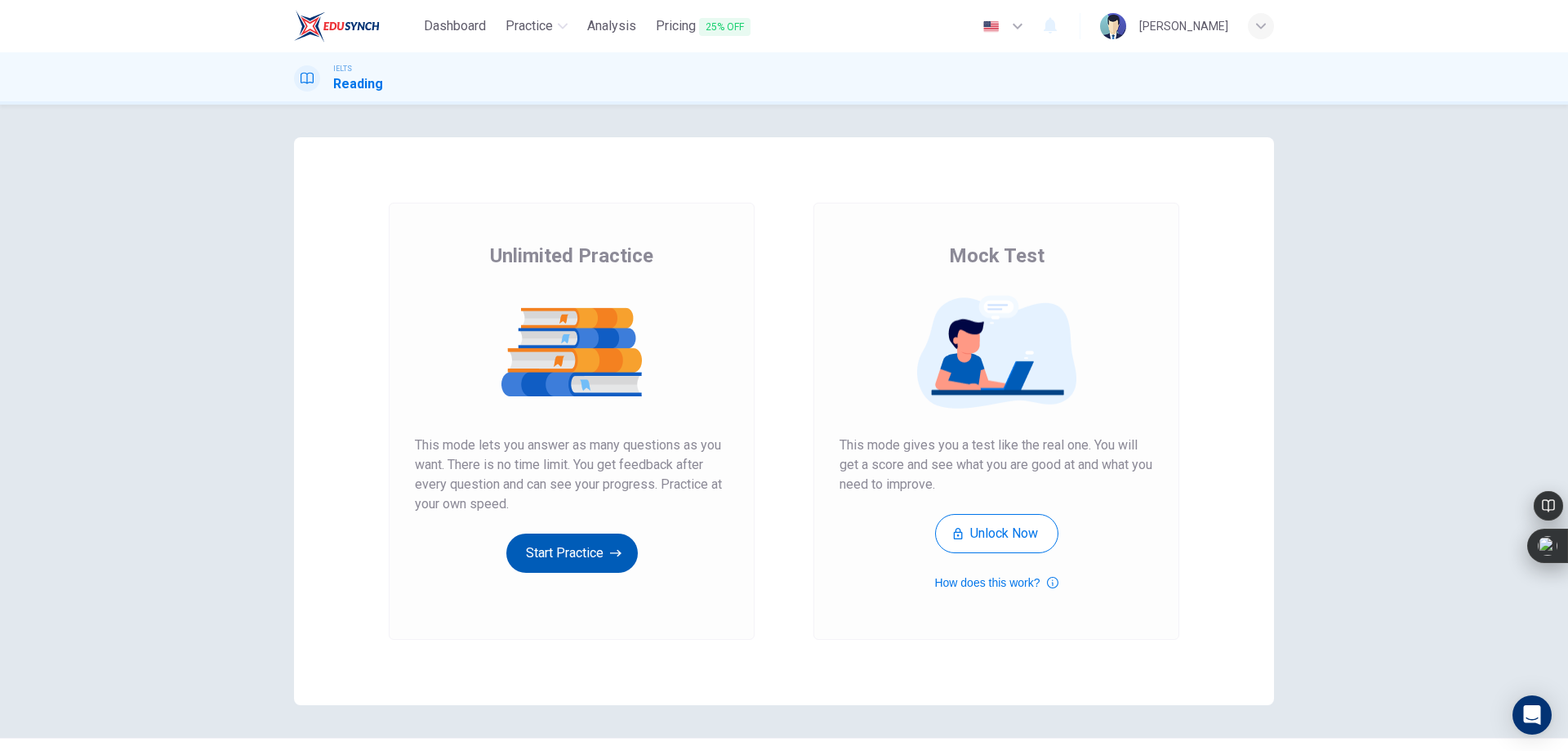
click at [617, 558] on icon "button" at bounding box center [615, 553] width 11 height 16
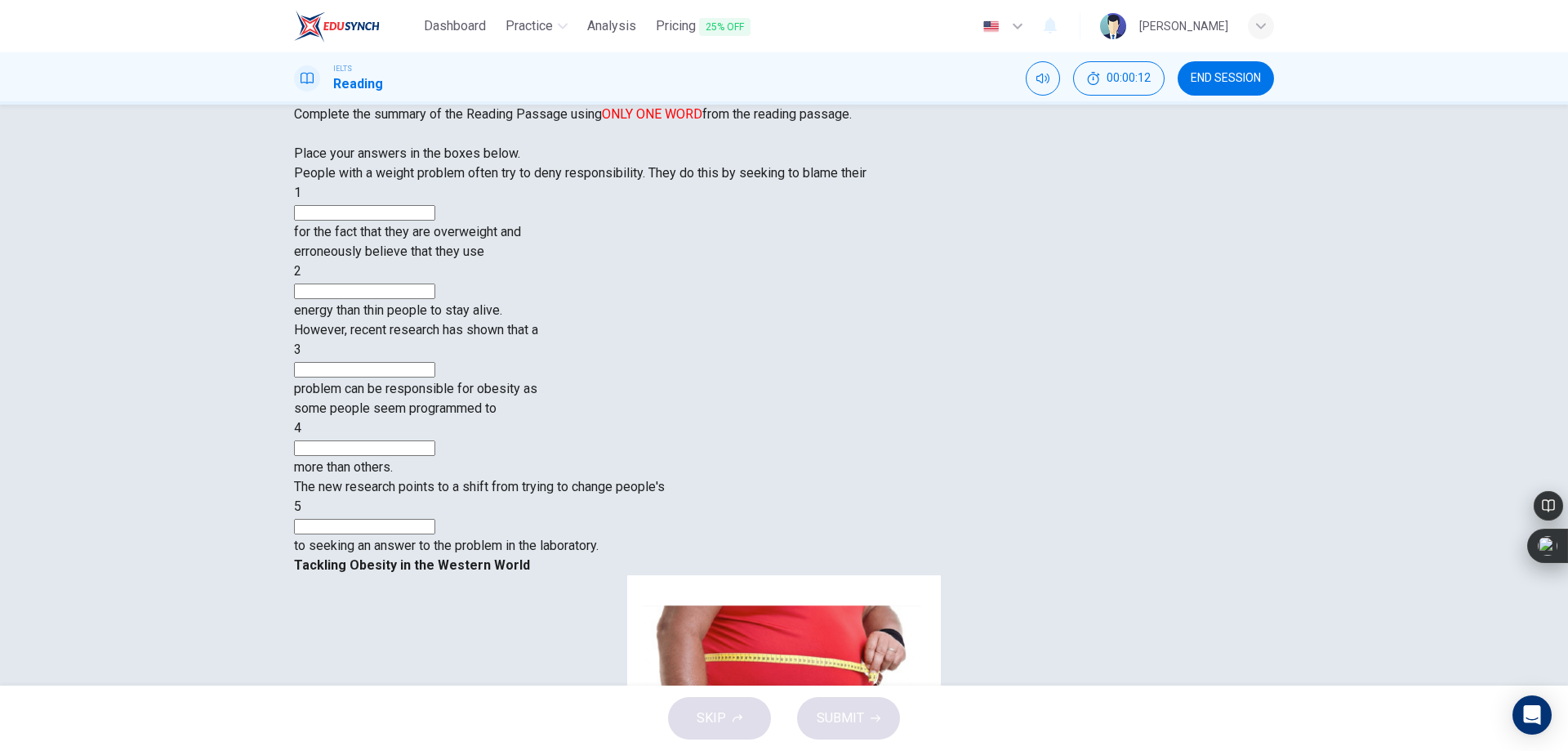
scroll to position [137, 0]
click at [436, 220] on input at bounding box center [365, 213] width 142 height 16
click at [1118, 79] on span "00:03:58" at bounding box center [1128, 78] width 44 height 13
click at [1150, 76] on icon "Show" at bounding box center [1156, 69] width 13 height 13
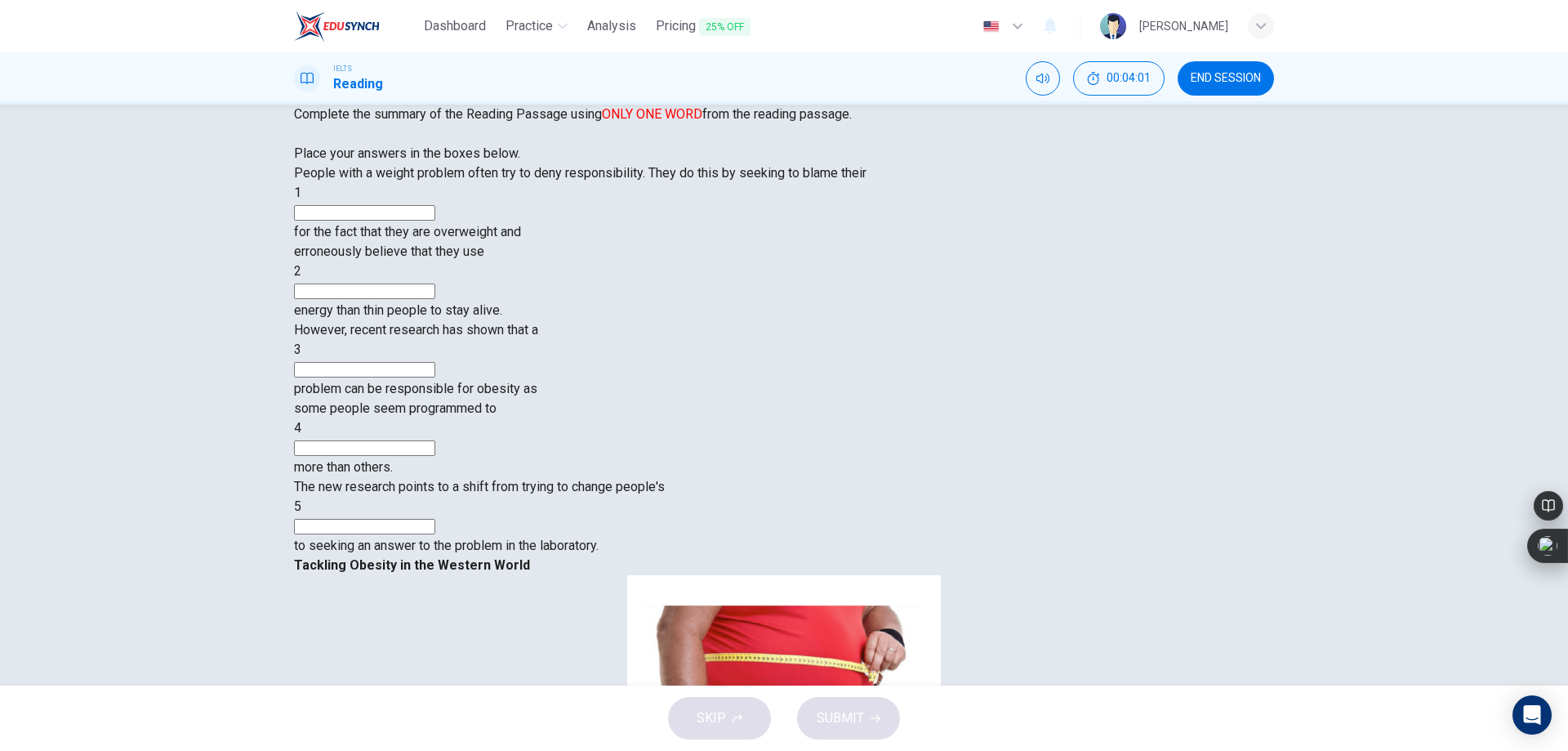
scroll to position [137, 0]
click at [436, 299] on input at bounding box center [365, 291] width 142 height 16
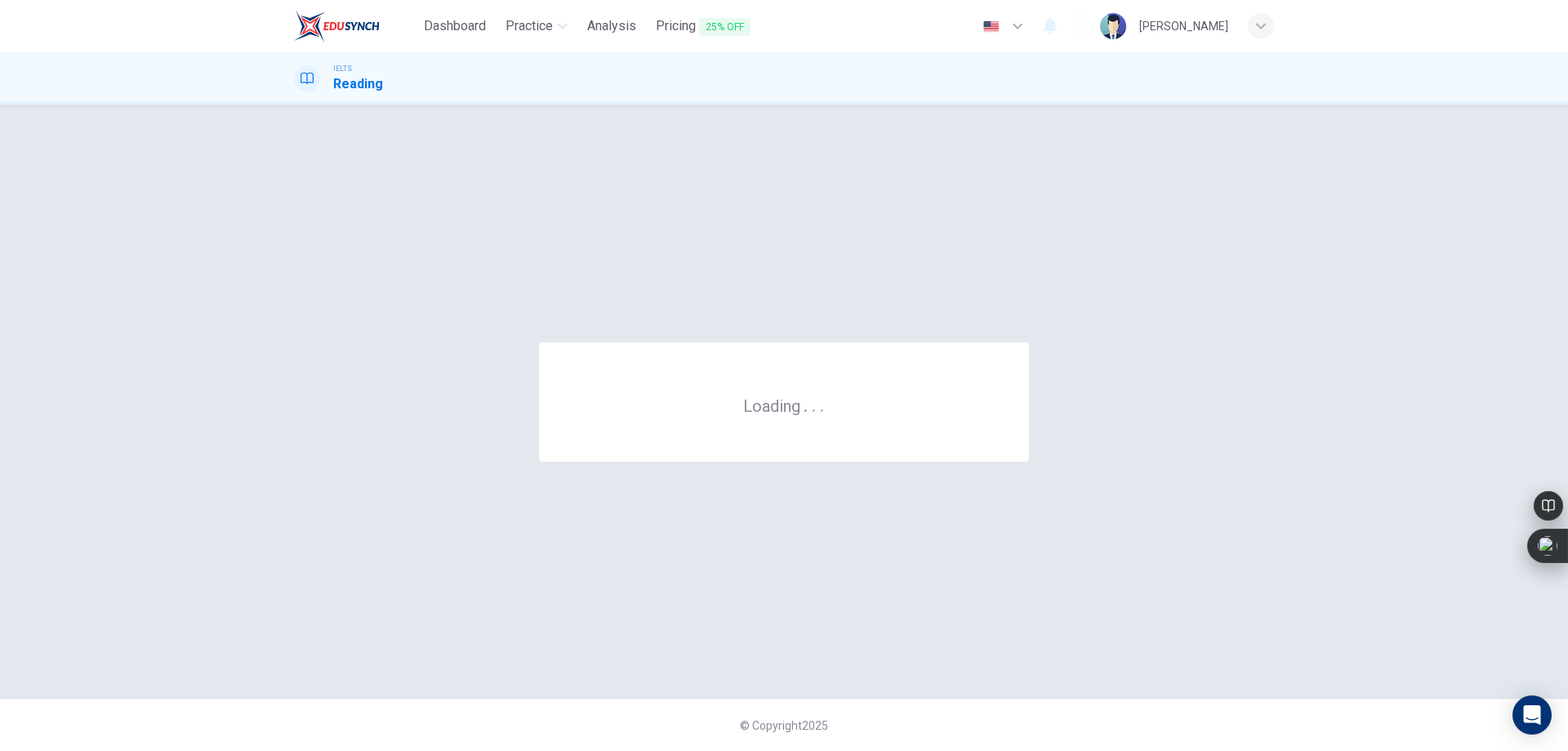
scroll to position [0, 0]
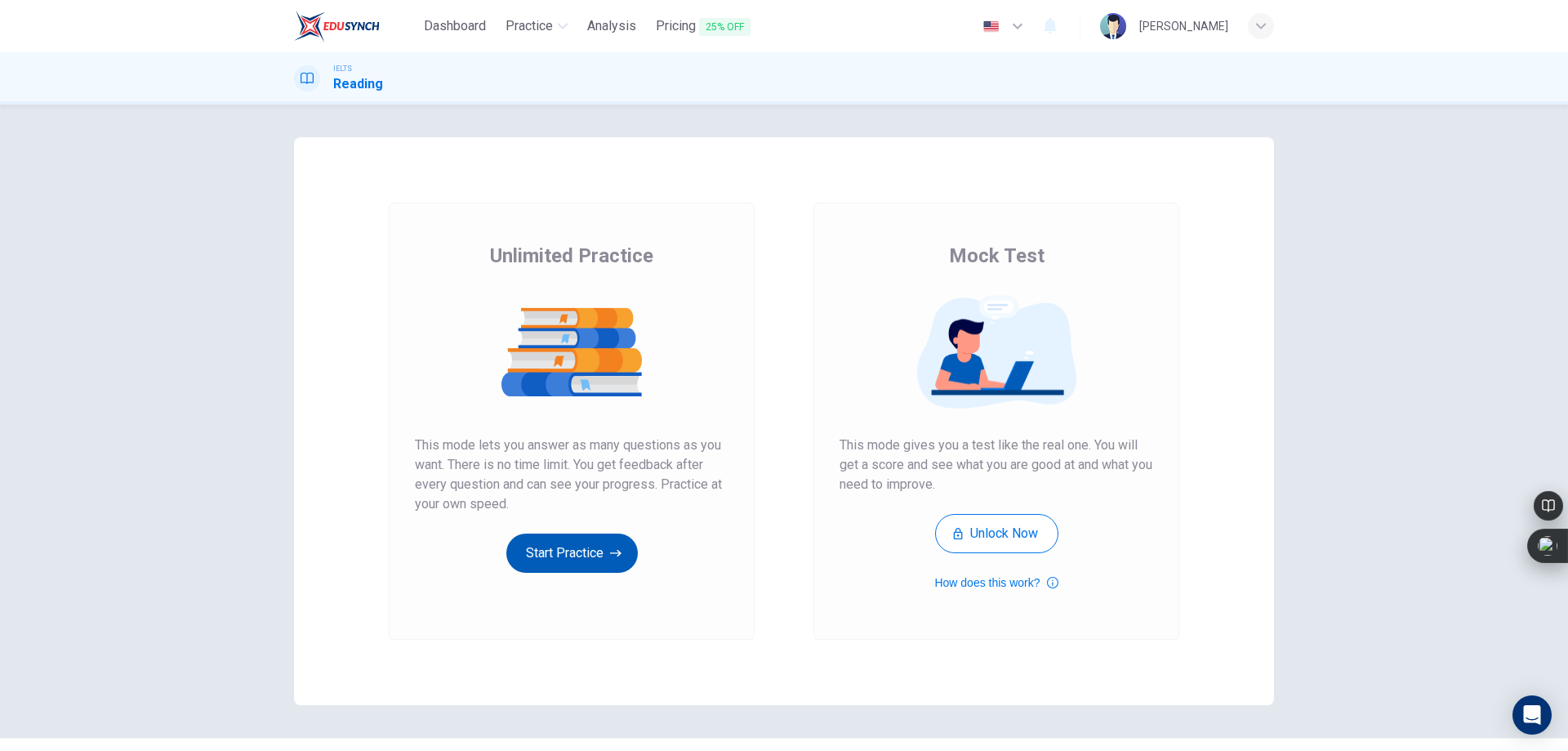
click at [573, 543] on button "Start Practice" at bounding box center [572, 553] width 132 height 39
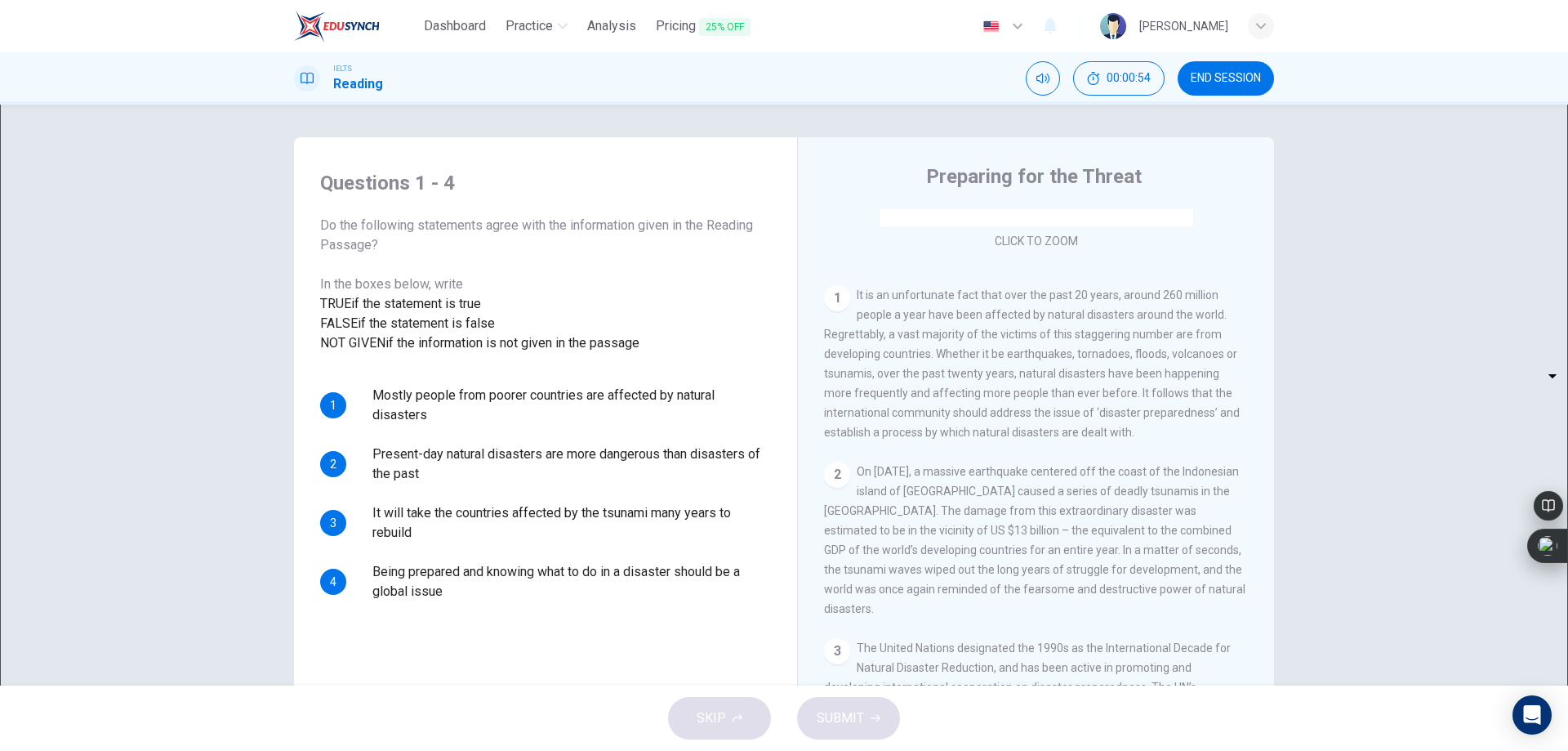
scroll to position [272, 0]
click at [412, 486] on body "Dashboard Practice Analysis Pricing 25% OFF English en ​ [PERSON_NAME] IELTS Re…" at bounding box center [784, 375] width 1568 height 751
click at [399, 750] on li "TRUE" at bounding box center [784, 761] width 1568 height 20
type input "TRUE"
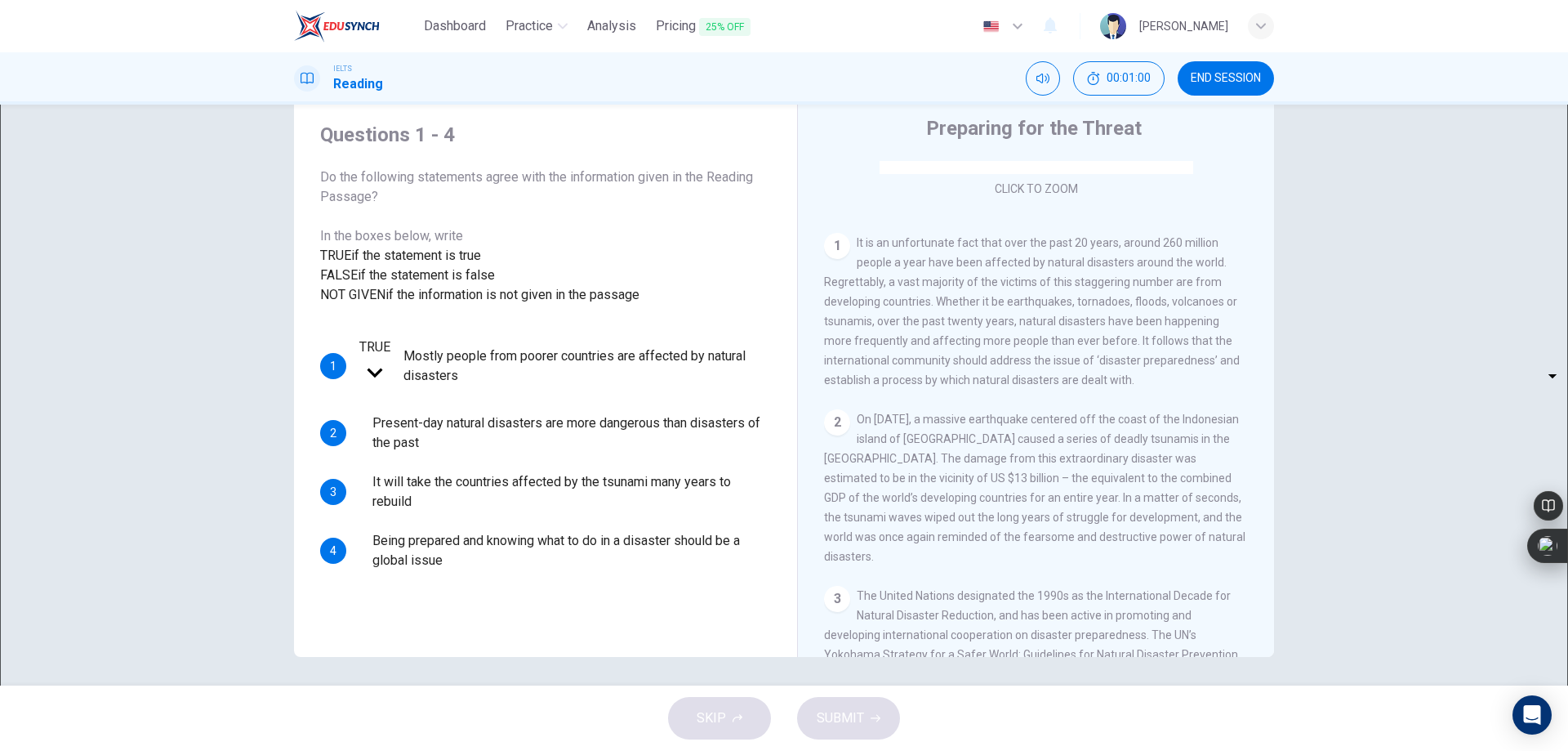
scroll to position [52, 0]
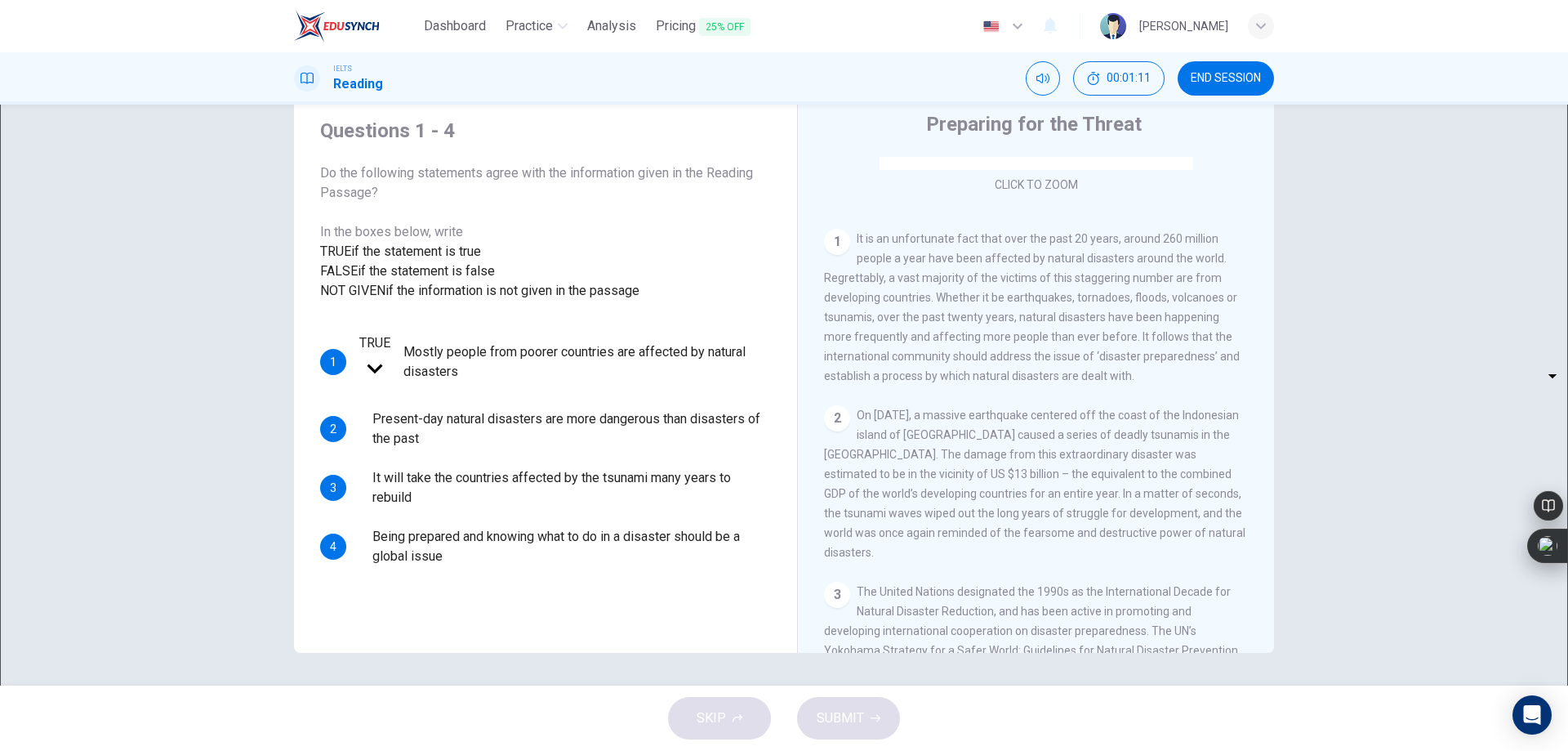
drag, startPoint x: 653, startPoint y: 486, endPoint x: 711, endPoint y: 485, distance: 58.0
click at [711, 449] on span "Present-day natural disasters are more dangerous than disasters of the past" at bounding box center [572, 428] width 399 height 39
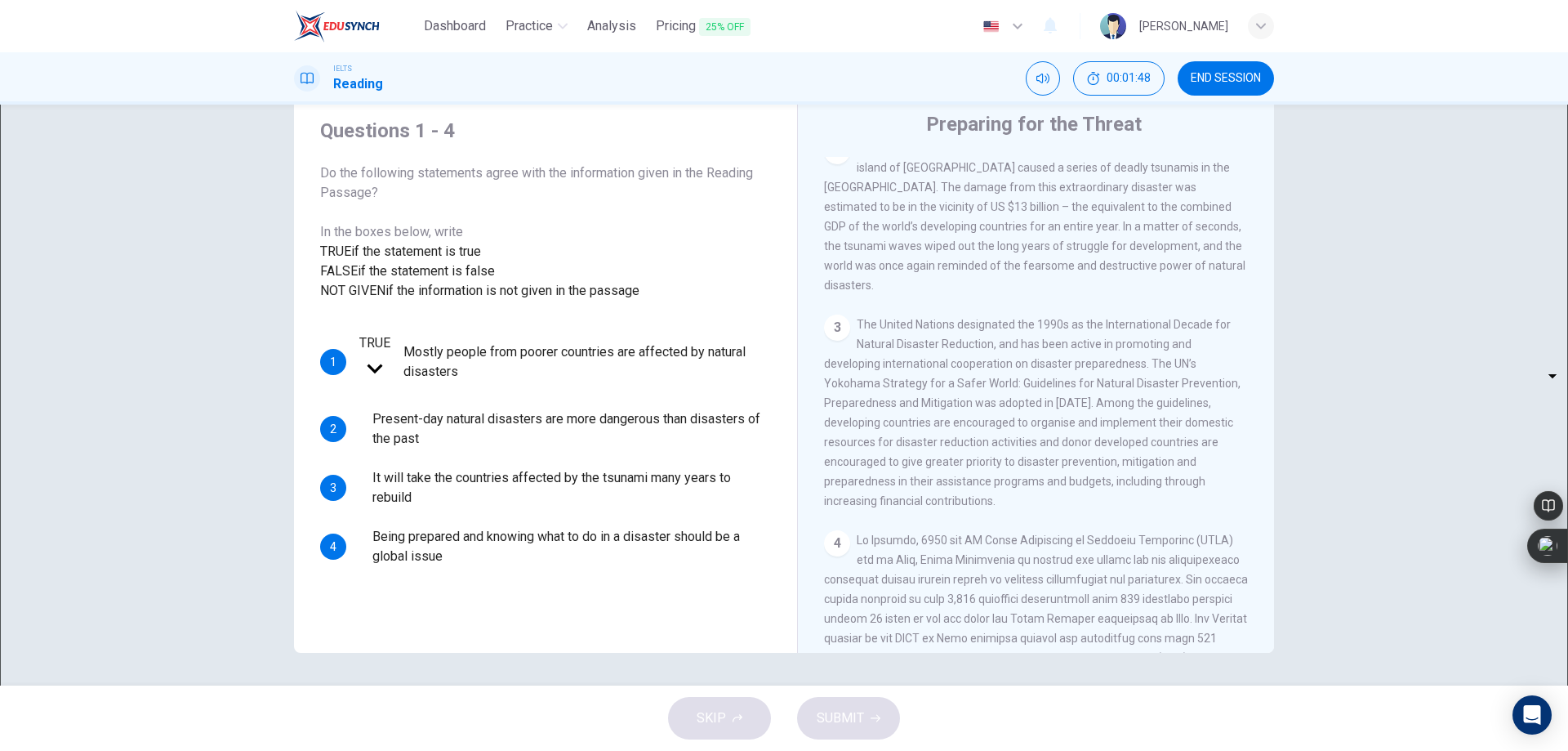
scroll to position [545, 0]
click at [458, 566] on div "​ ​ Being prepared and knowing what to do in a disaster should be a global issue" at bounding box center [565, 546] width 412 height 39
click at [360, 566] on div "​ ​" at bounding box center [360, 546] width 0 height 39
click at [437, 578] on body "Dashboard Practice Analysis Pricing 25% OFF English en ​ [PERSON_NAME] IELTS Re…" at bounding box center [784, 375] width 1568 height 751
click at [425, 750] on li "TRUE" at bounding box center [784, 761] width 1568 height 20
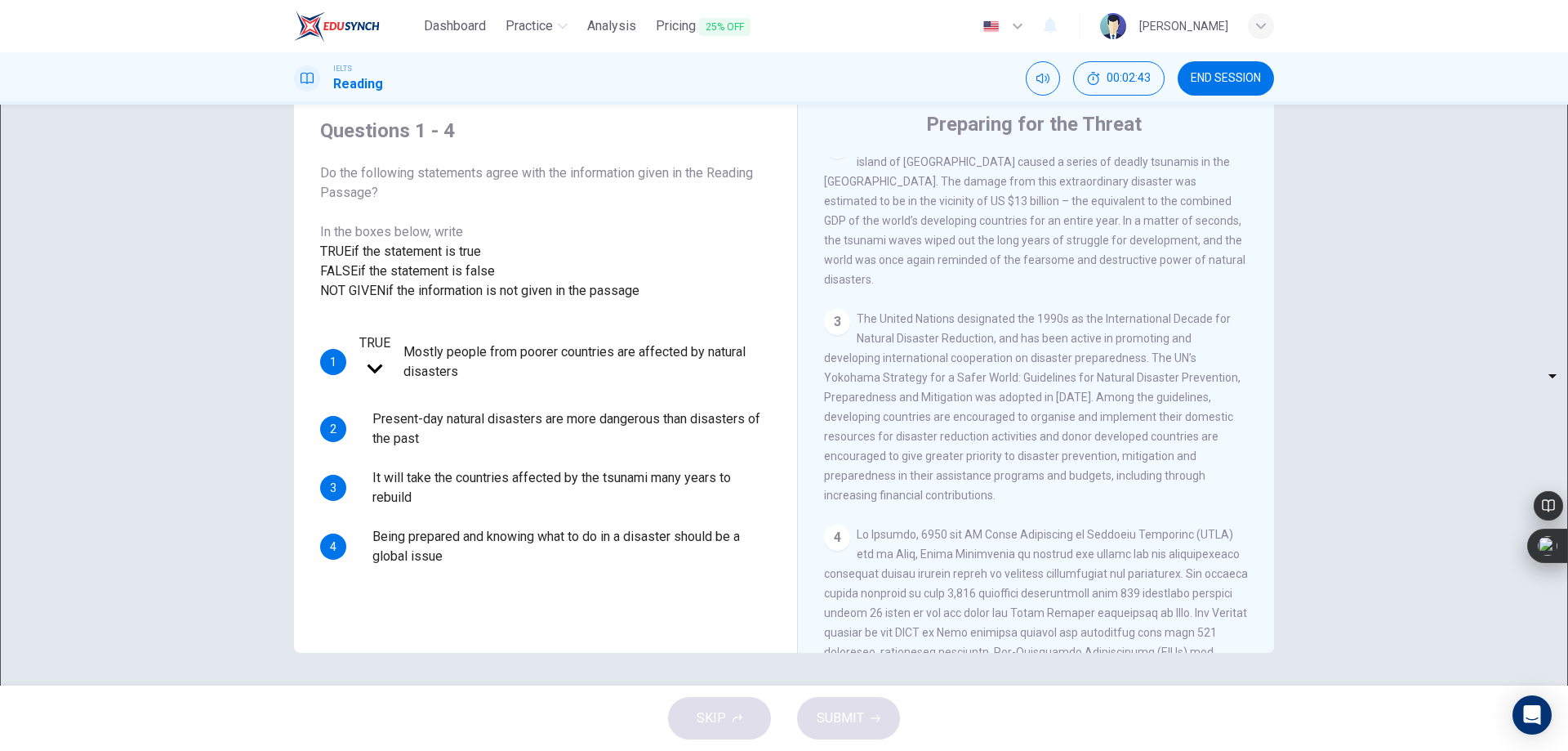
type input "TRUE"
click at [433, 547] on body "Dashboard Practice Analysis Pricing 25% OFF English en ​ [PERSON_NAME] IELTS Re…" at bounding box center [784, 375] width 1568 height 751
click at [428, 491] on div at bounding box center [784, 375] width 1568 height 751
click at [427, 498] on body "Dashboard Practice Analysis Pricing 25% OFF English en ​ [PERSON_NAME] IELTS Re…" at bounding box center [784, 375] width 1568 height 751
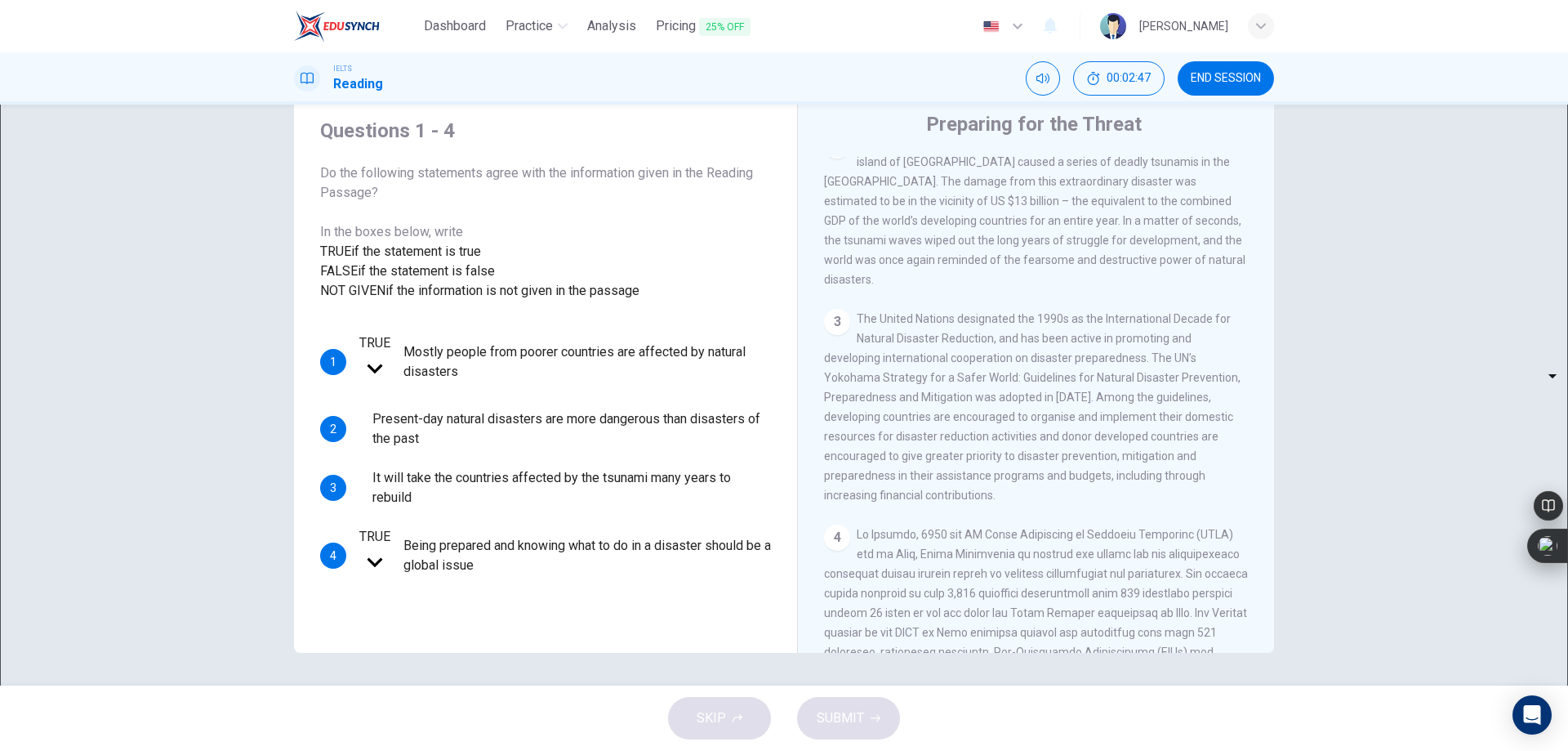
type input "NOT GIVEN"
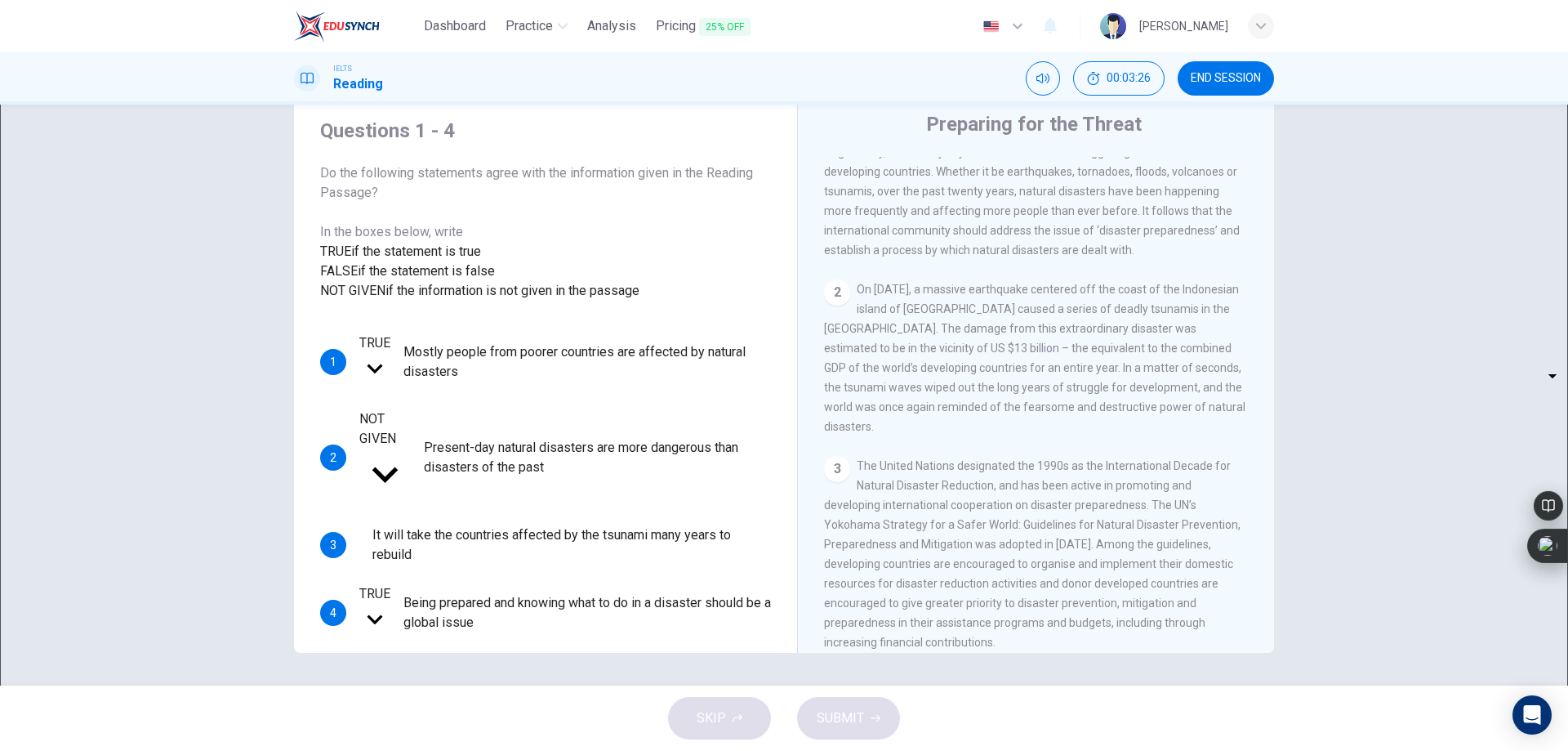
scroll to position [409, 0]
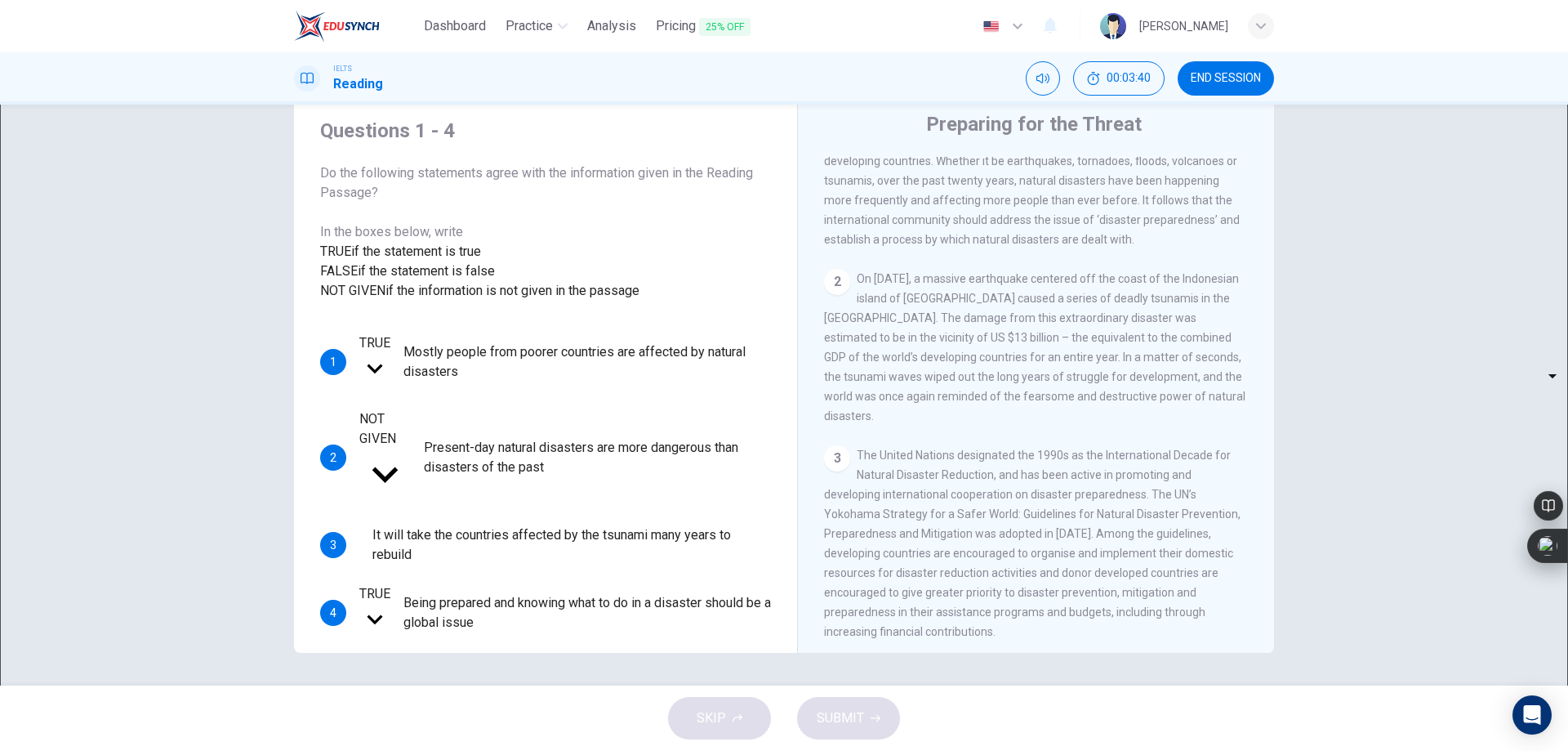
click at [414, 522] on body "Dashboard Practice Analysis Pricing 25% OFF English en ​ [PERSON_NAME] IELTS Re…" at bounding box center [784, 375] width 1568 height 751
click at [403, 750] on li "TRUE" at bounding box center [784, 761] width 1568 height 20
type input "TRUE"
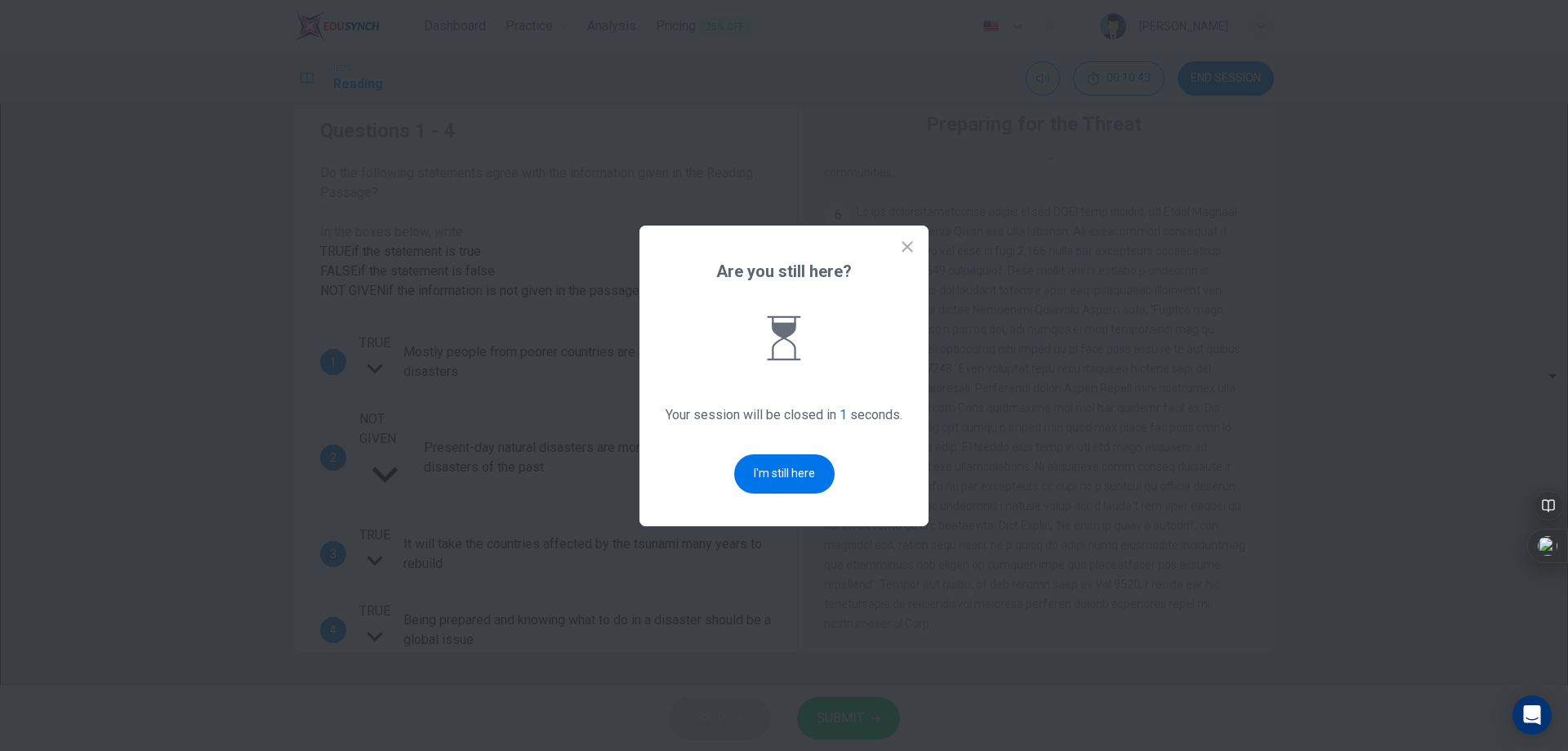
scroll to position [0, 0]
